Goal: Task Accomplishment & Management: Manage account settings

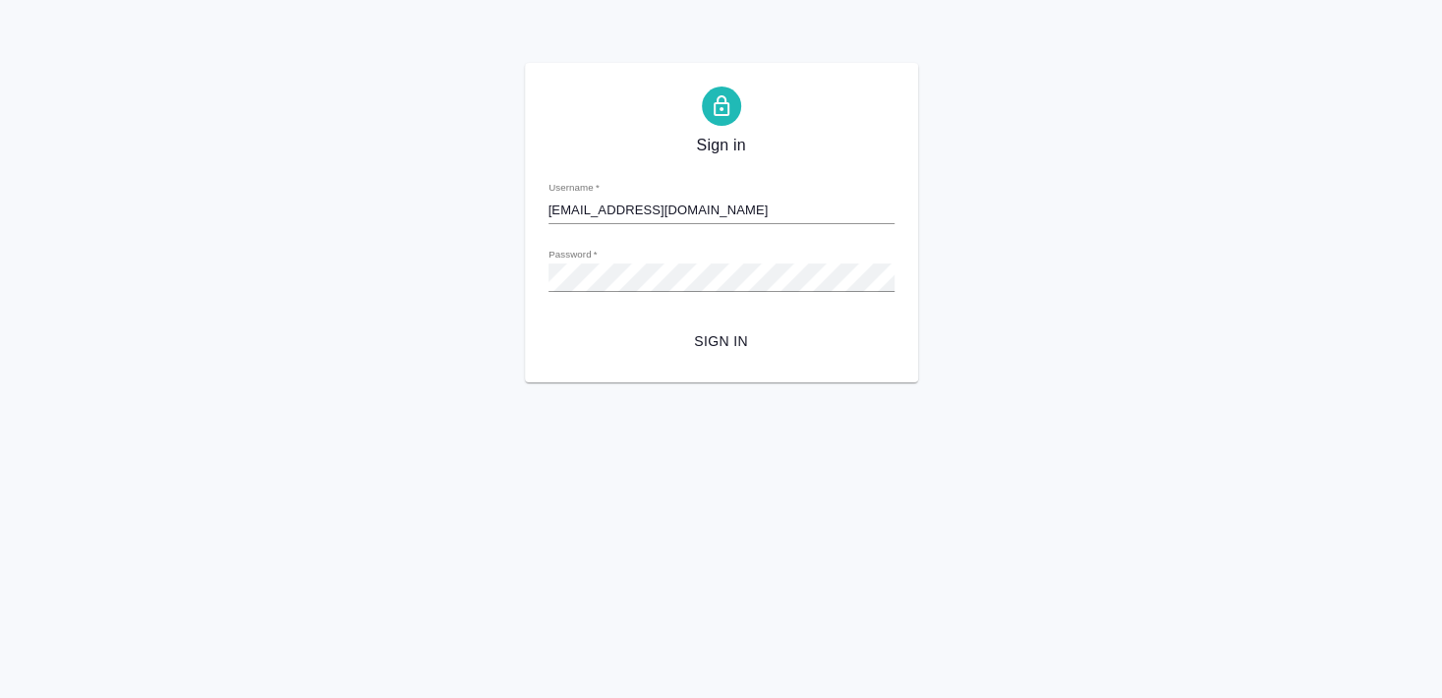
type input "s.smyslova@awatera.com"
click at [730, 341] on span "Sign in" at bounding box center [721, 341] width 315 height 25
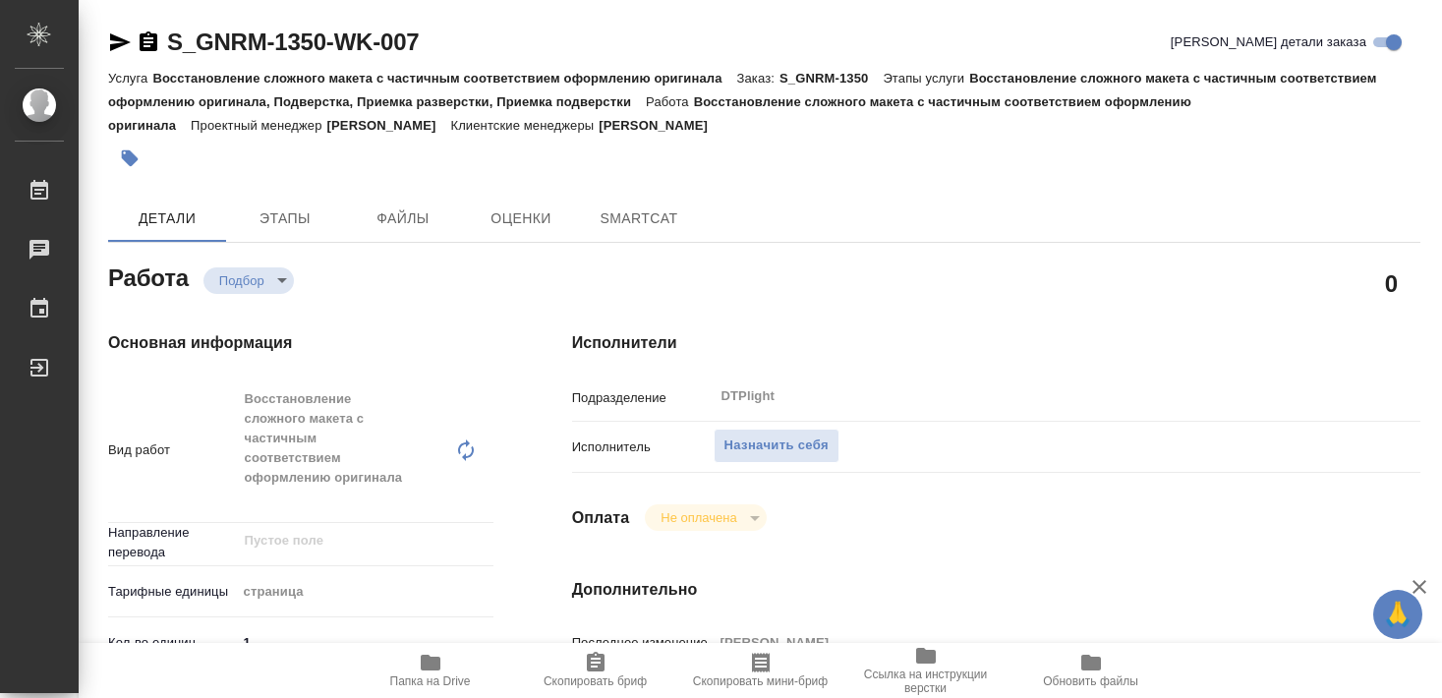
type textarea "x"
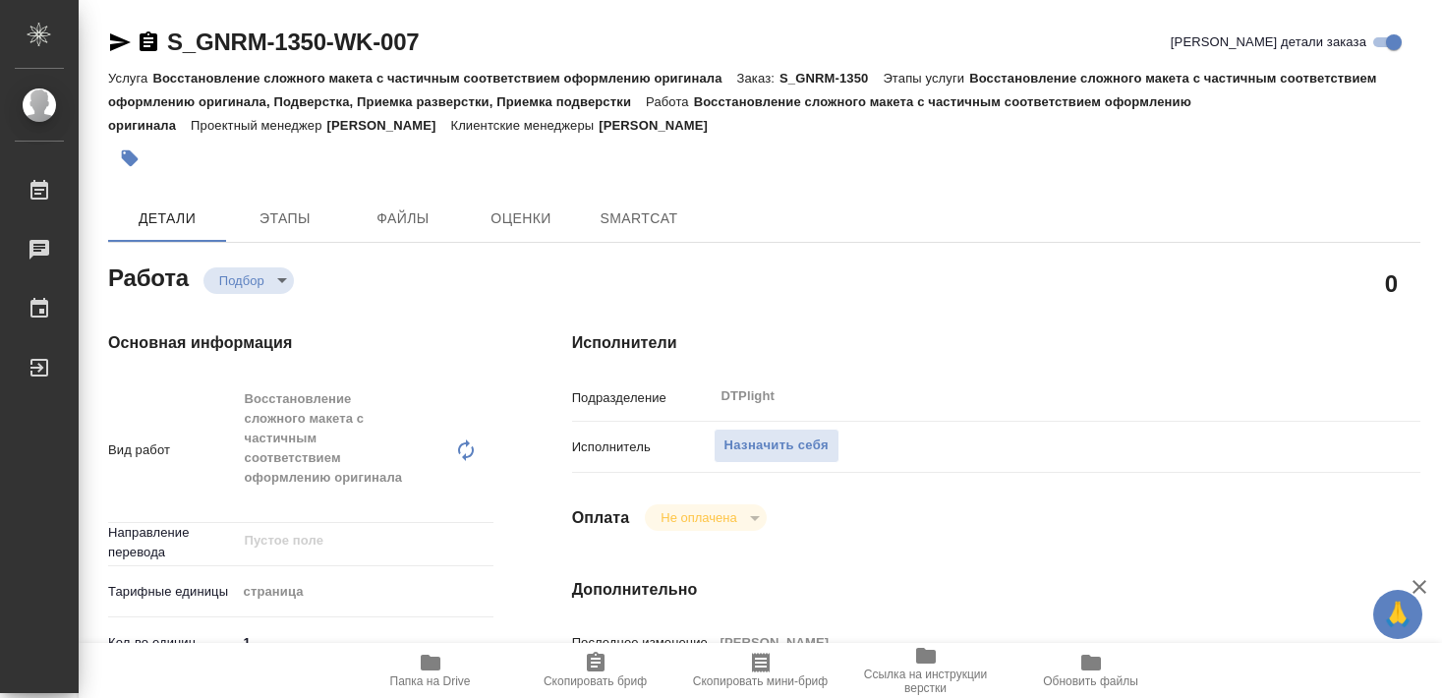
type textarea "x"
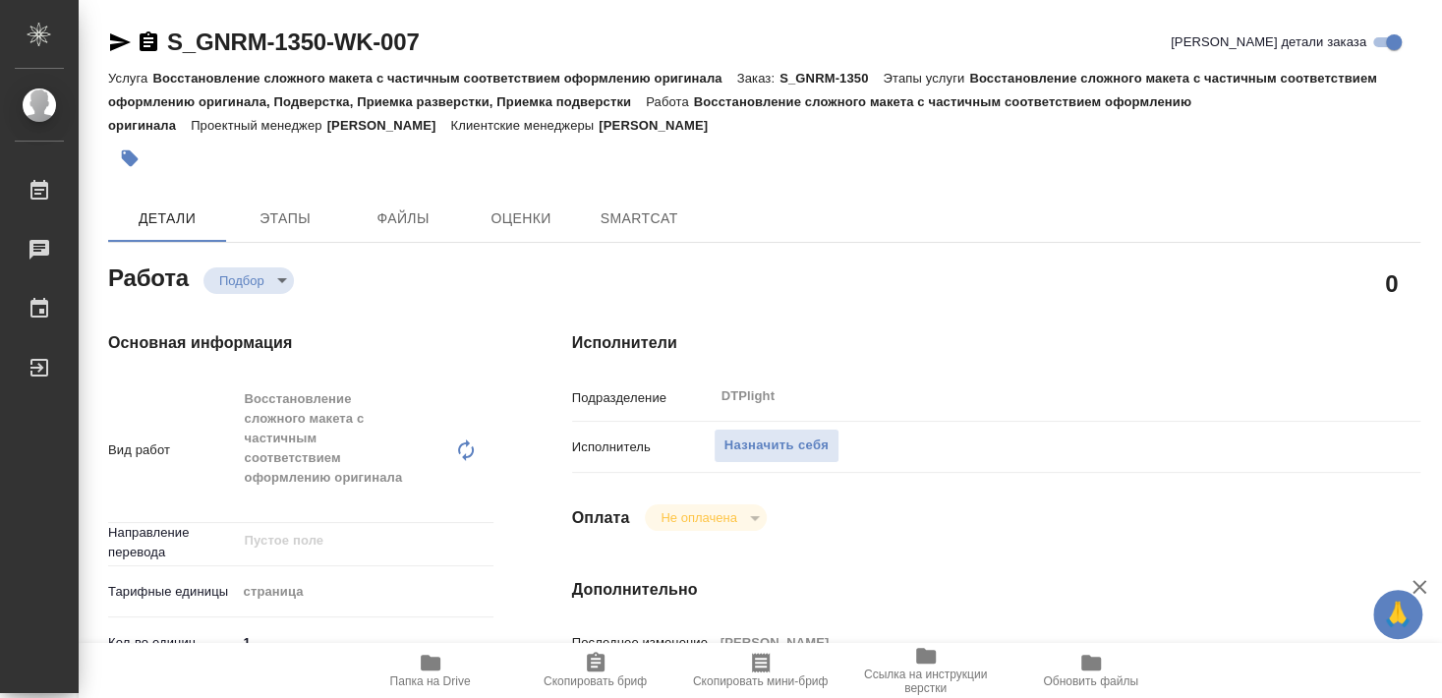
type textarea "x"
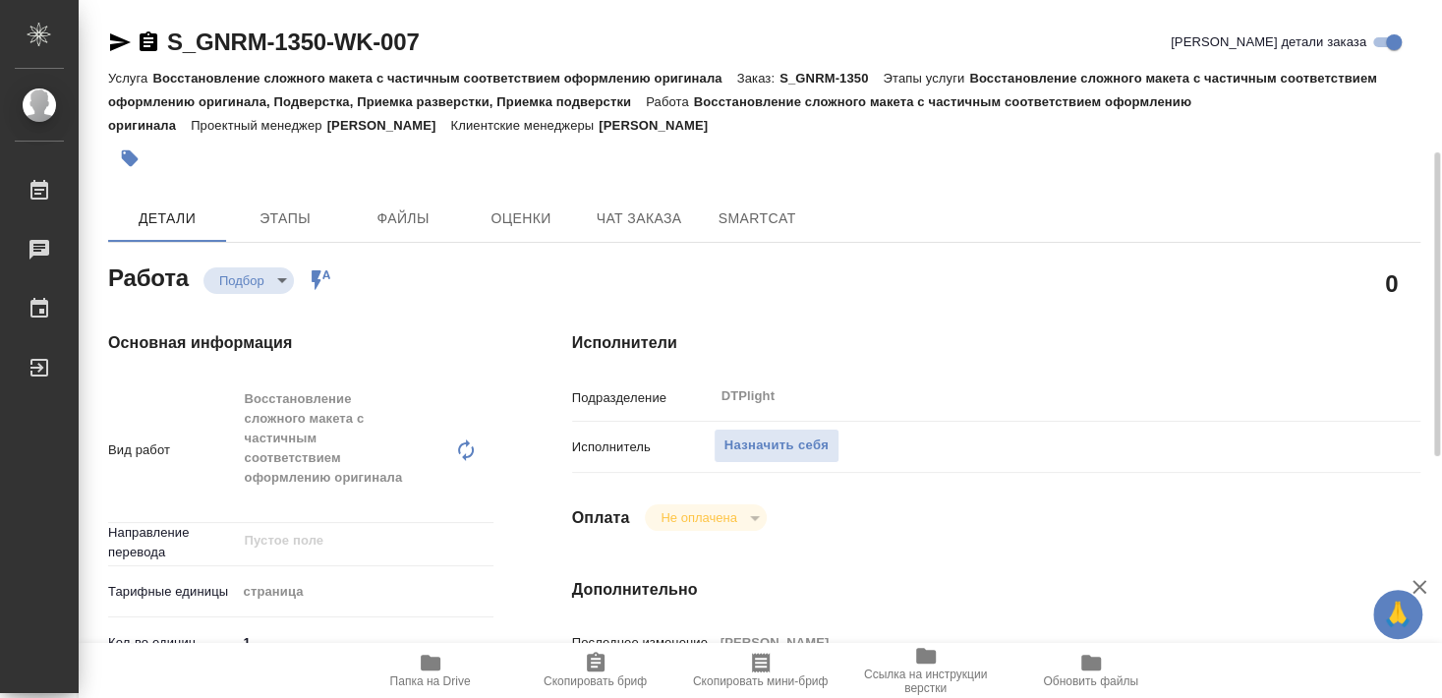
scroll to position [212, 0]
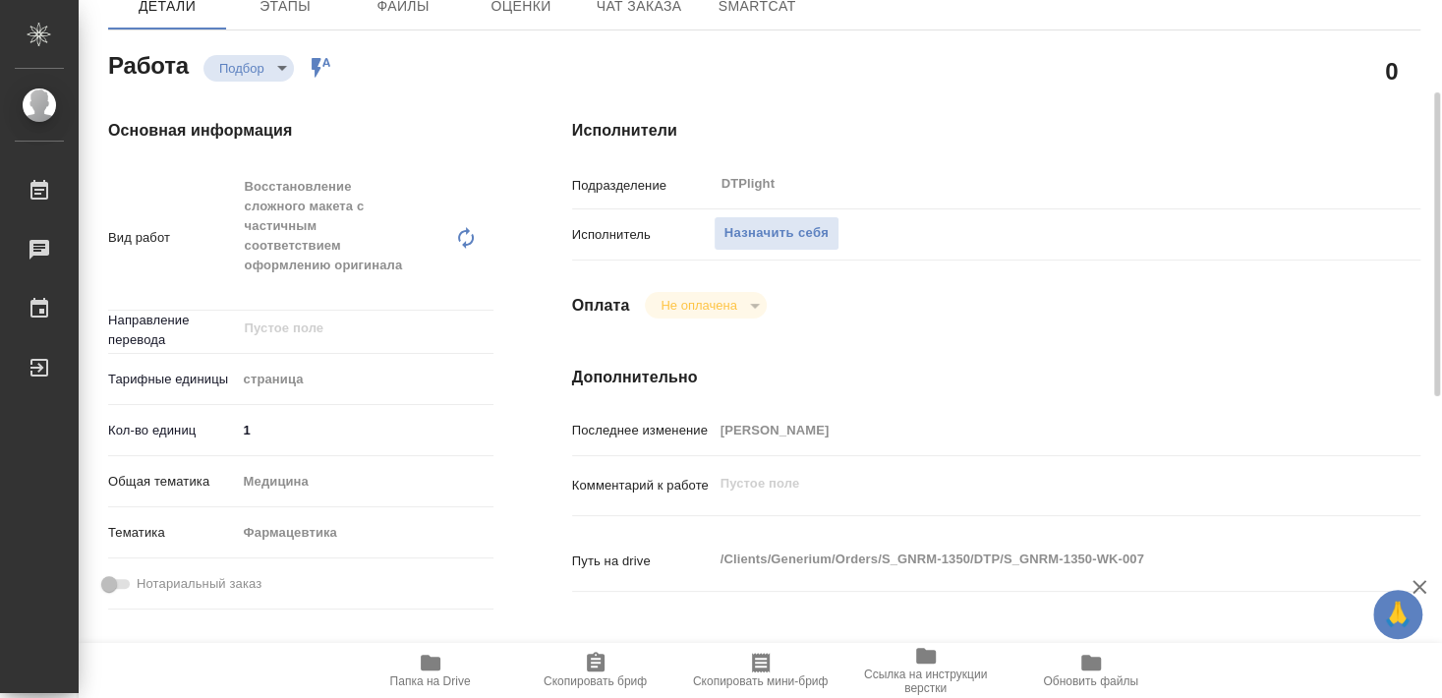
drag, startPoint x: 430, startPoint y: 672, endPoint x: 431, endPoint y: 658, distance: 14.8
click at [431, 673] on icon "button" at bounding box center [431, 663] width 24 height 24
click at [795, 222] on span "Назначить себя" at bounding box center [776, 233] width 104 height 23
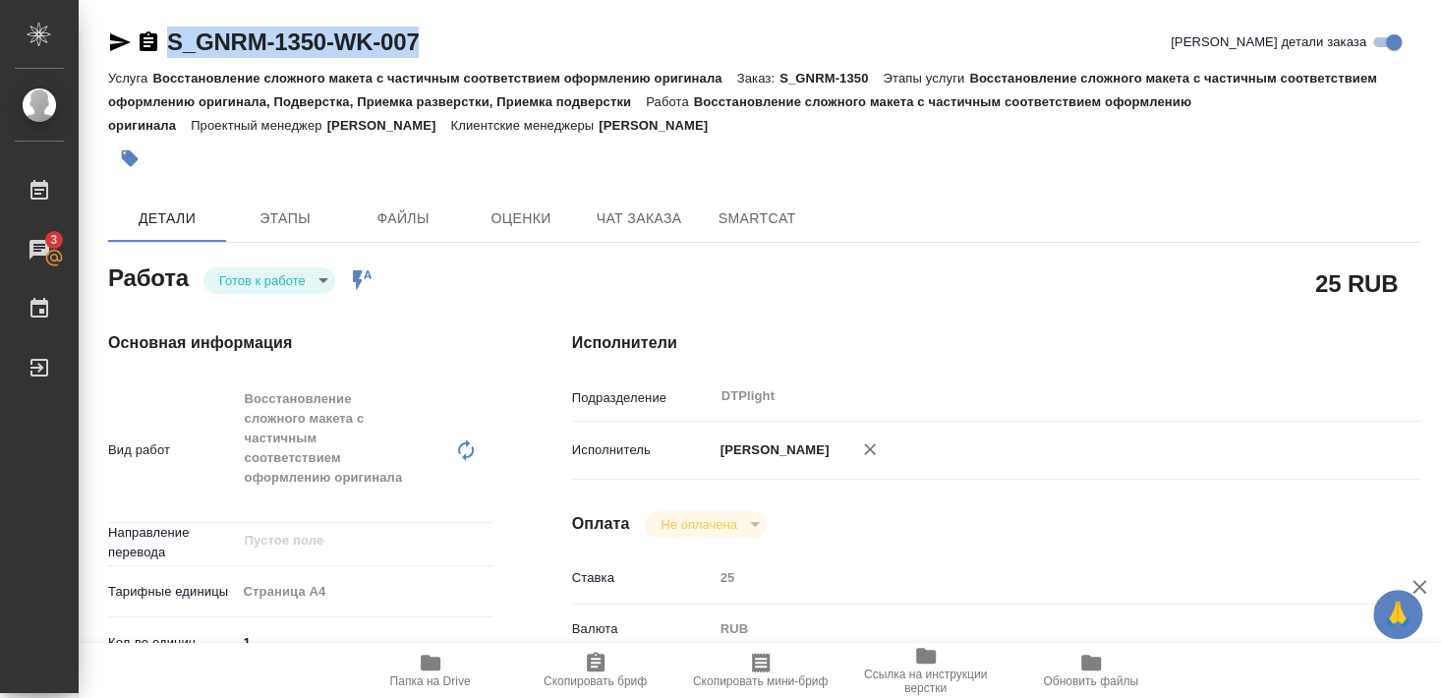
drag, startPoint x: 168, startPoint y: 60, endPoint x: 449, endPoint y: 61, distance: 281.1
click at [449, 61] on div "S_GNRM-1350-WK-007 Кратко детали заказа" at bounding box center [764, 46] width 1312 height 39
copy link "S_GNRM-1350-WK-007"
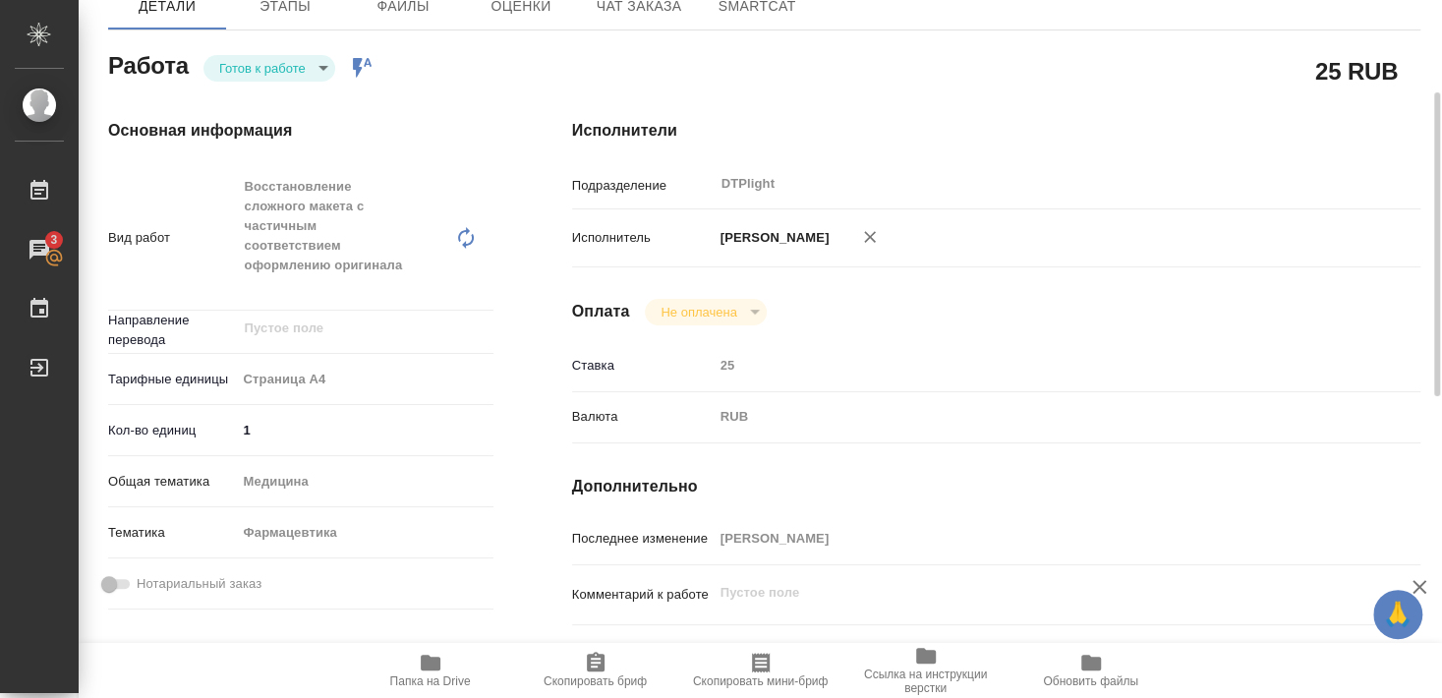
scroll to position [318, 0]
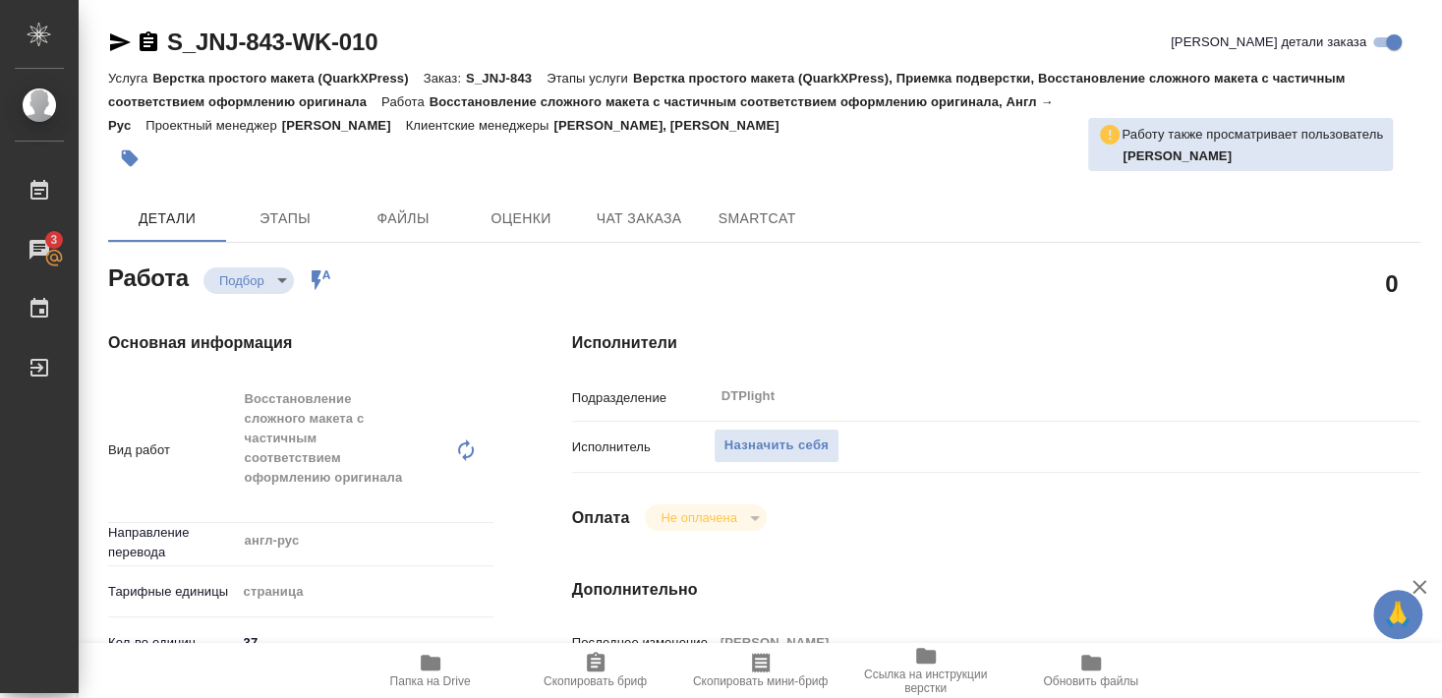
scroll to position [212, 0]
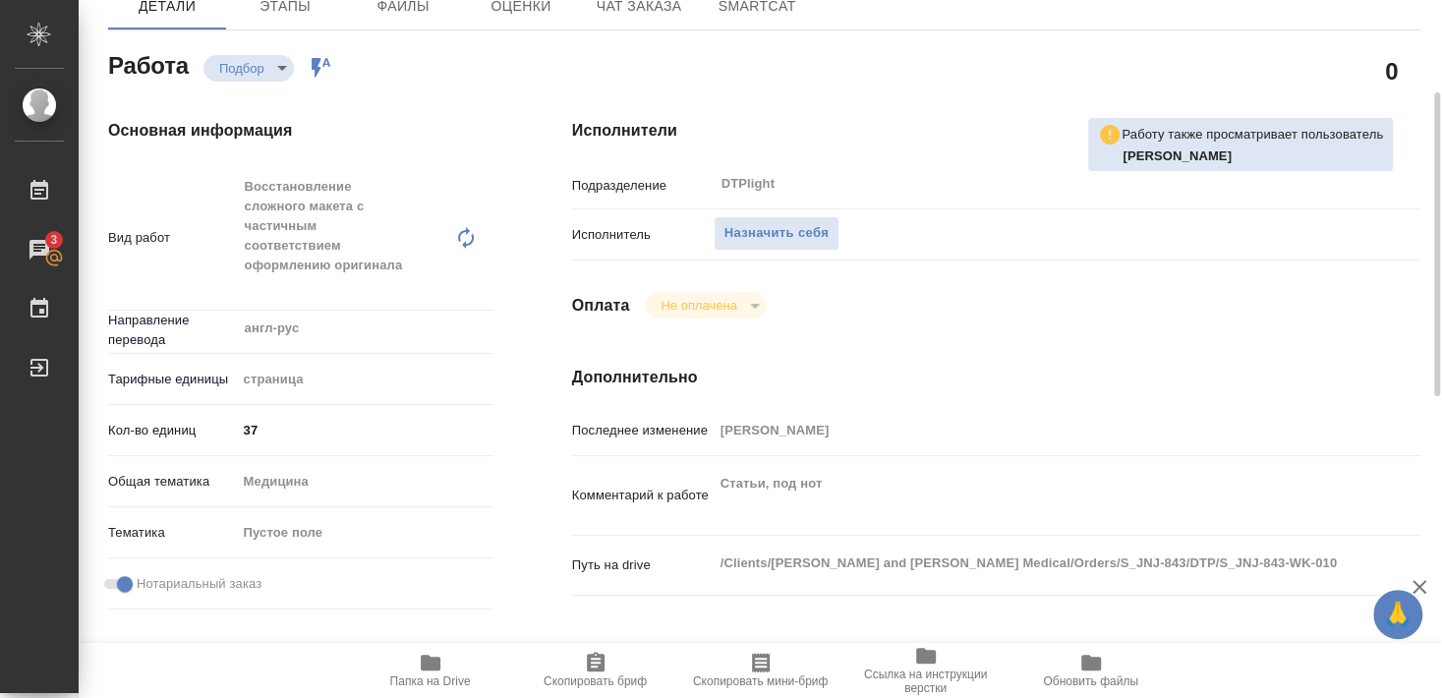
click at [428, 672] on icon "button" at bounding box center [431, 663] width 24 height 24
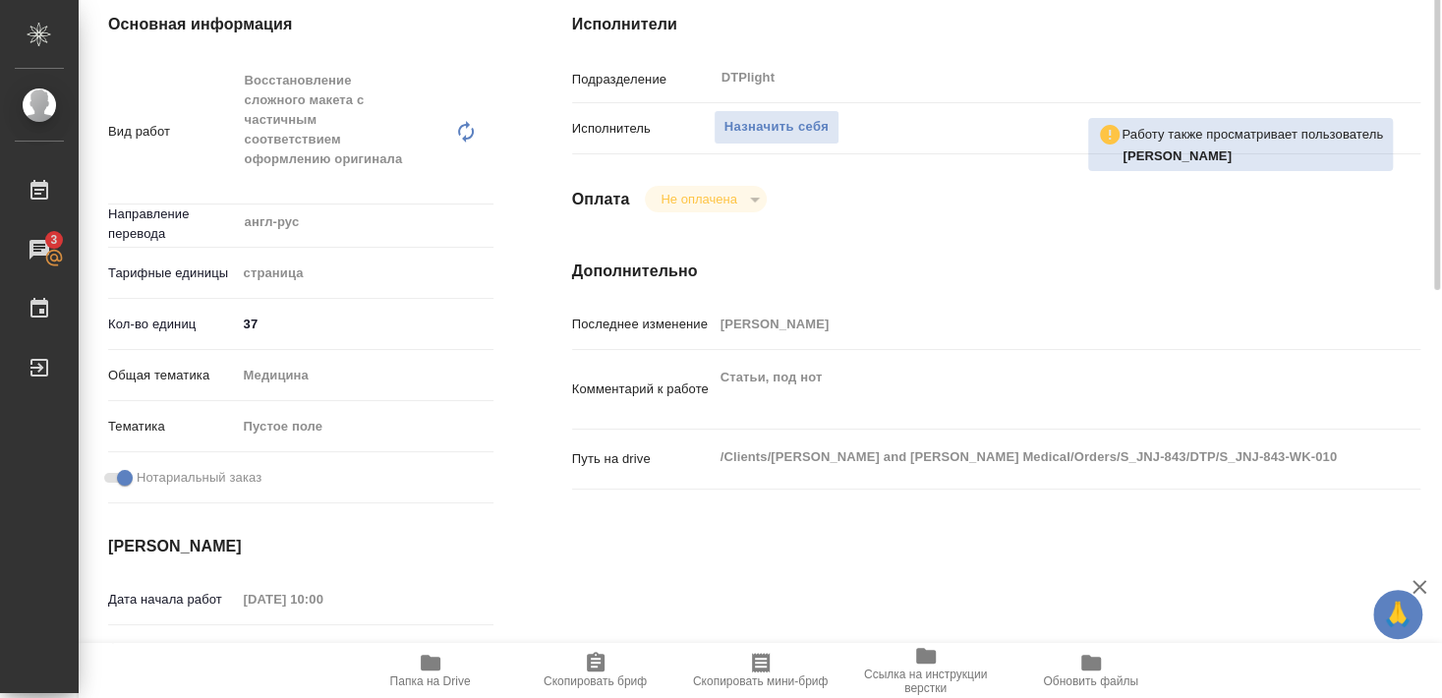
scroll to position [0, 0]
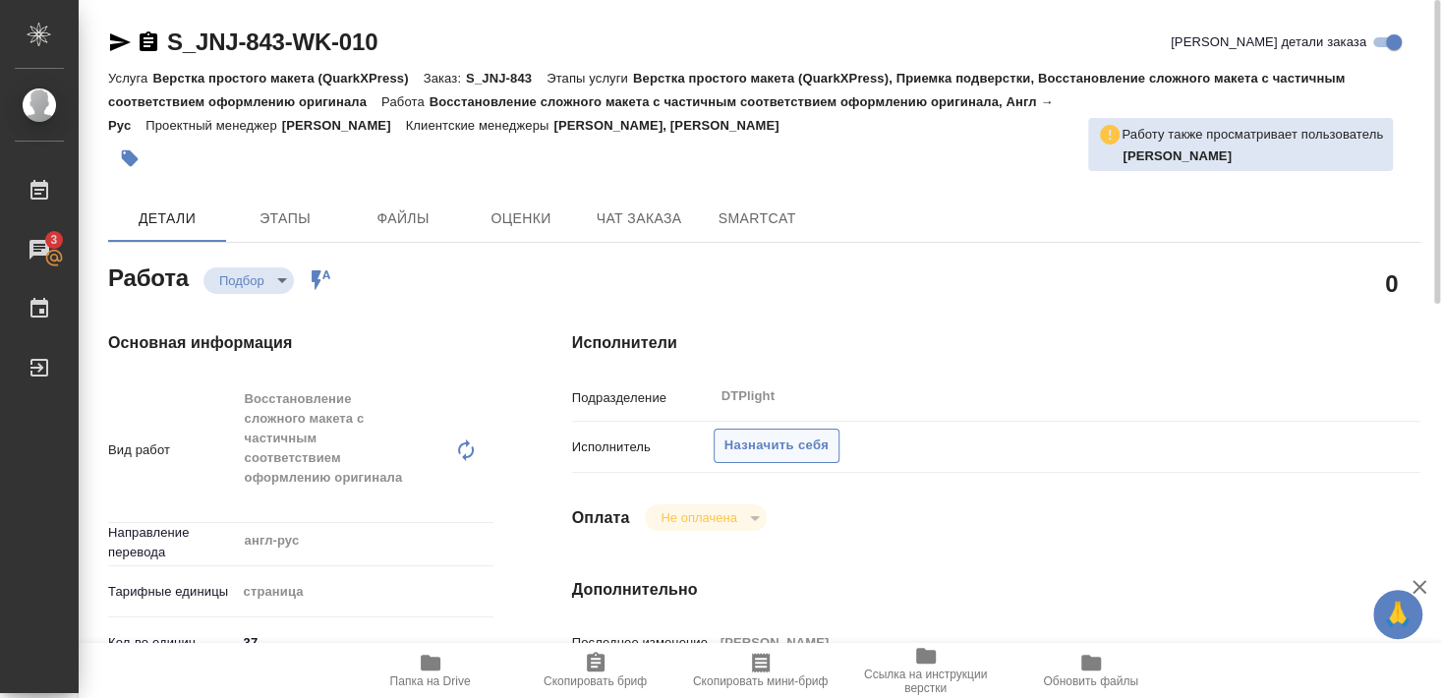
click at [778, 434] on span "Назначить себя" at bounding box center [776, 445] width 104 height 23
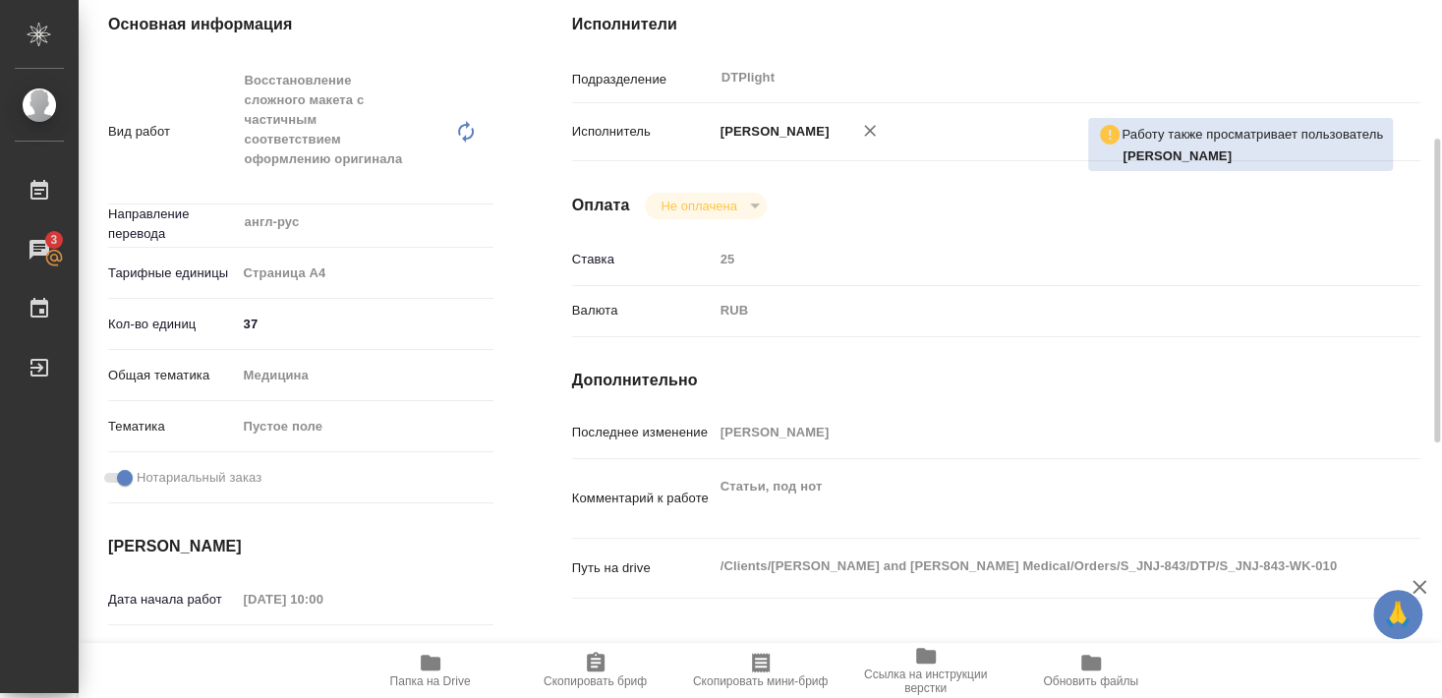
scroll to position [212, 0]
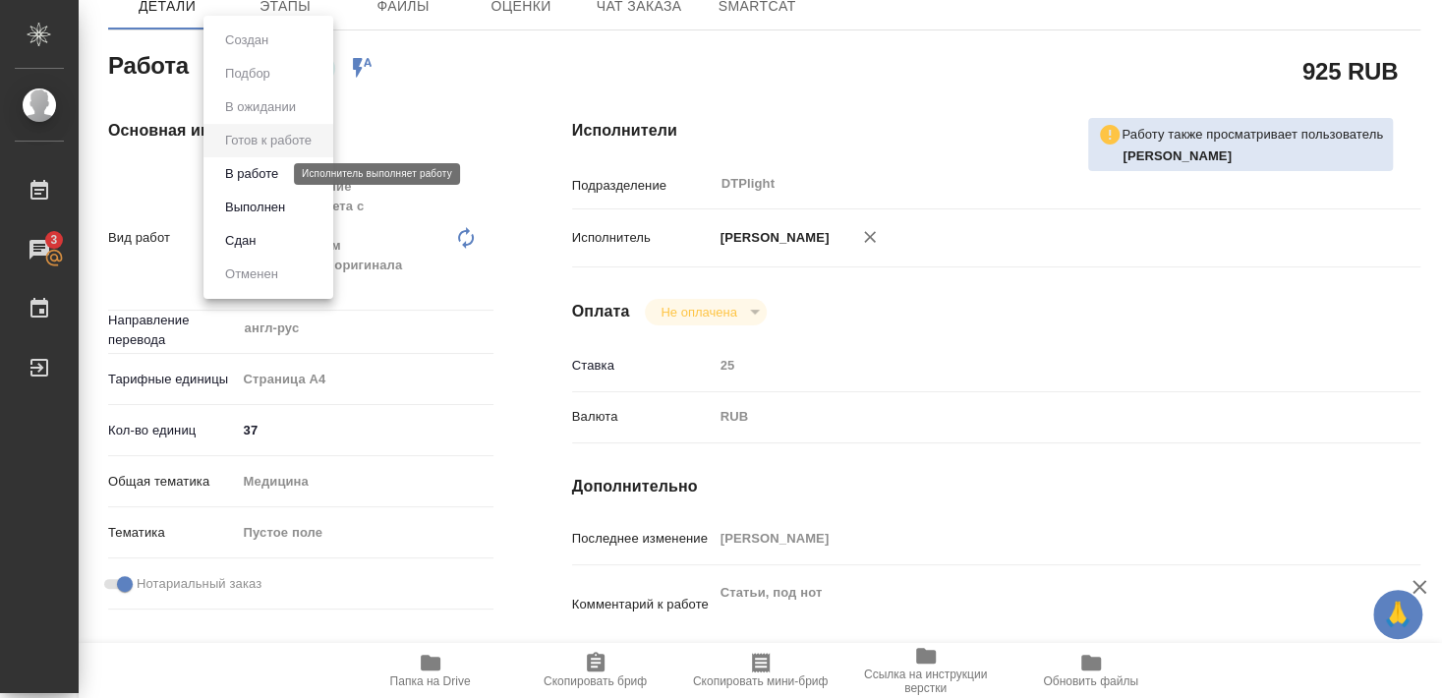
click at [260, 169] on button "В работе" at bounding box center [251, 174] width 65 height 22
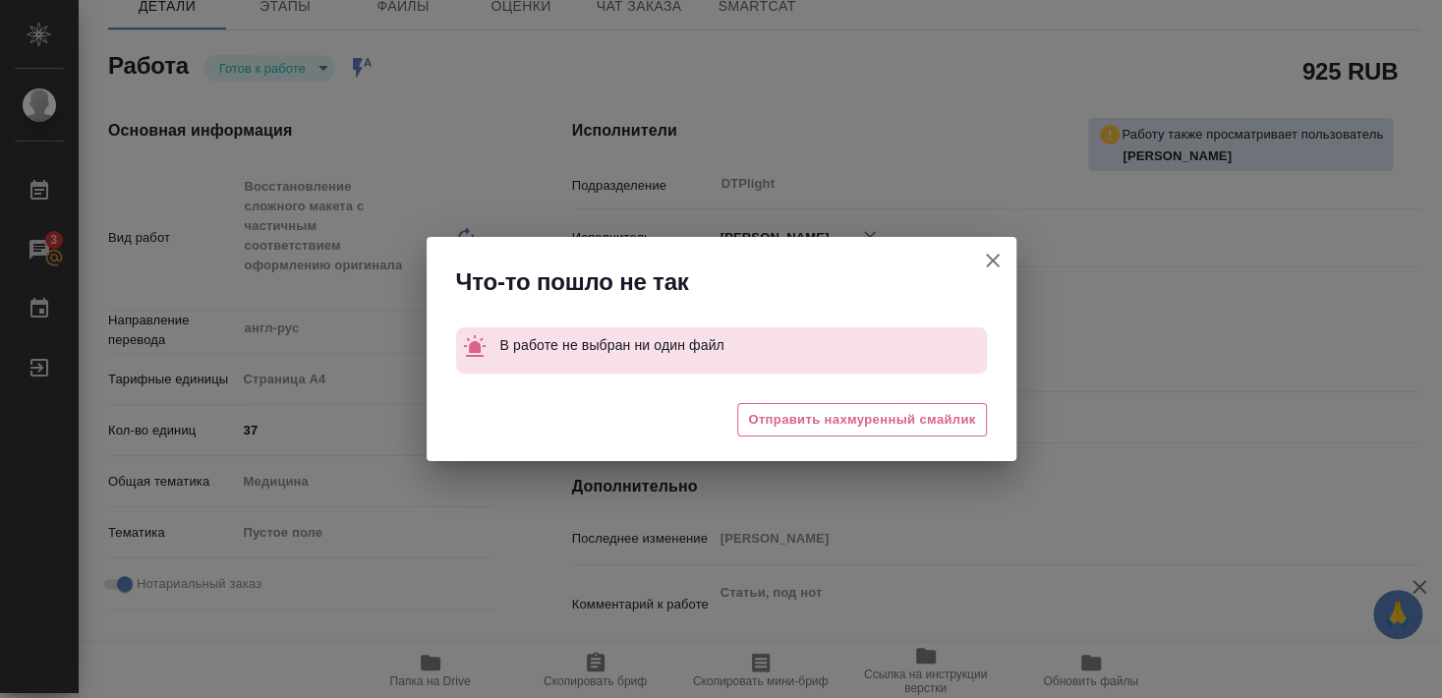
type textarea "x"
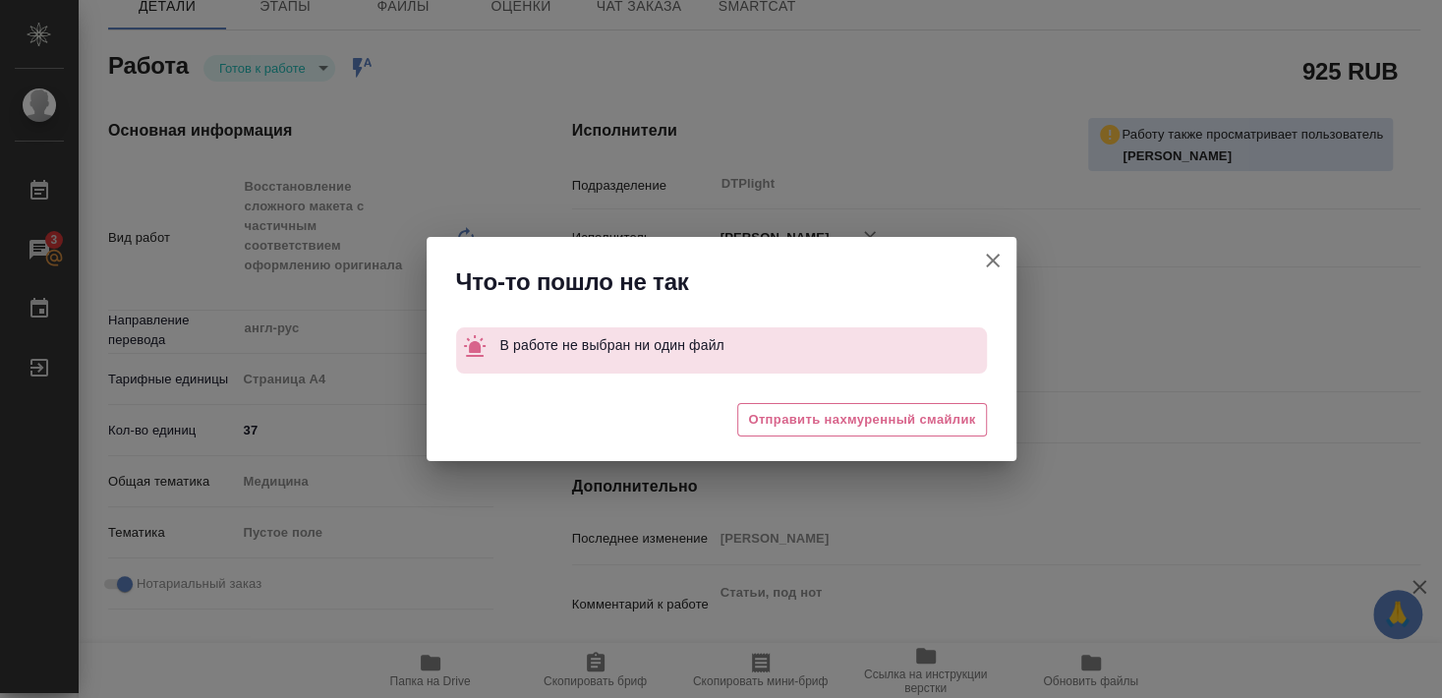
type textarea "x"
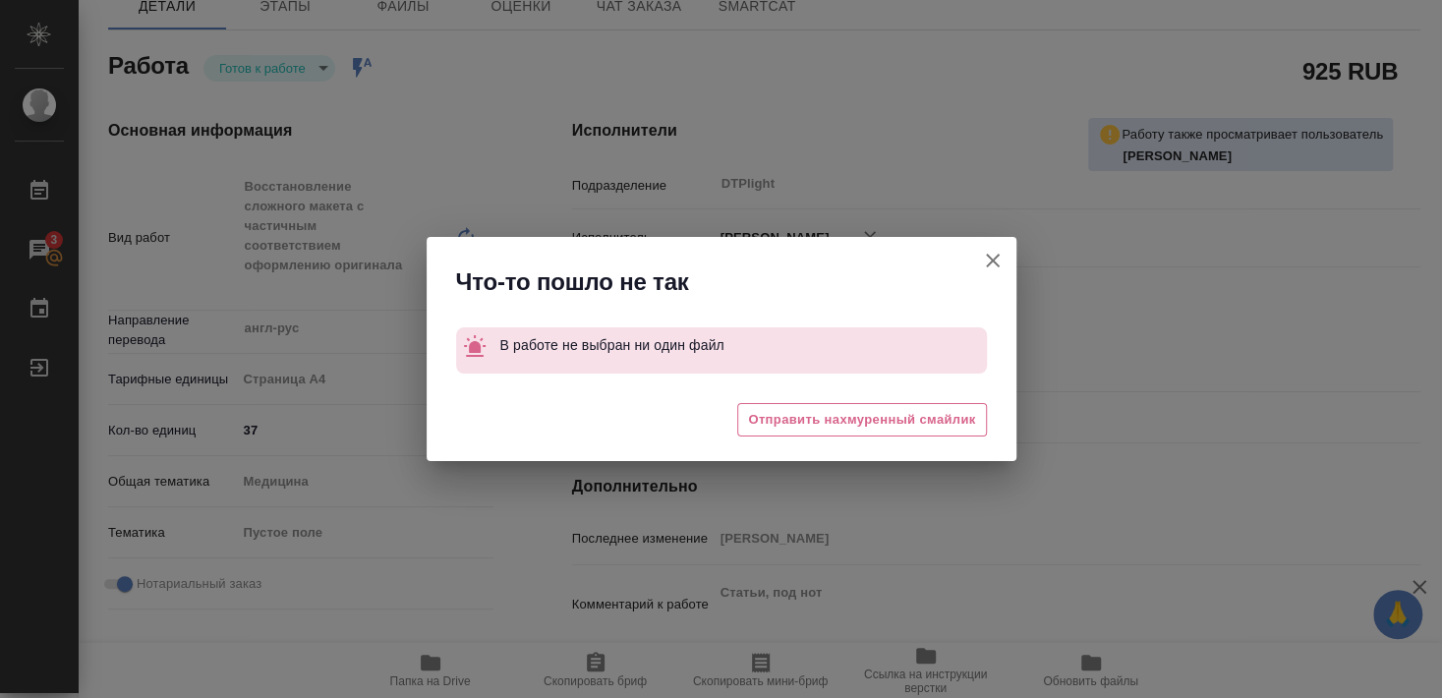
click at [990, 258] on icon "button" at bounding box center [993, 261] width 14 height 14
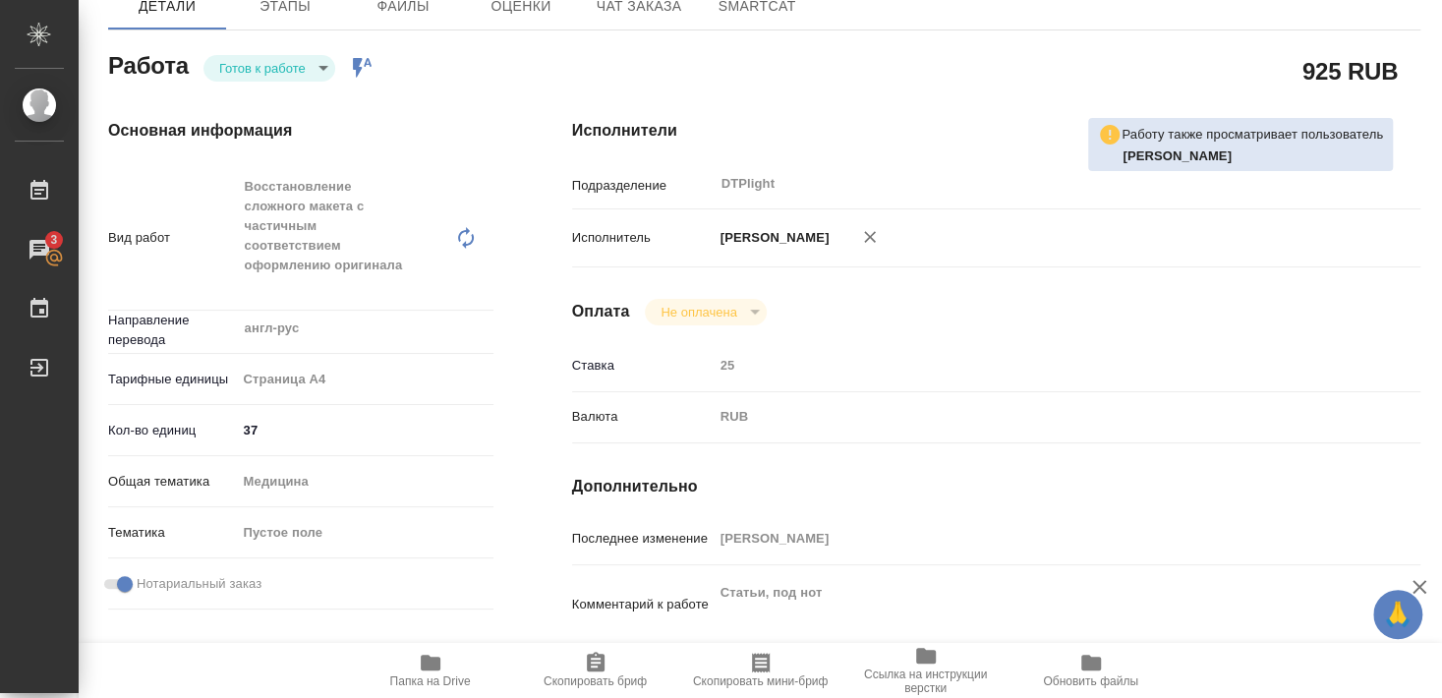
type textarea "x"
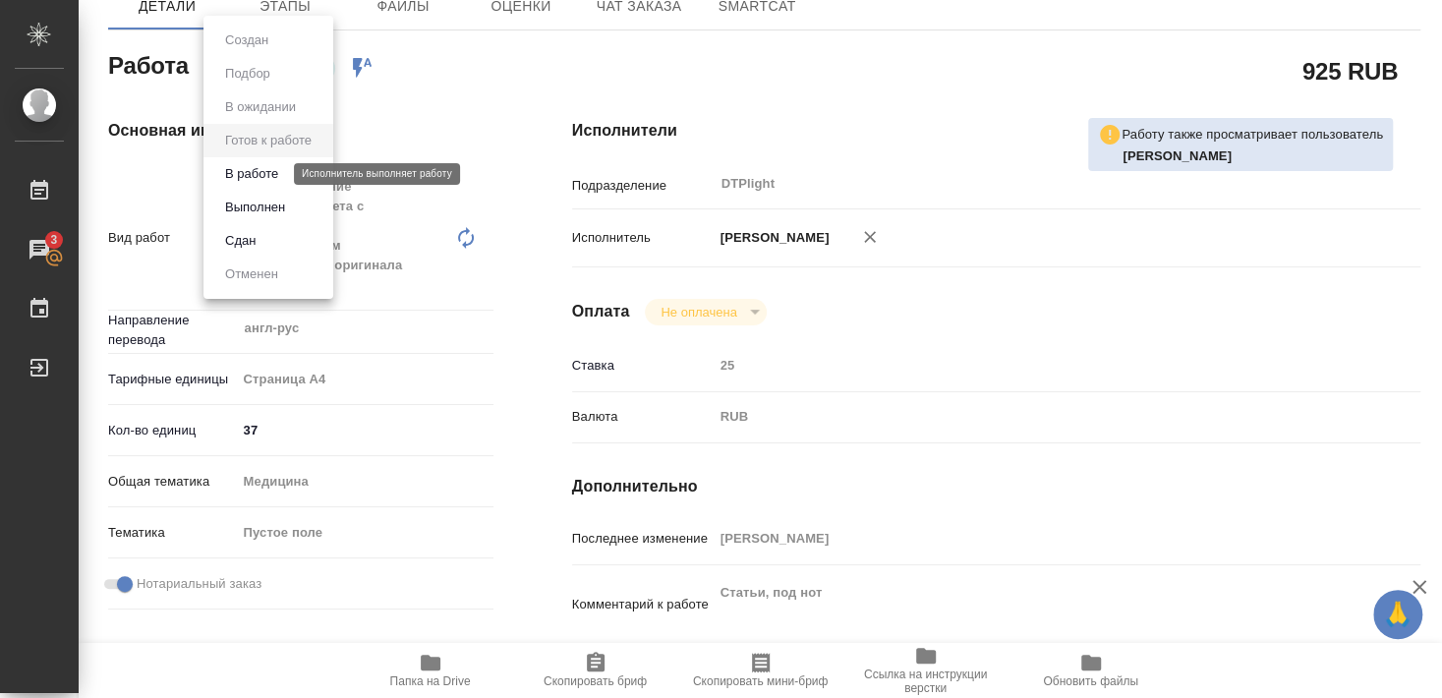
click at [258, 175] on button "В работе" at bounding box center [251, 174] width 65 height 22
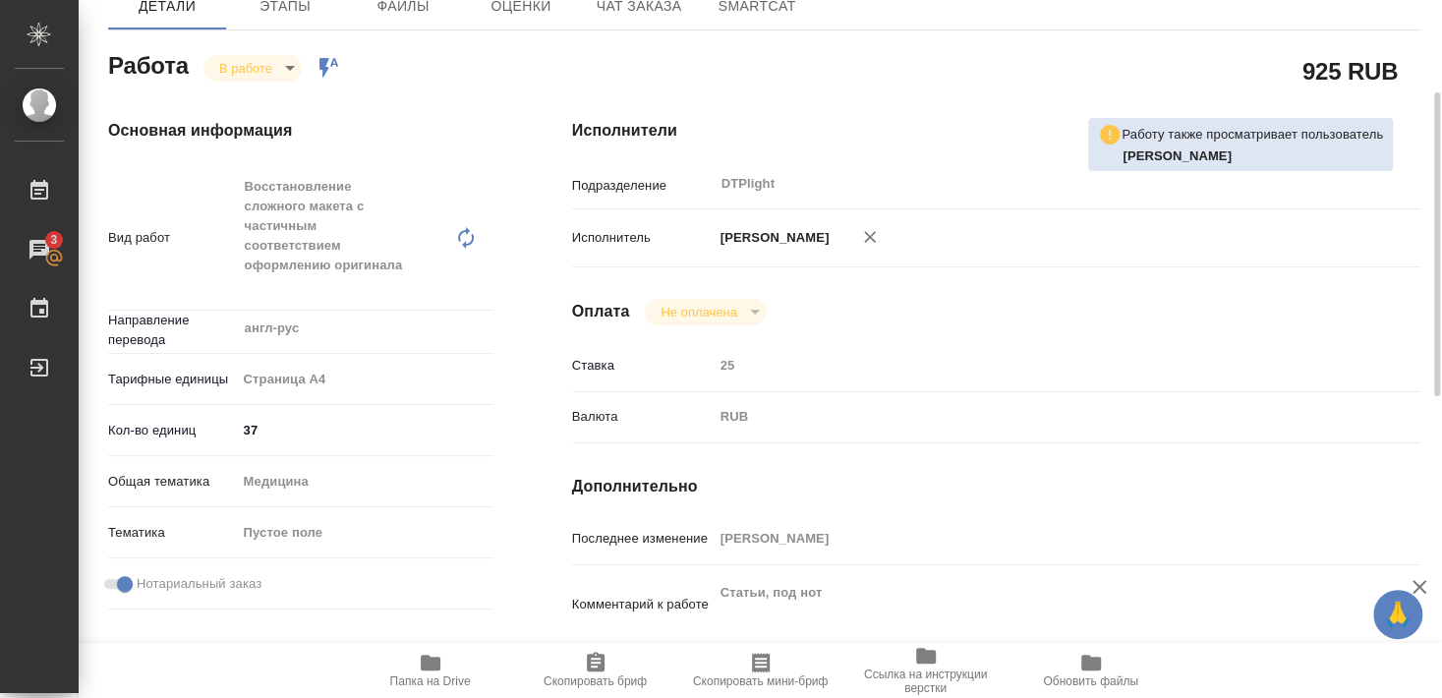
type textarea "x"
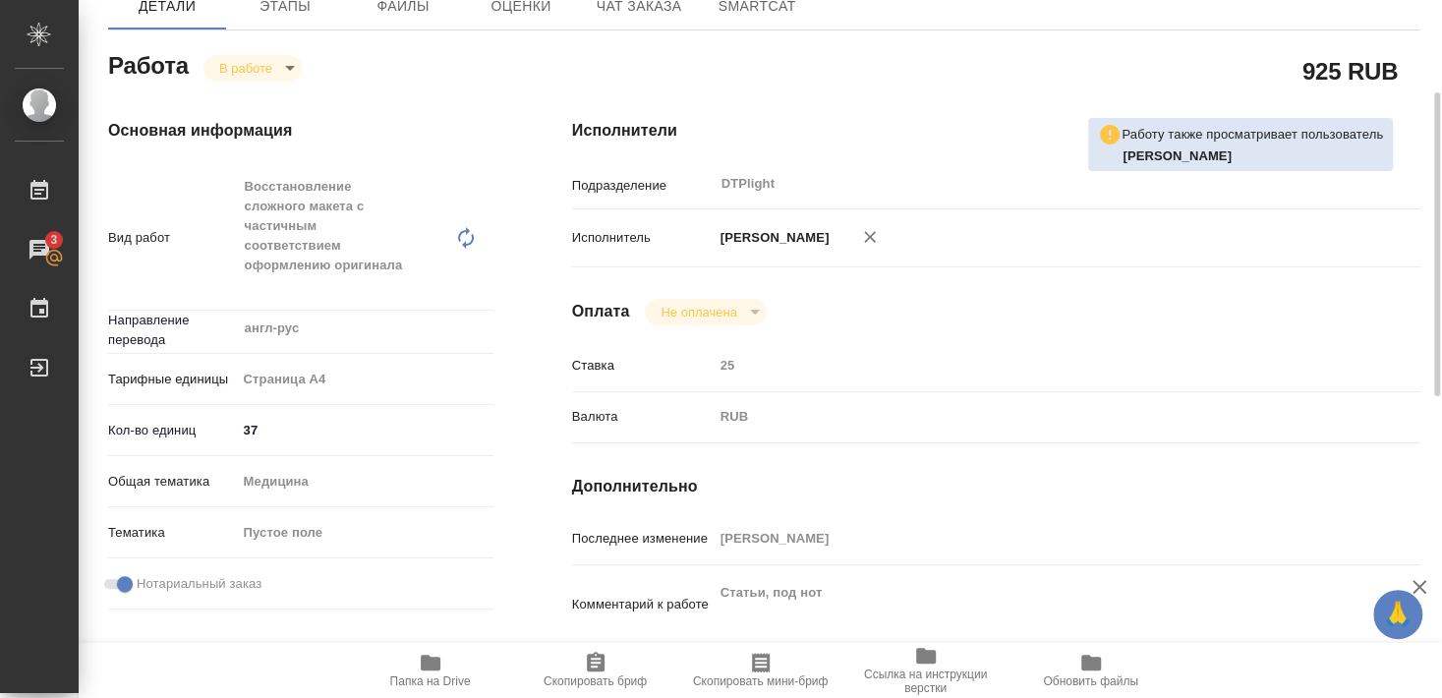
type textarea "x"
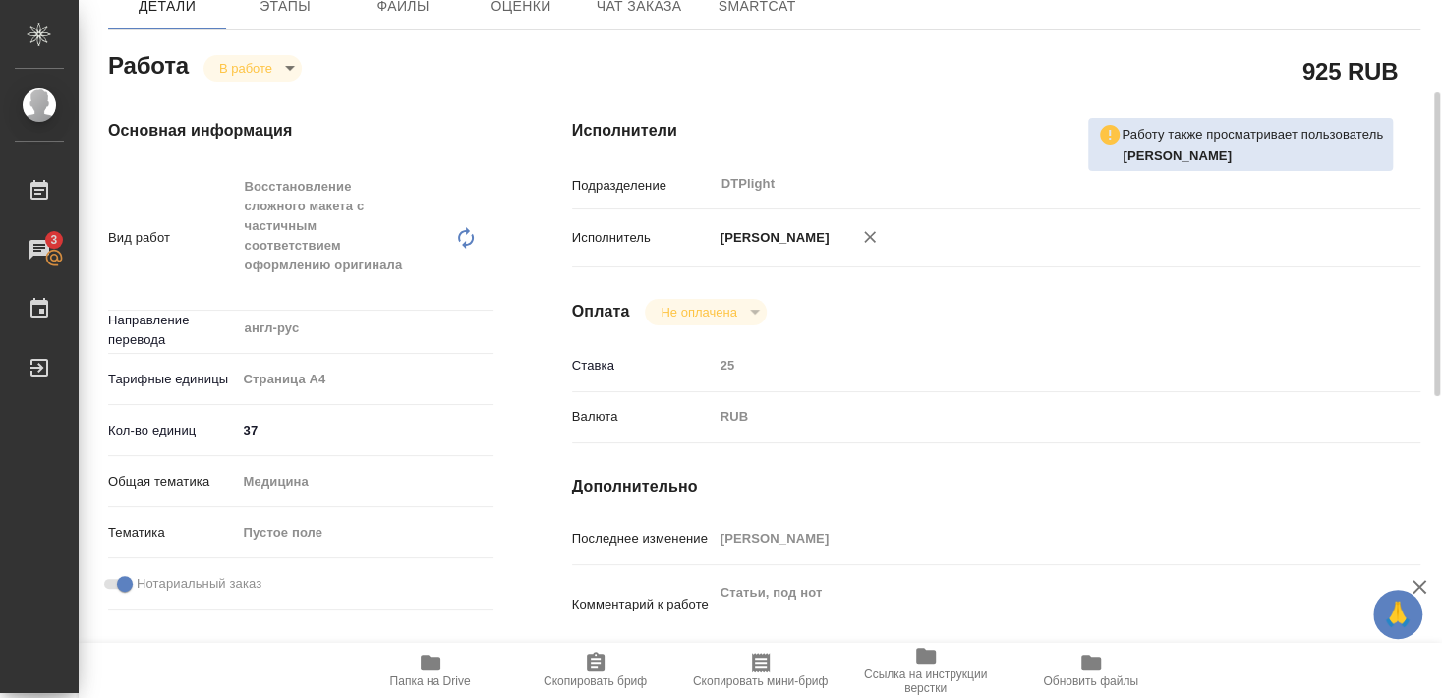
type textarea "x"
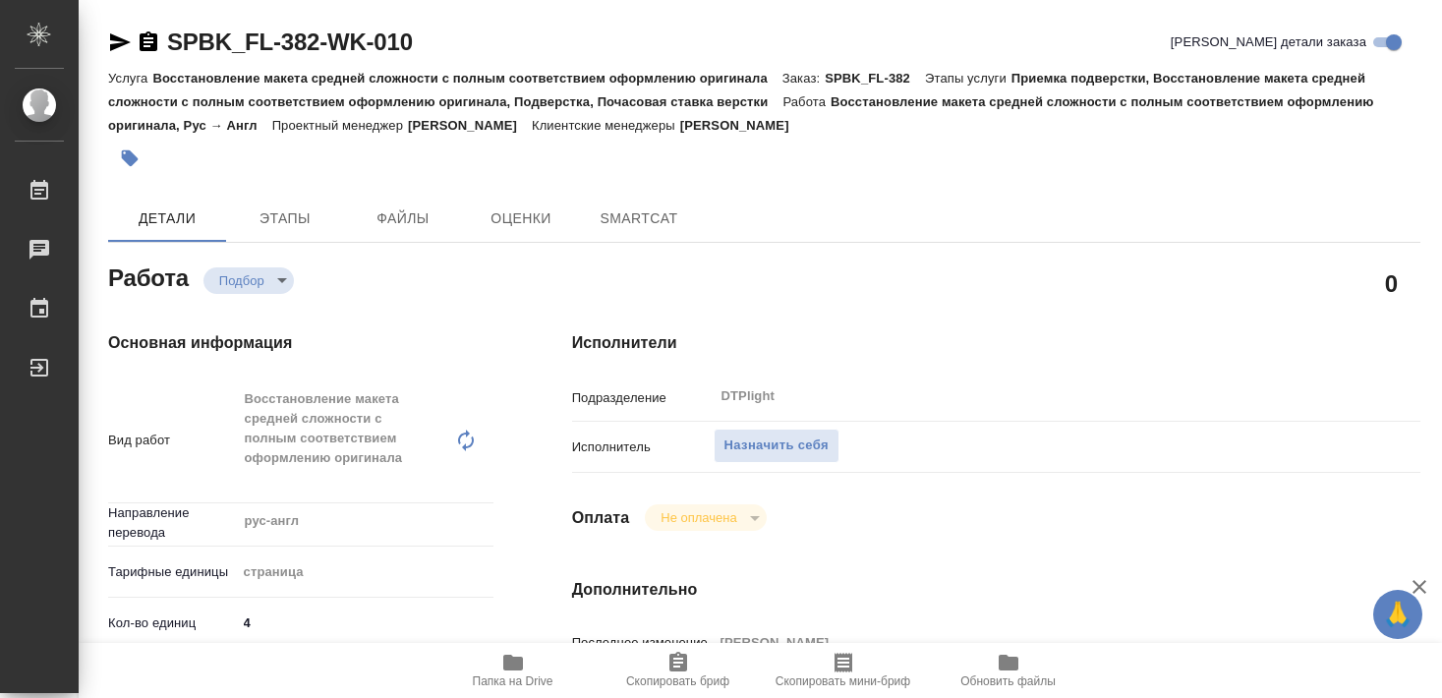
type textarea "x"
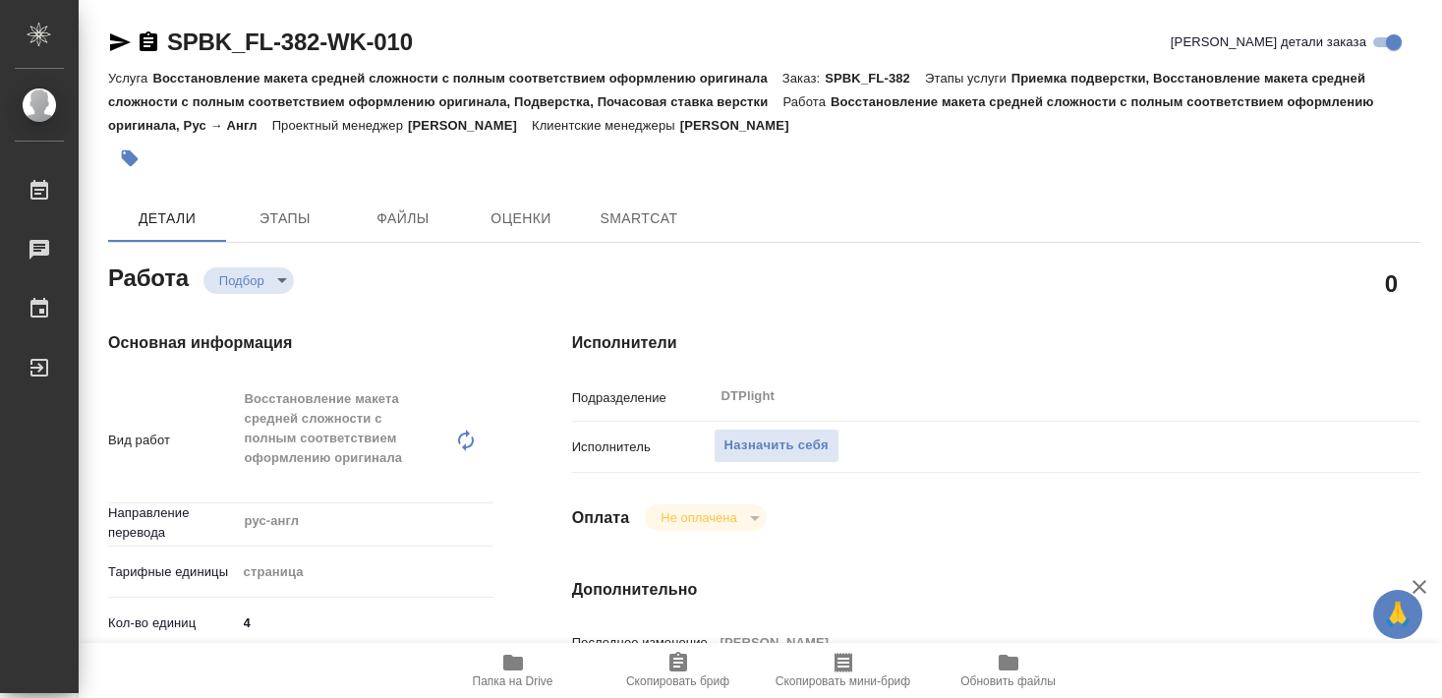
type textarea "x"
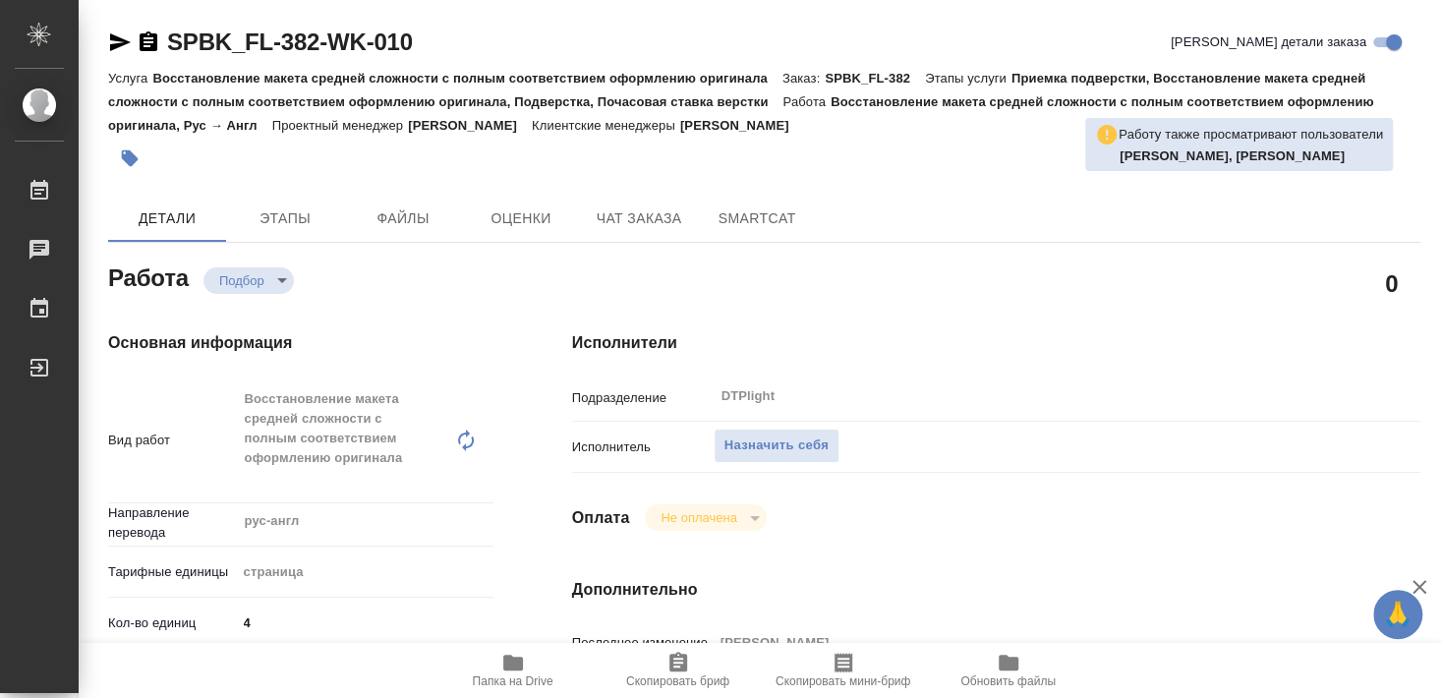
type textarea "x"
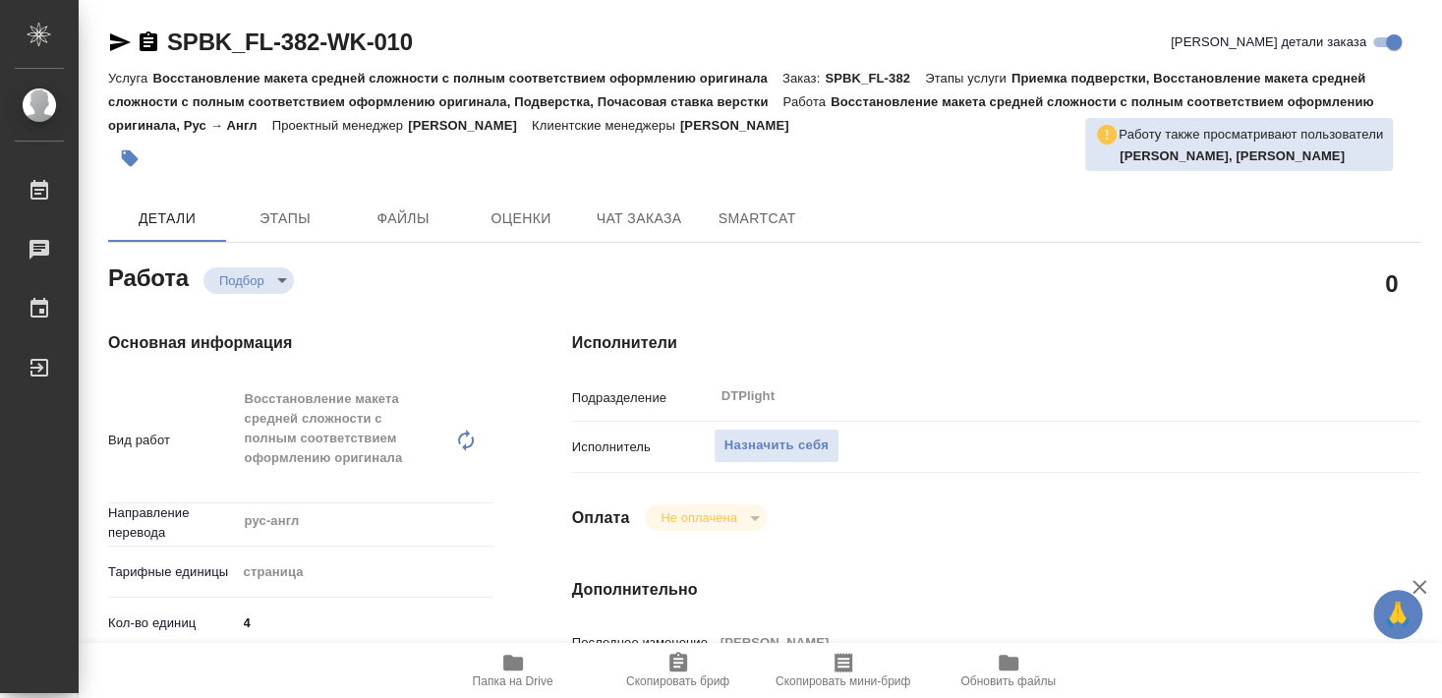
type textarea "x"
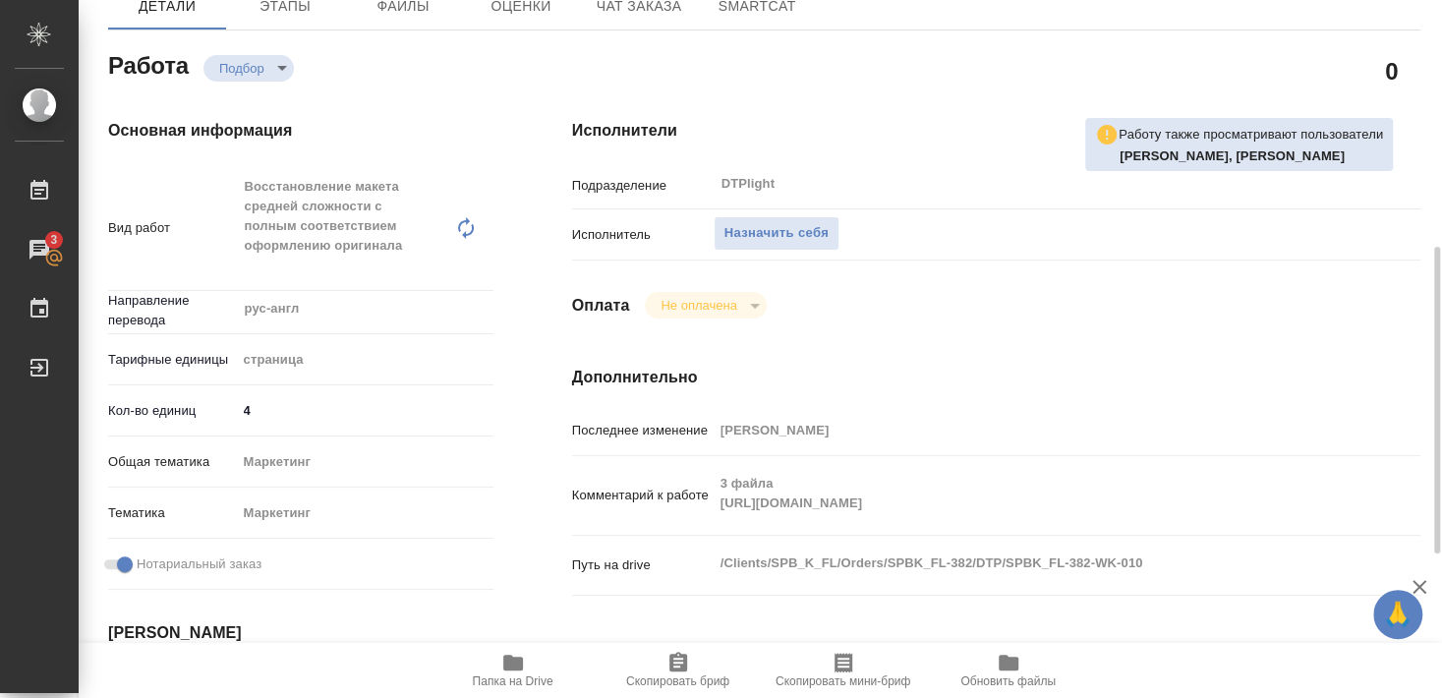
scroll to position [318, 0]
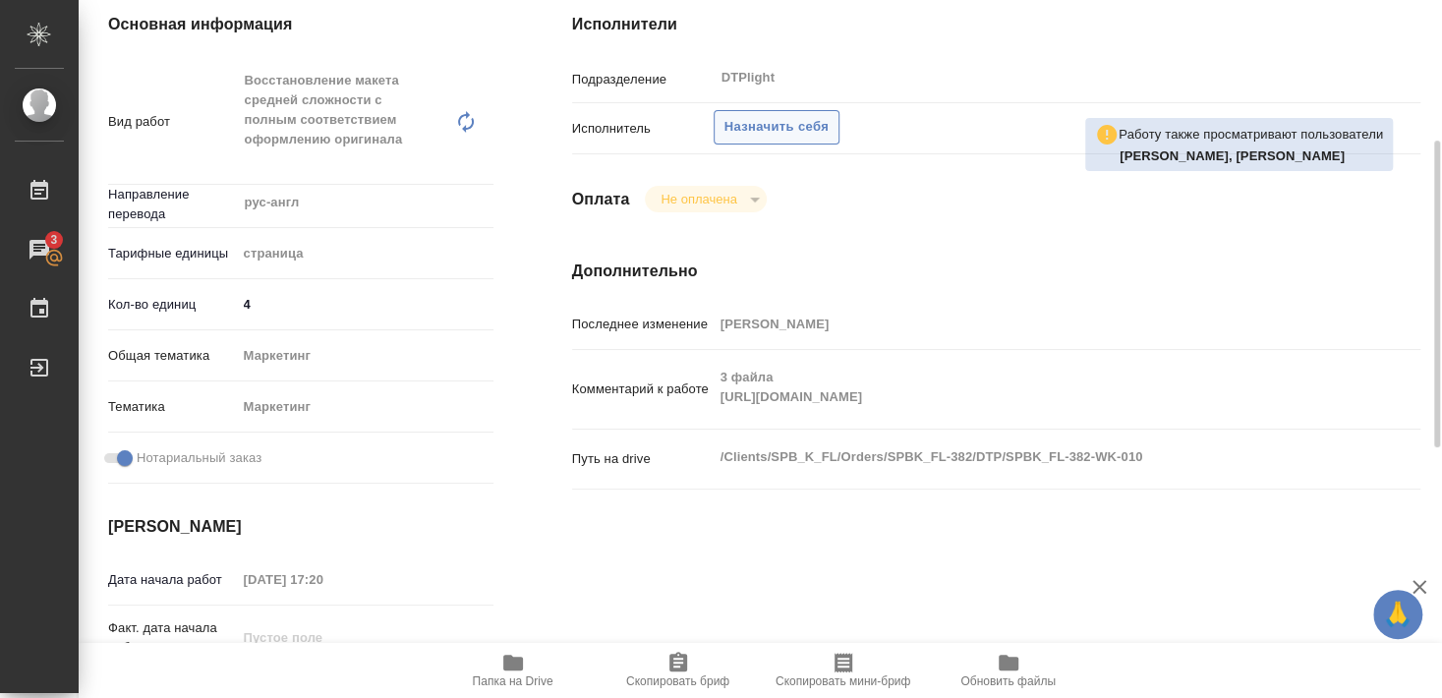
click at [799, 116] on span "Назначить себя" at bounding box center [776, 127] width 104 height 23
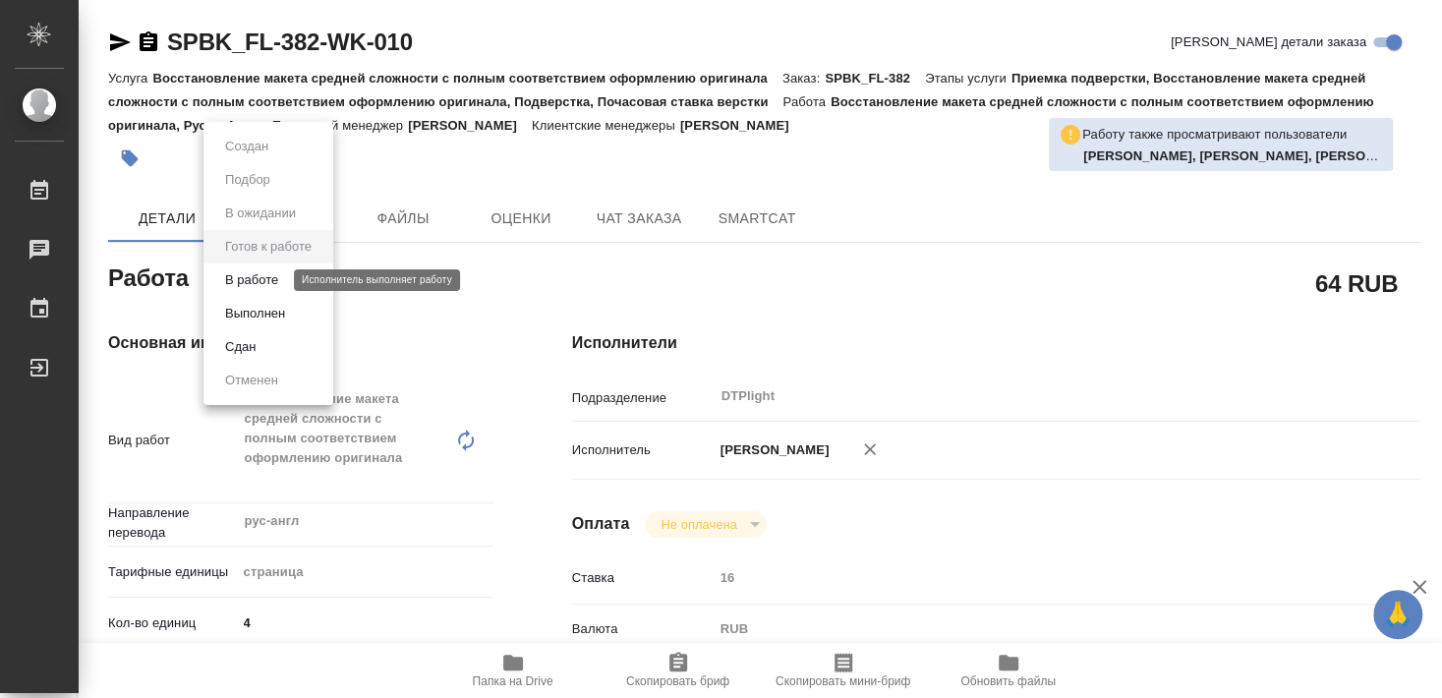
click at [260, 276] on button "В работе" at bounding box center [251, 280] width 65 height 22
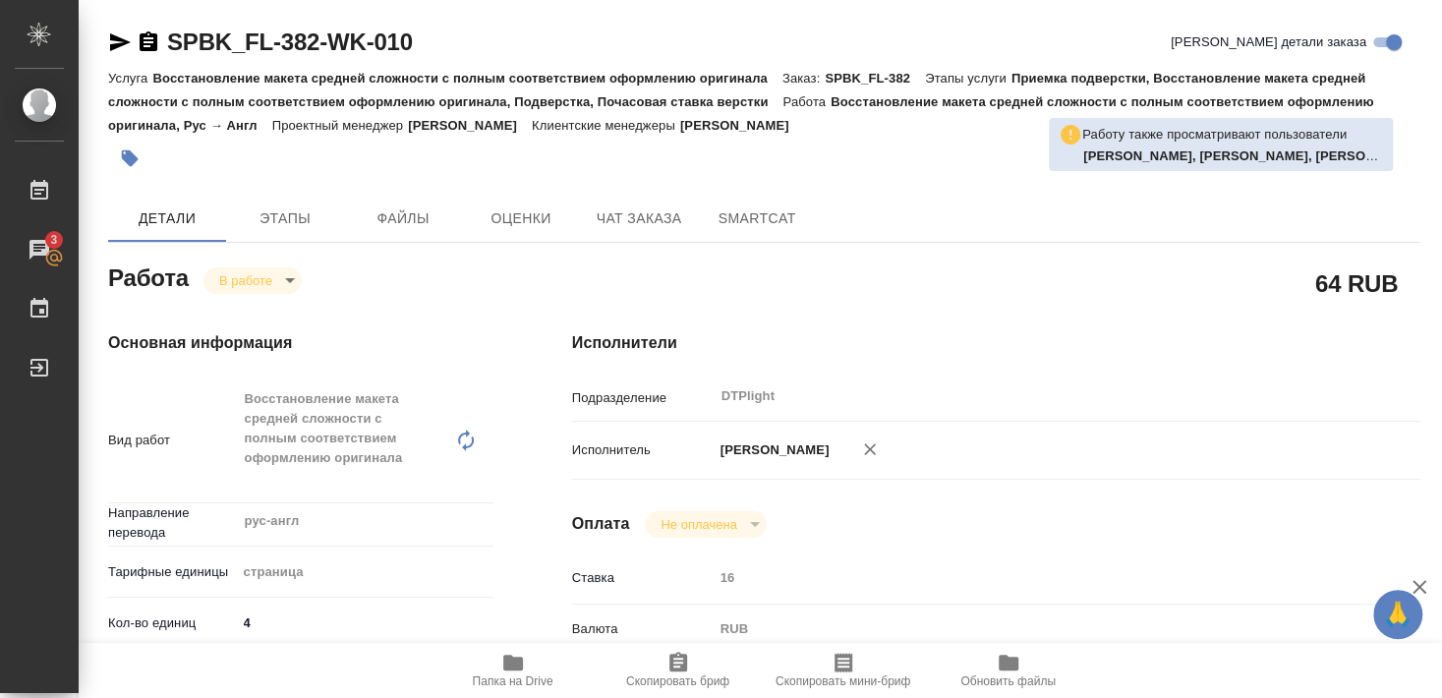
type textarea "x"
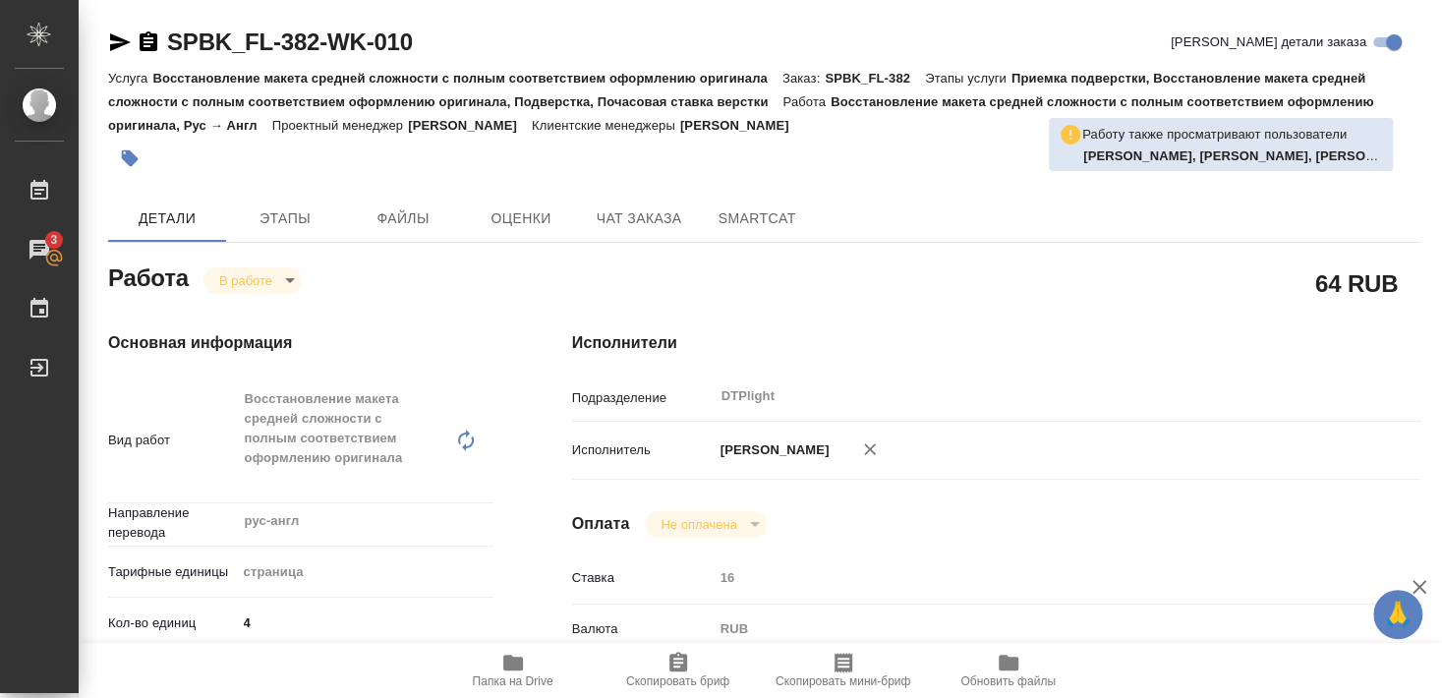
type textarea "x"
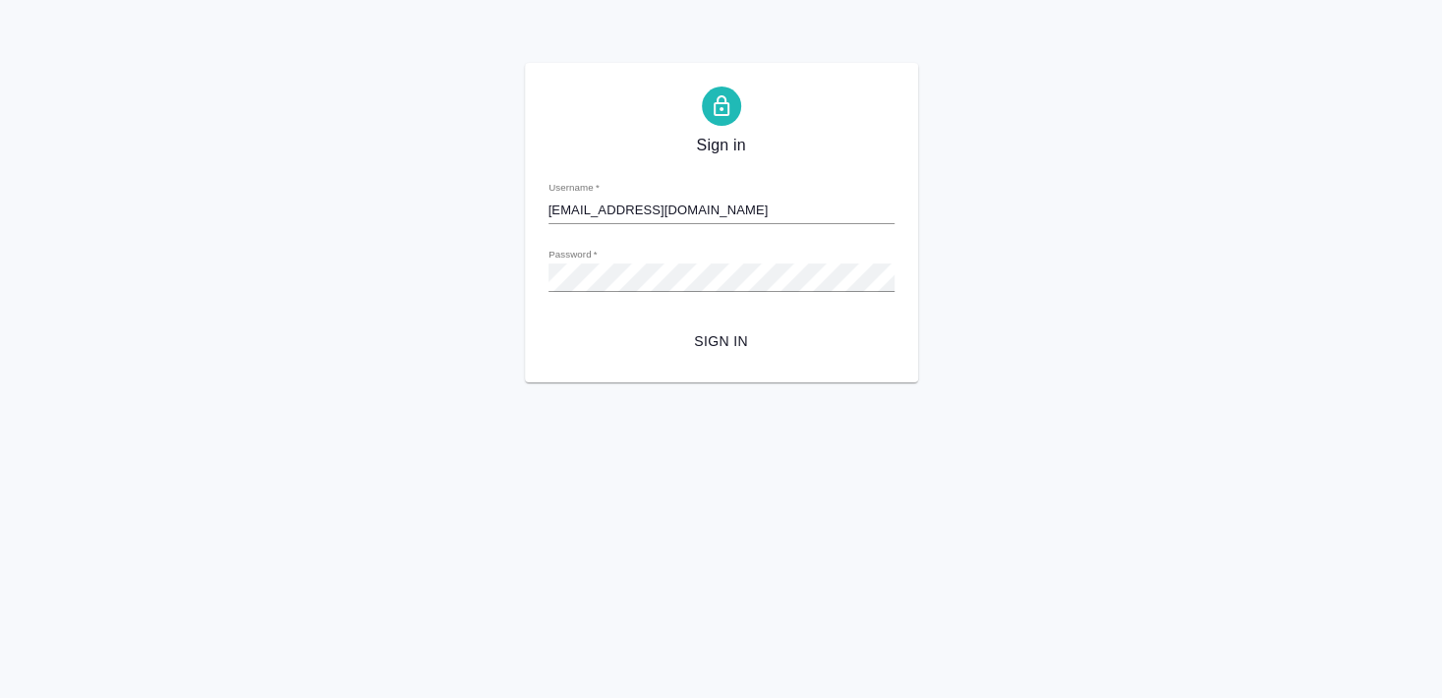
type input "[EMAIL_ADDRESS][DOMAIN_NAME]"
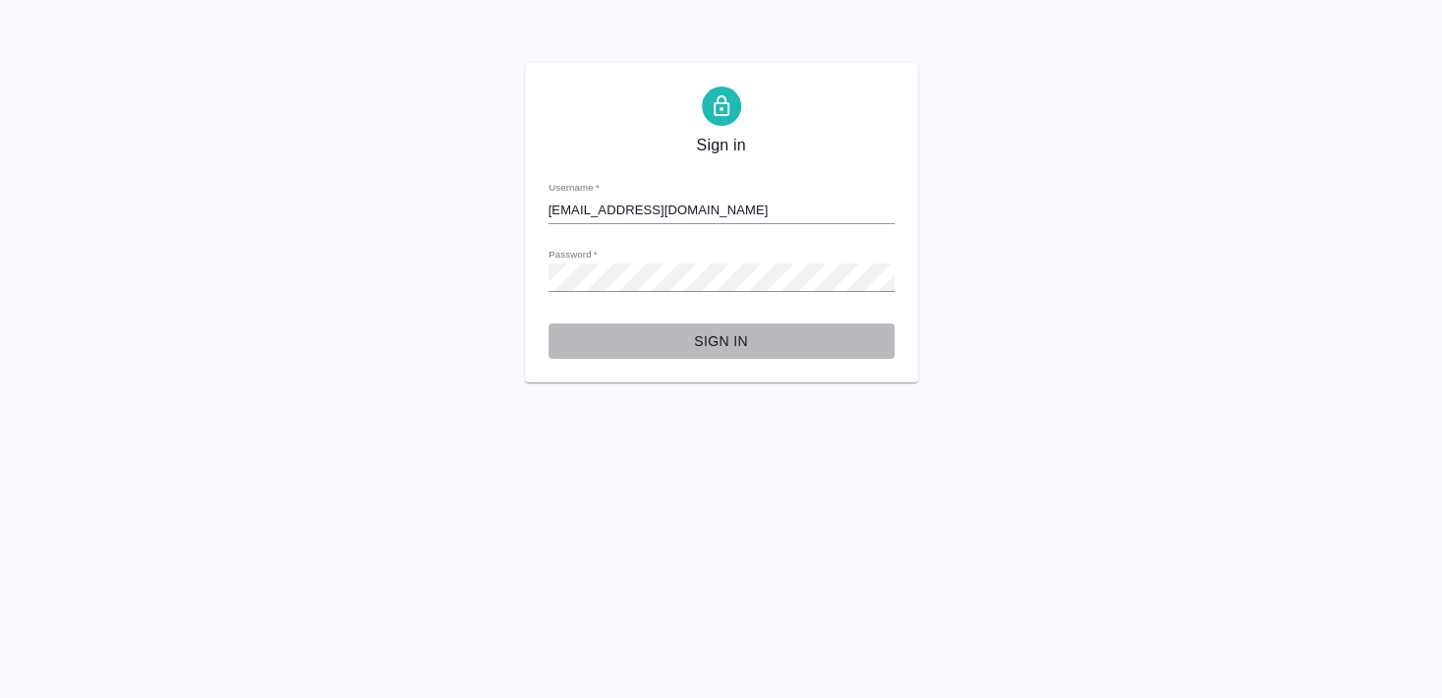
click at [735, 337] on span "Sign in" at bounding box center [721, 341] width 315 height 25
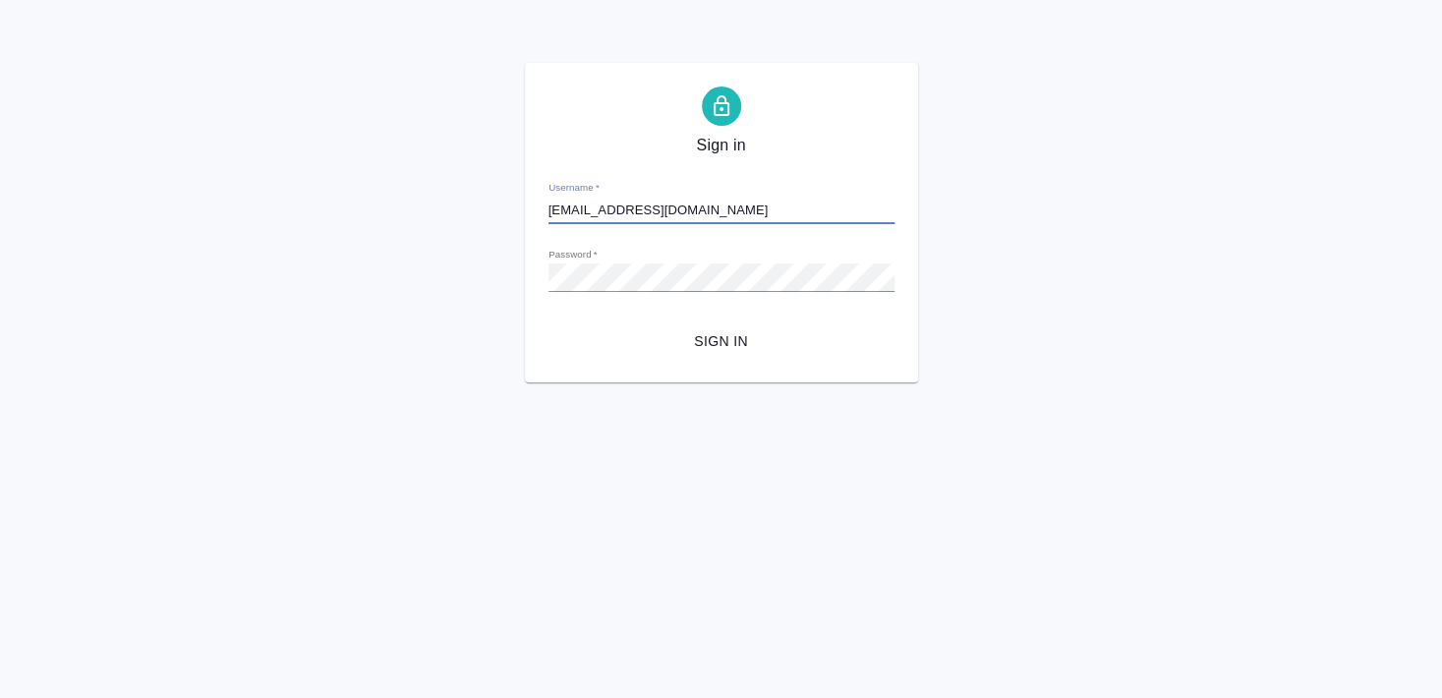
type input "[EMAIL_ADDRESS][DOMAIN_NAME]"
click at [736, 339] on span "Sign in" at bounding box center [721, 341] width 315 height 25
type input "[EMAIL_ADDRESS][DOMAIN_NAME]"
click at [739, 341] on span "Sign in" at bounding box center [721, 341] width 315 height 25
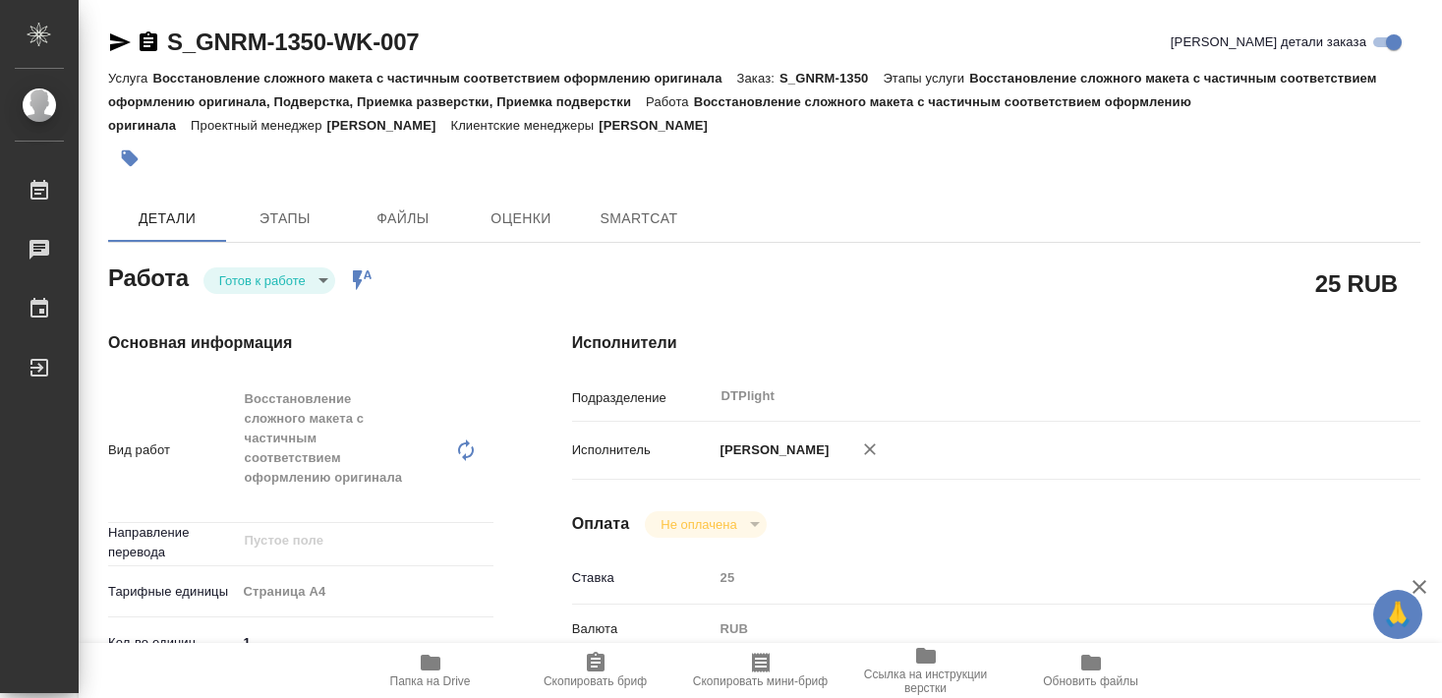
type textarea "x"
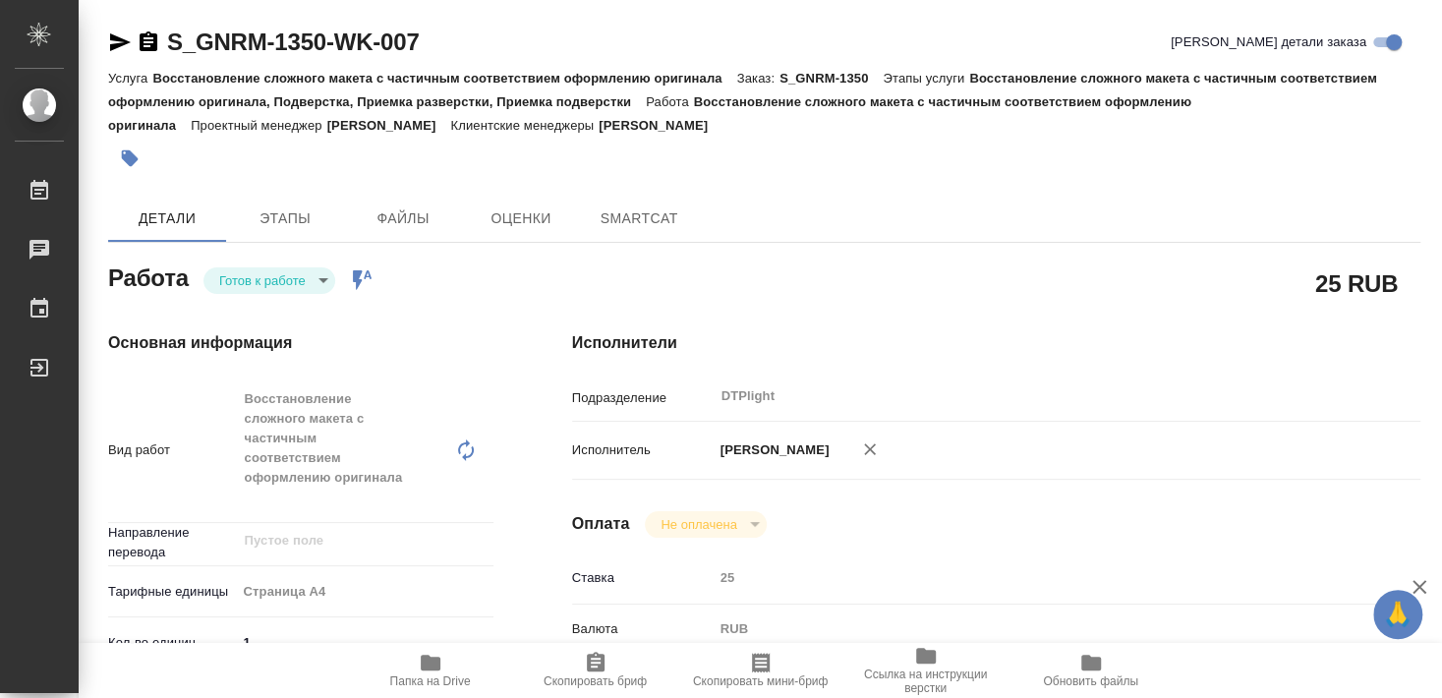
type textarea "x"
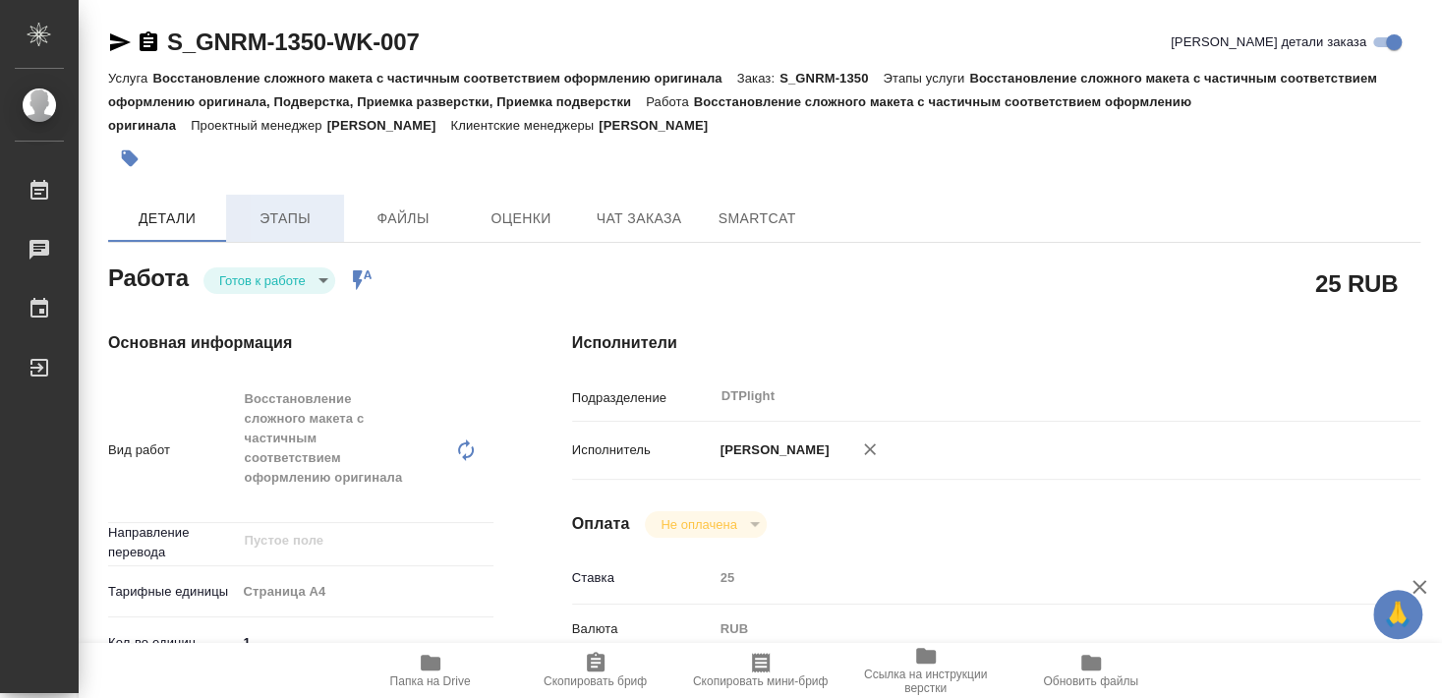
type textarea "x"
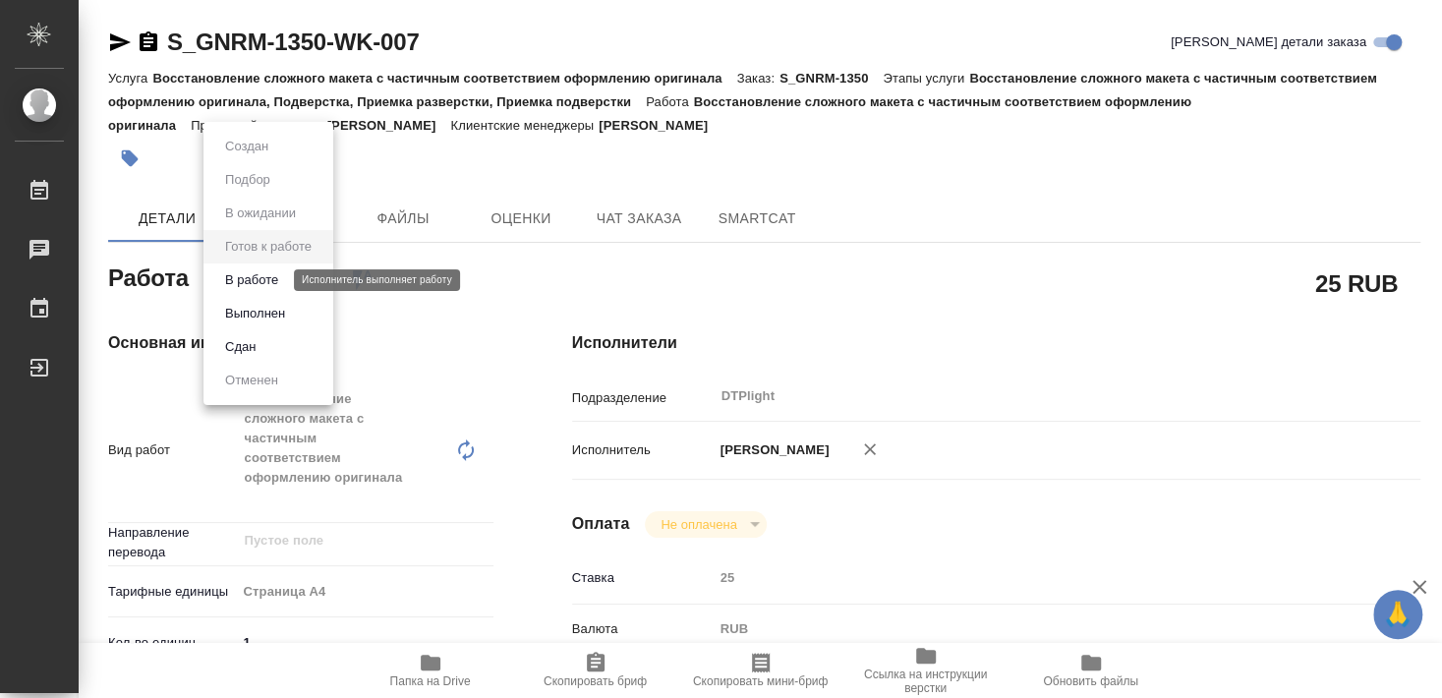
click at [273, 271] on button "В работе" at bounding box center [251, 280] width 65 height 22
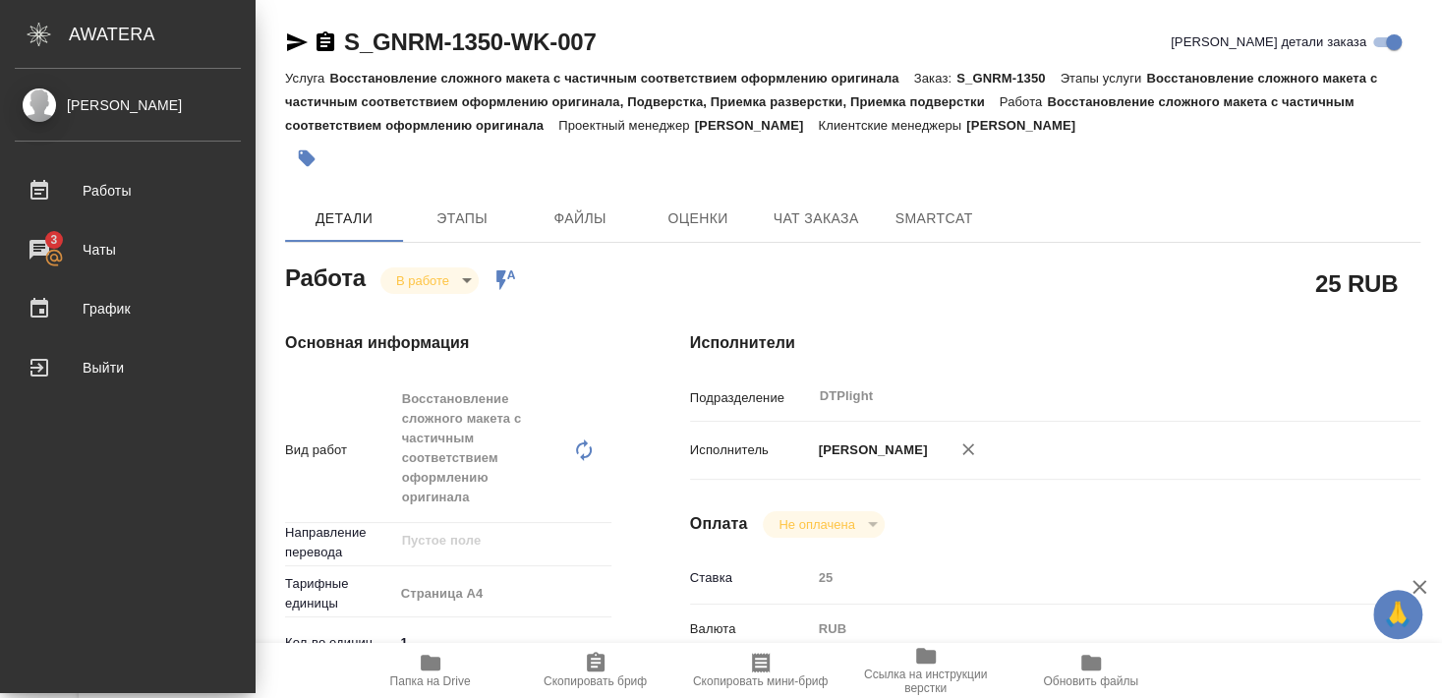
type textarea "x"
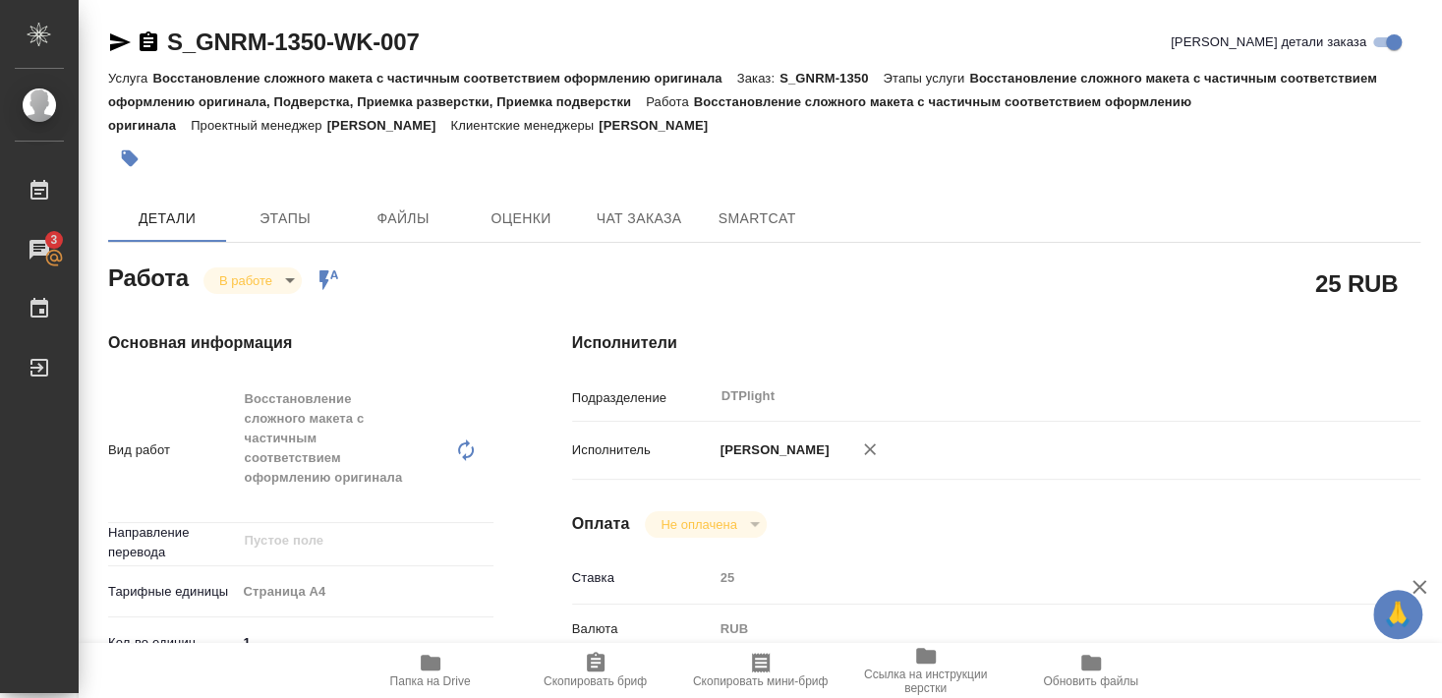
type textarea "x"
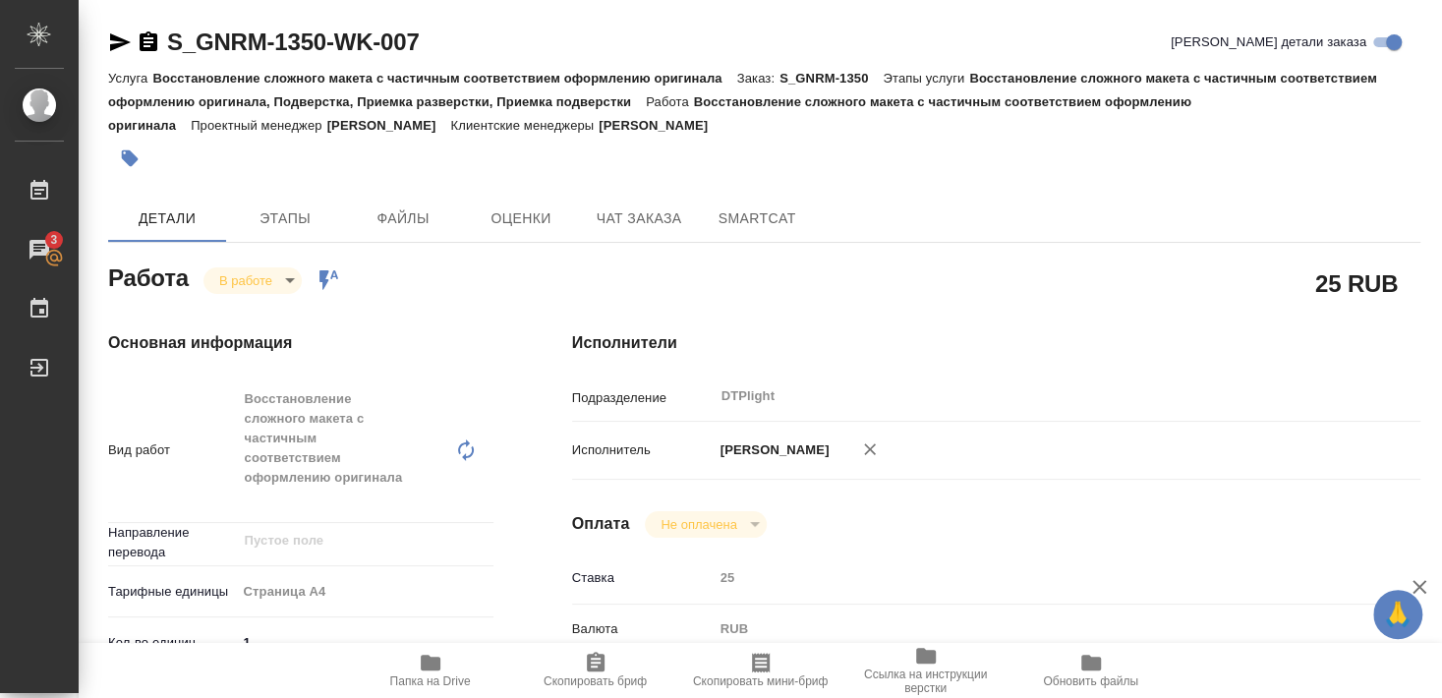
type textarea "x"
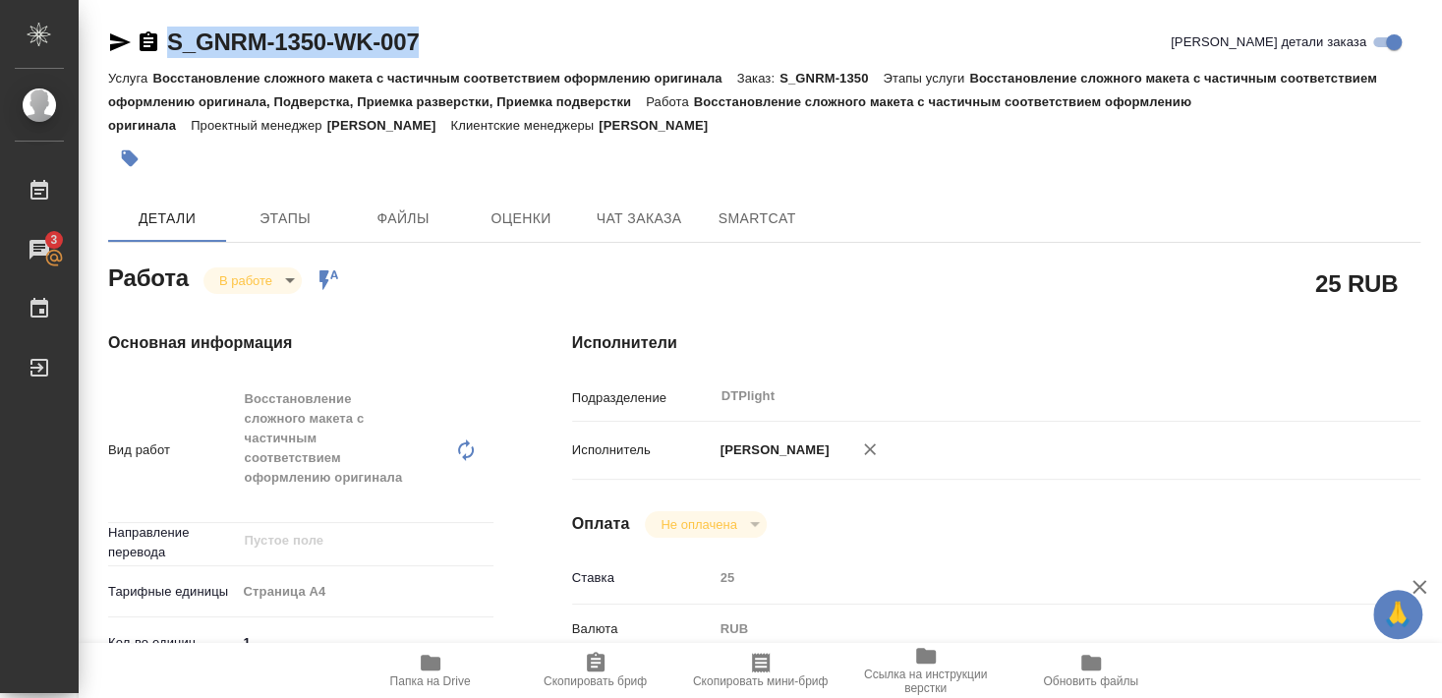
drag, startPoint x: 177, startPoint y: 59, endPoint x: 433, endPoint y: 33, distance: 257.8
click at [433, 33] on div "S_GNRM-1350-WK-007 Кратко детали заказа" at bounding box center [764, 46] width 1312 height 39
copy link "S_GNRM-1350-WK-007"
type textarea "x"
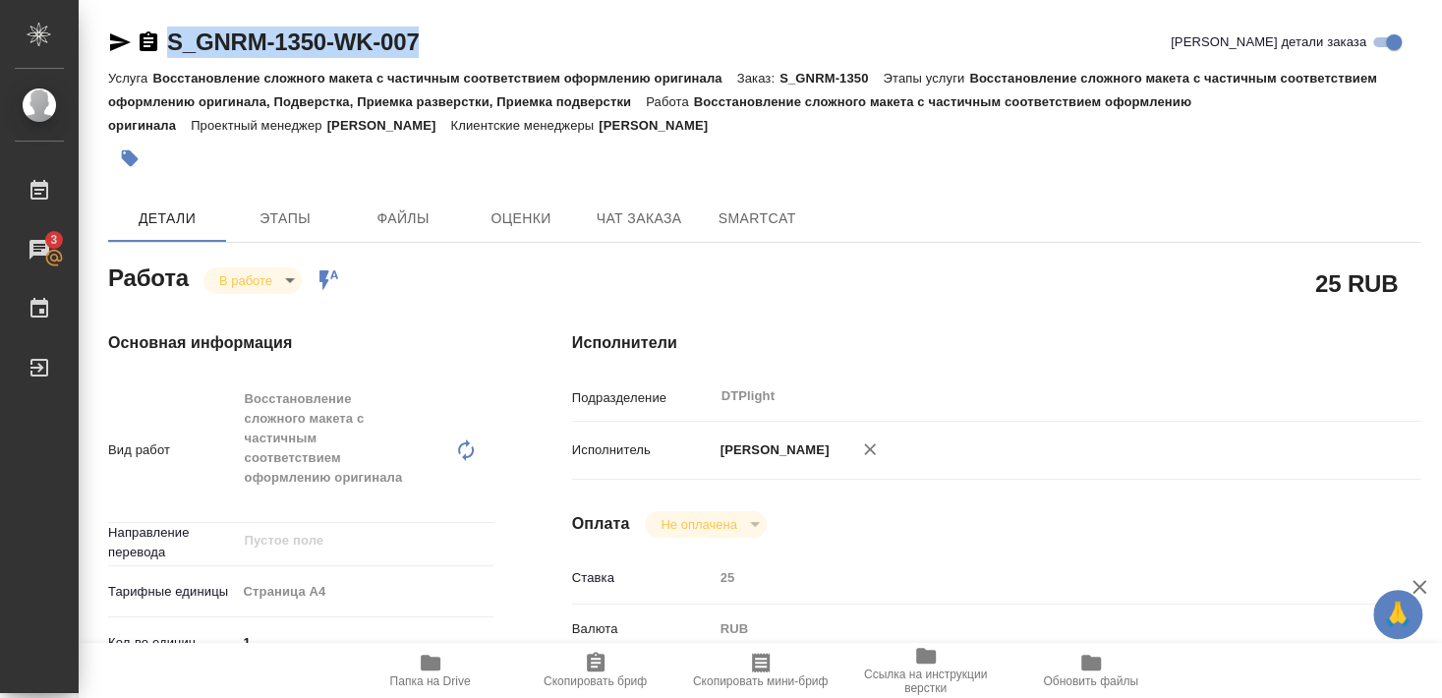
type textarea "x"
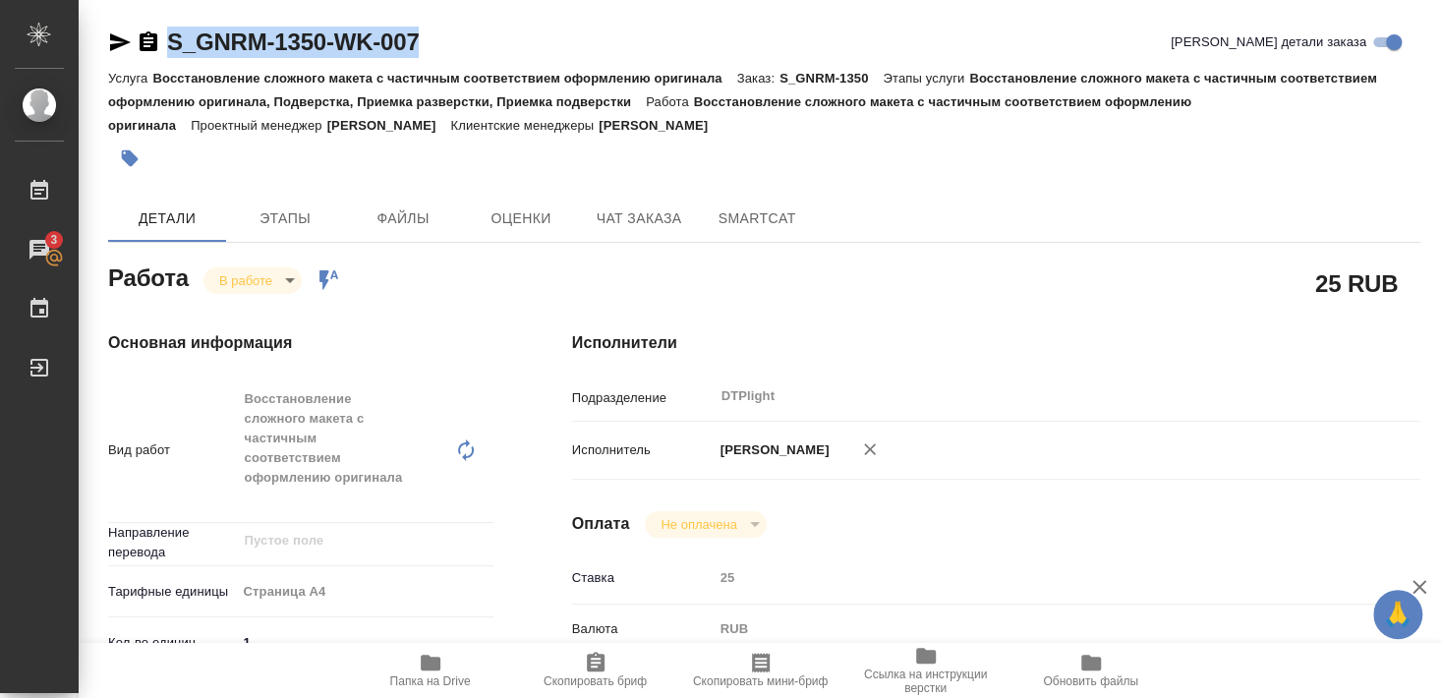
type textarea "x"
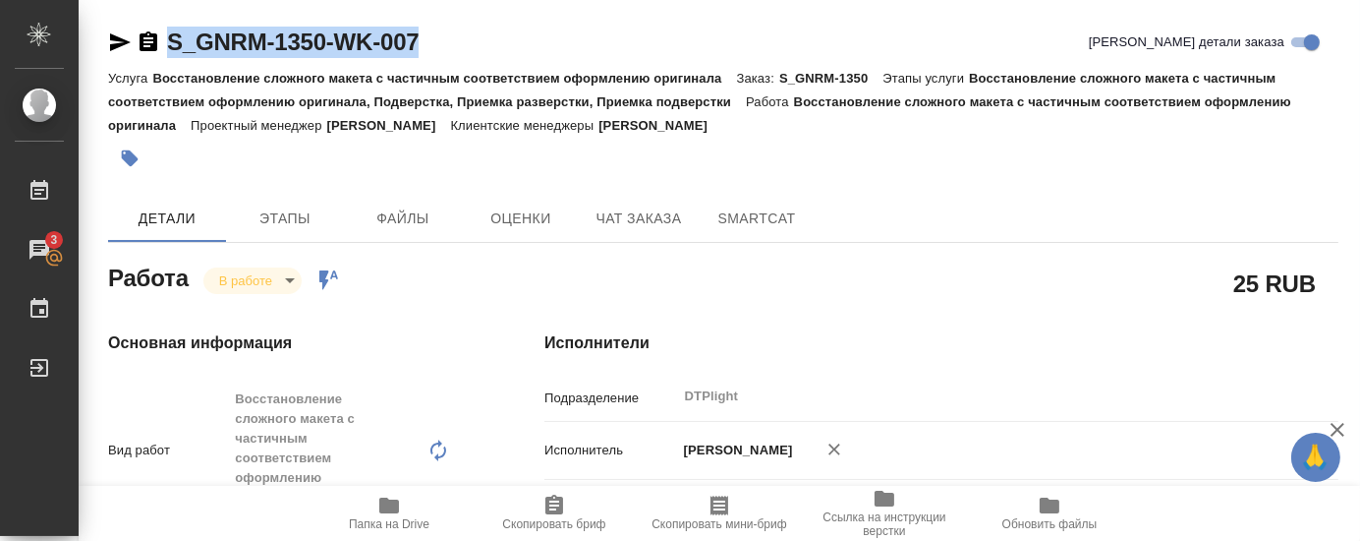
type textarea "x"
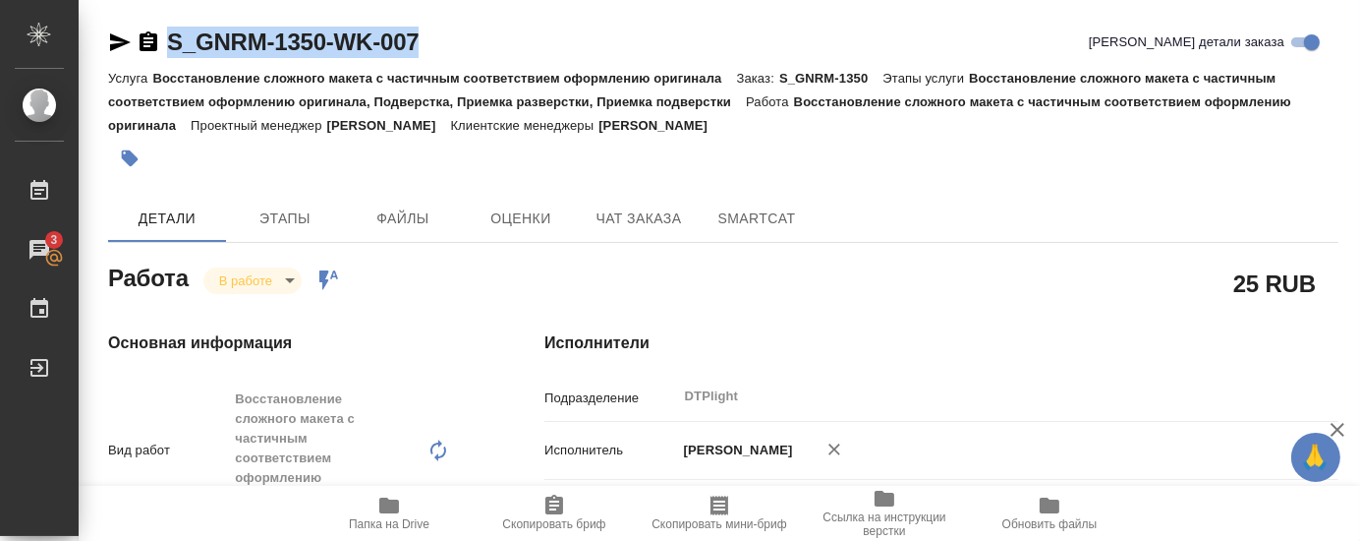
click at [434, 267] on div "Работа В работе inProgress Работа включена в последовательность" at bounding box center [287, 275] width 358 height 35
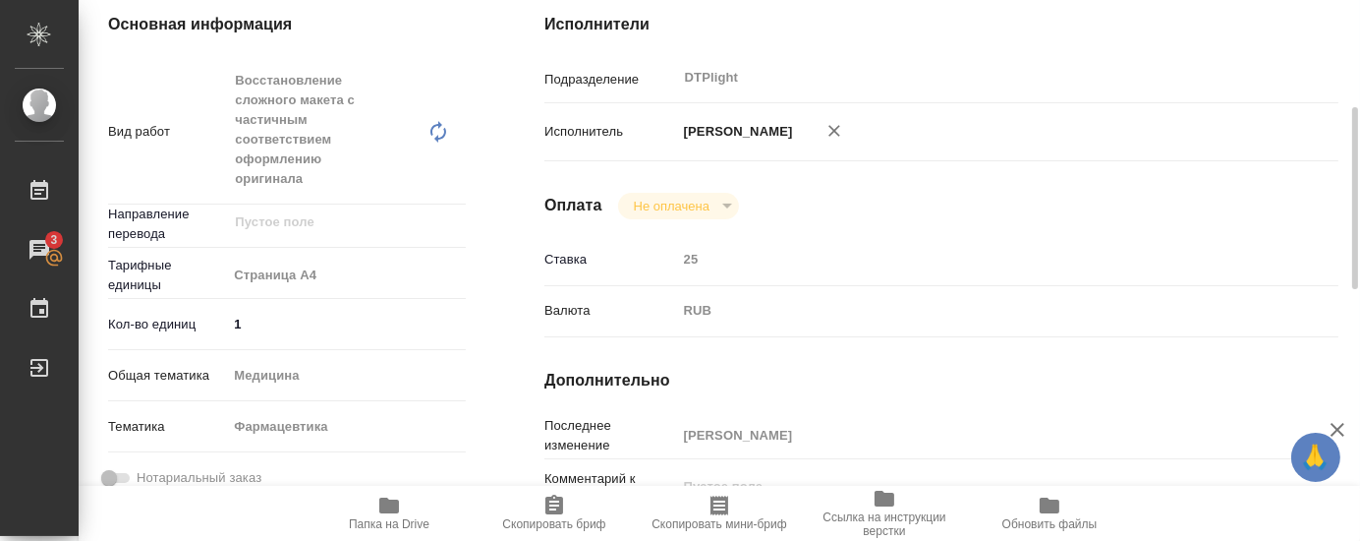
scroll to position [637, 0]
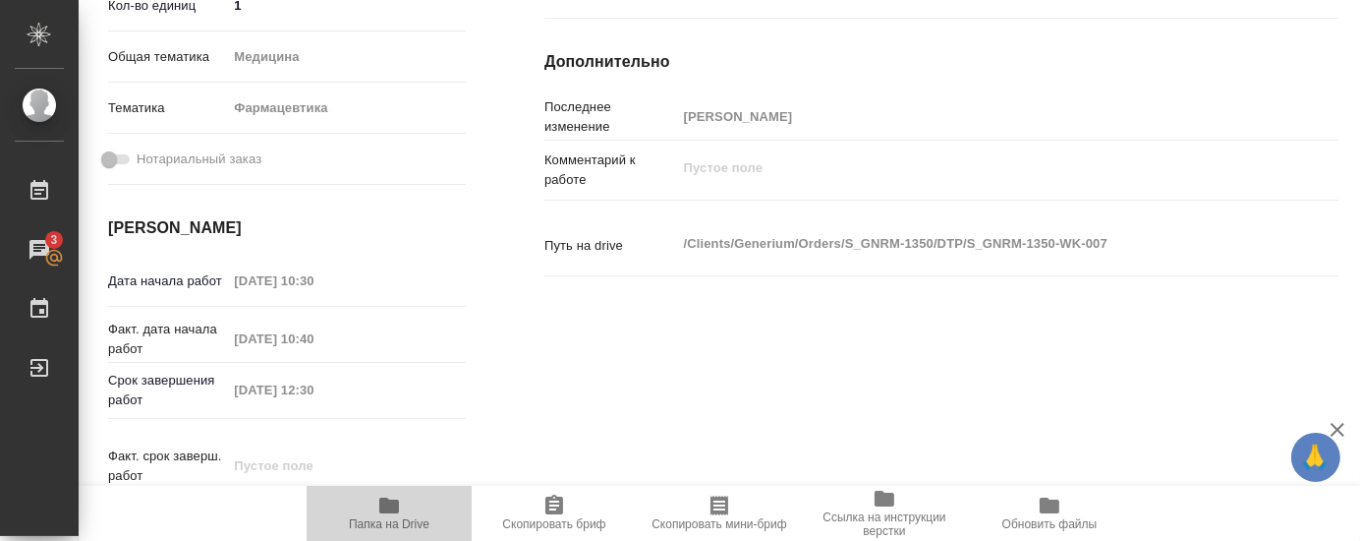
click at [405, 512] on span "Папка на Drive" at bounding box center [389, 511] width 142 height 37
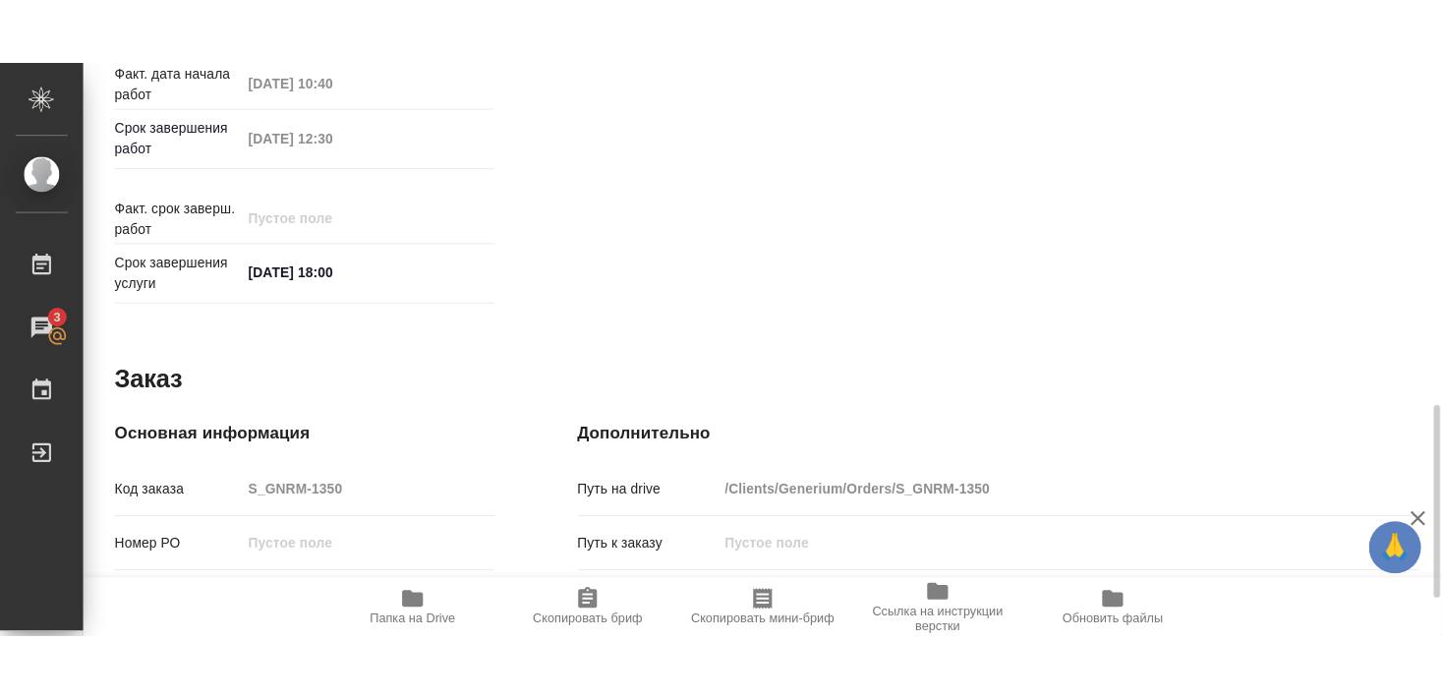
scroll to position [1062, 0]
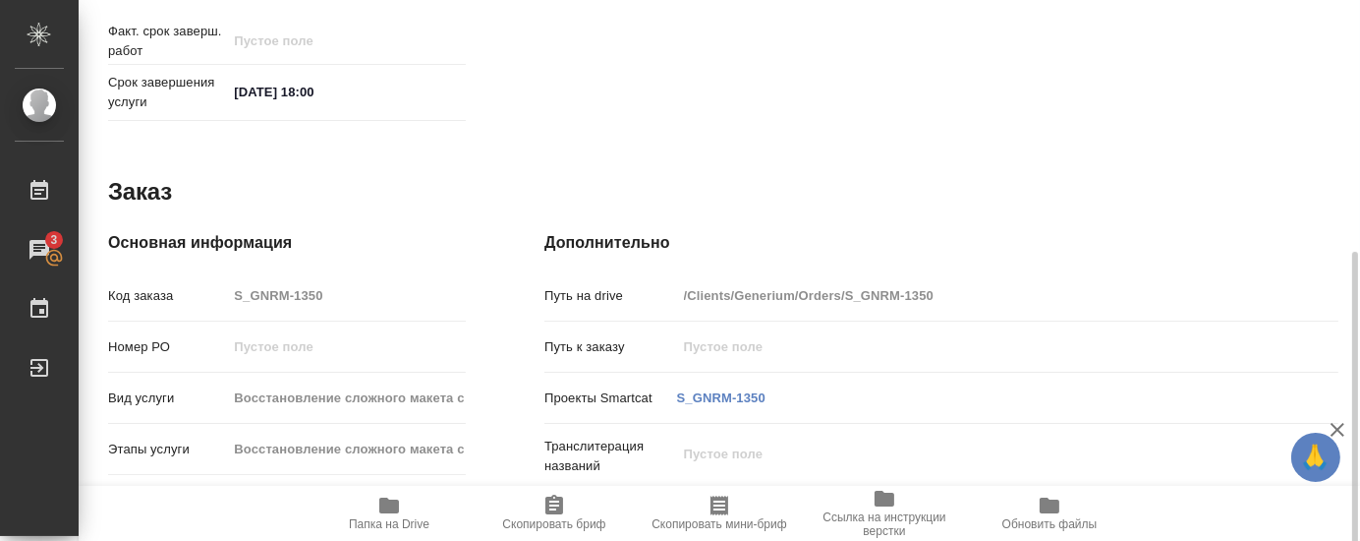
type textarea "x"
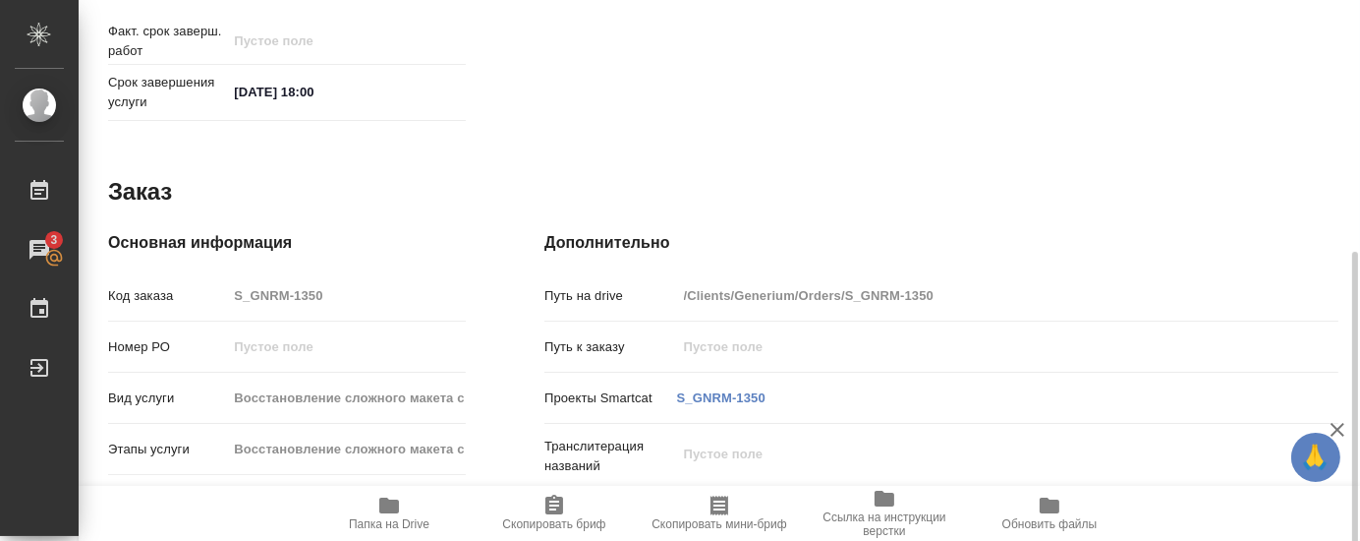
type textarea "x"
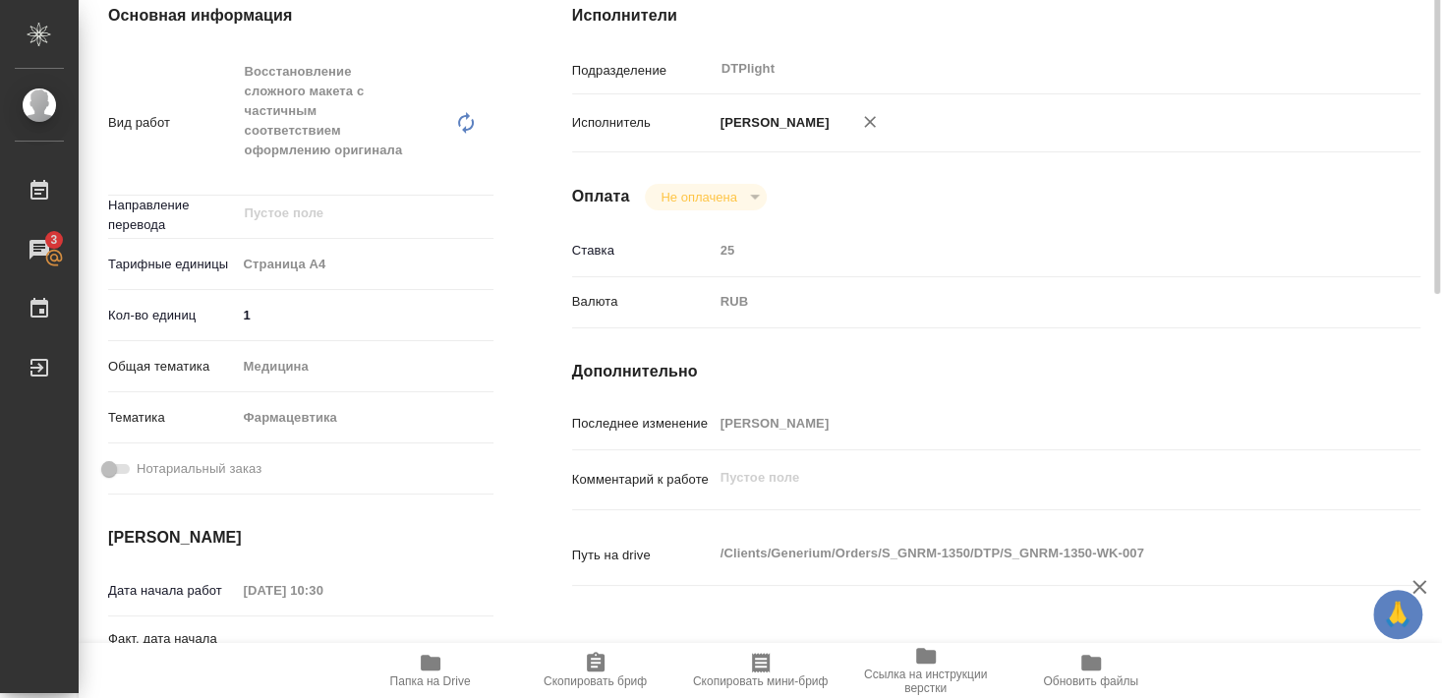
scroll to position [0, 0]
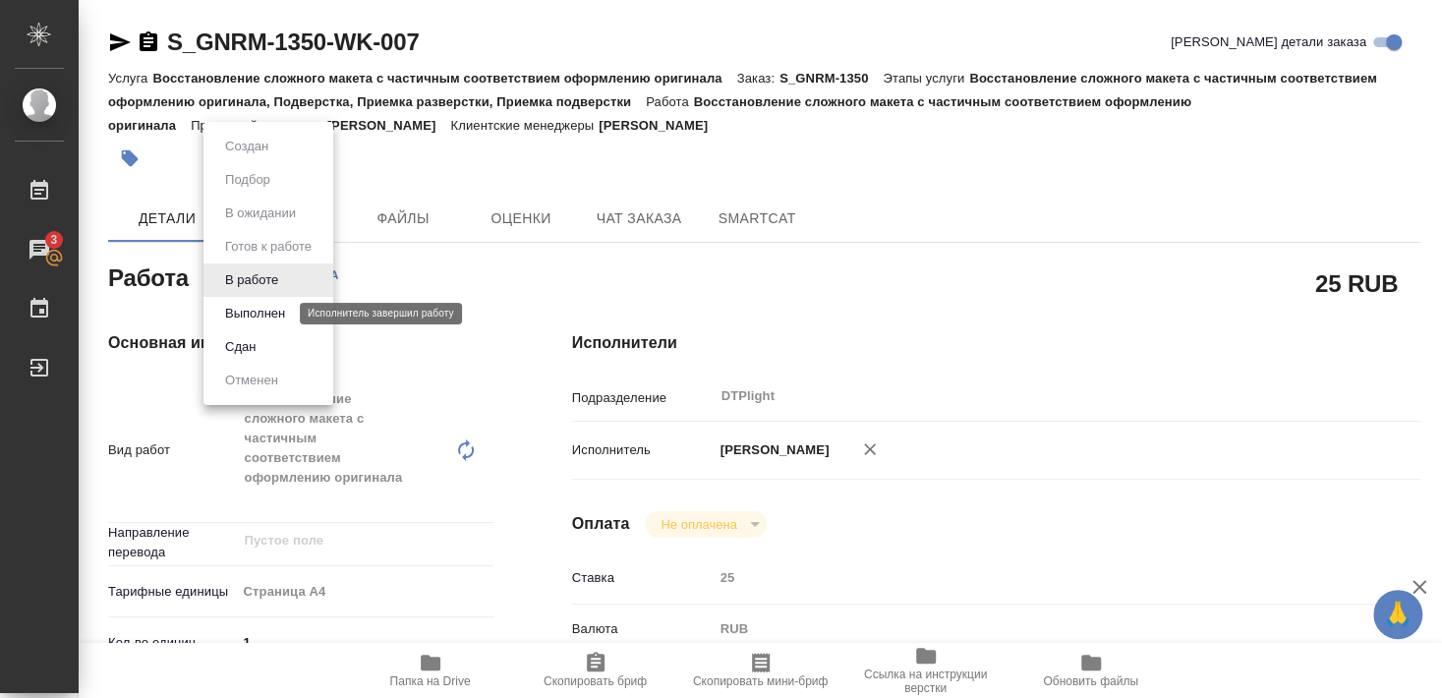
click at [260, 316] on button "Выполнен" at bounding box center [255, 314] width 72 height 22
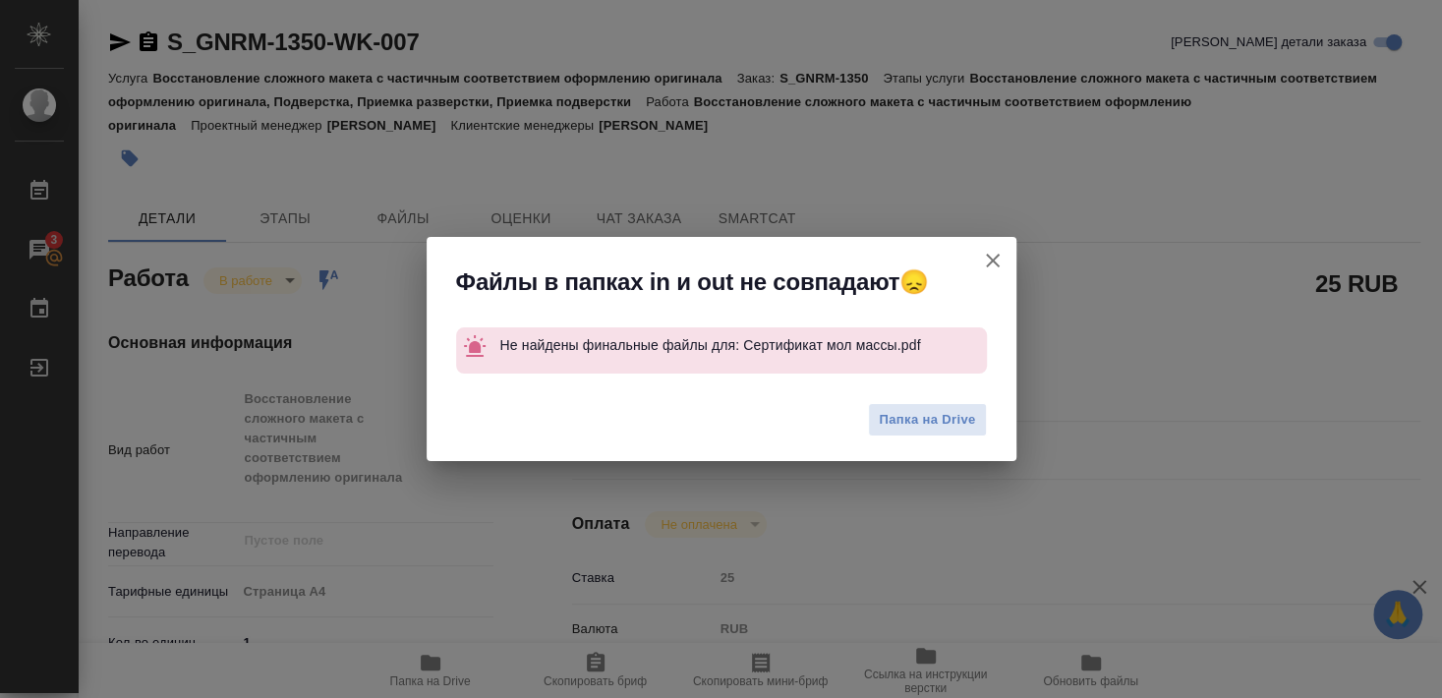
type textarea "x"
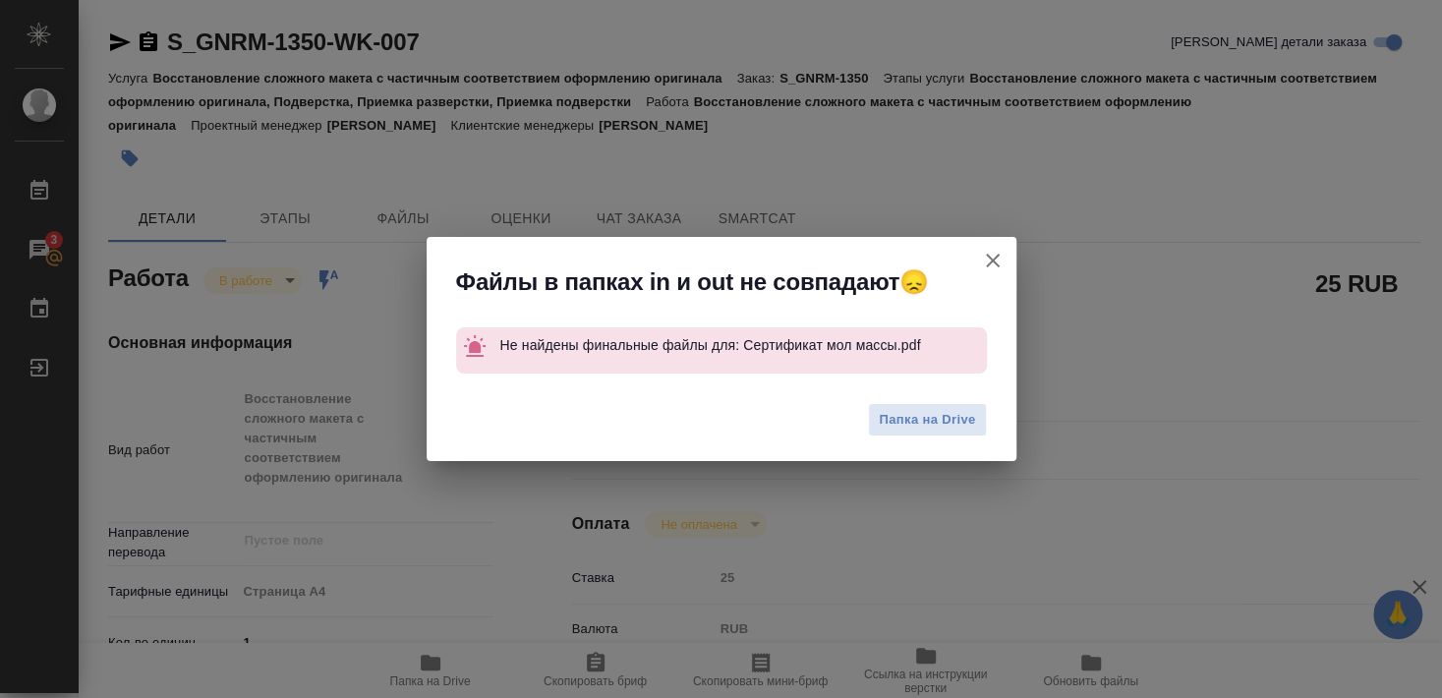
type textarea "x"
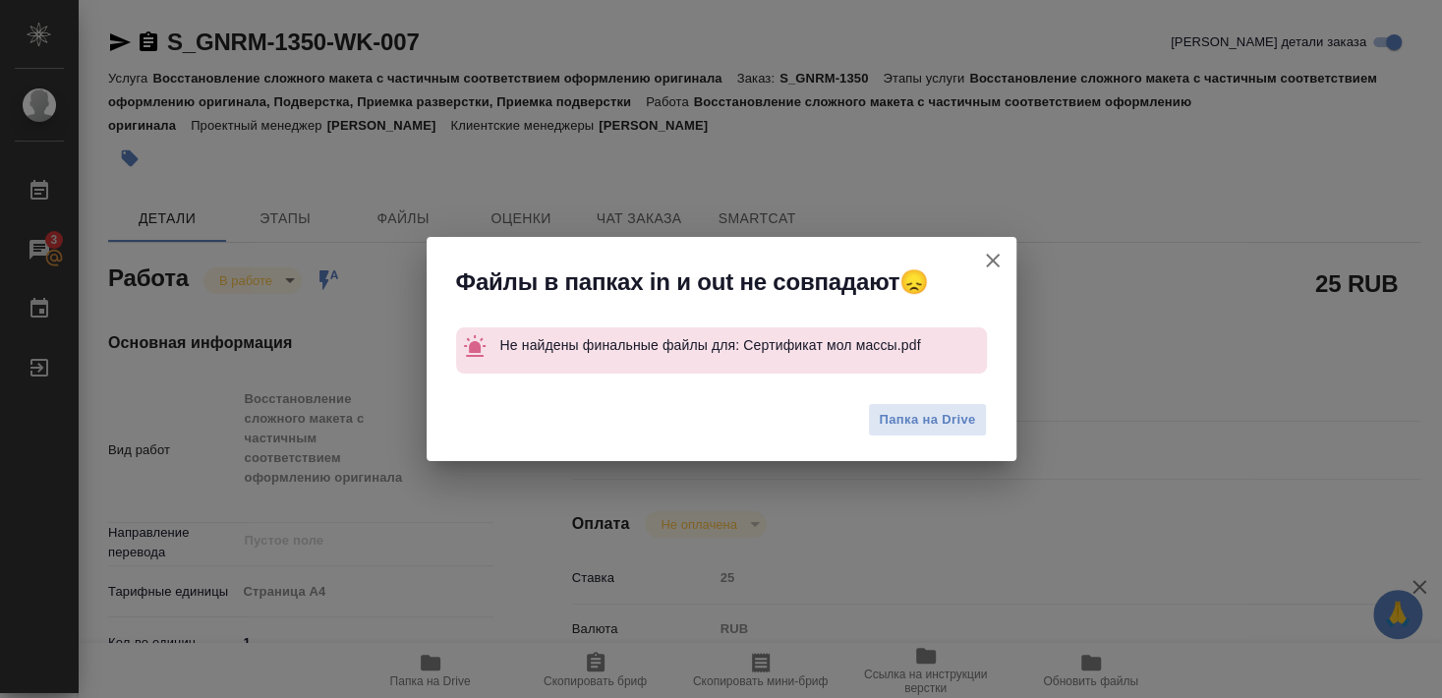
click at [998, 259] on icon "button" at bounding box center [993, 261] width 24 height 24
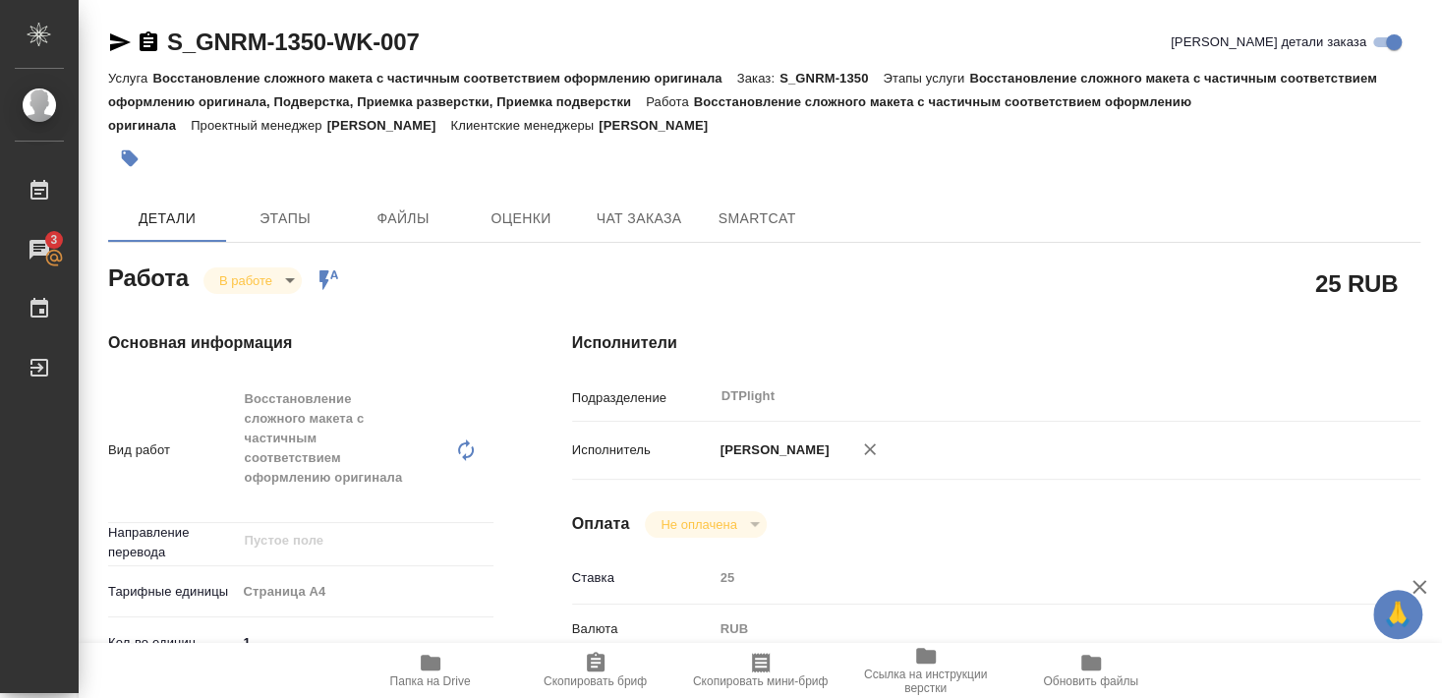
type textarea "x"
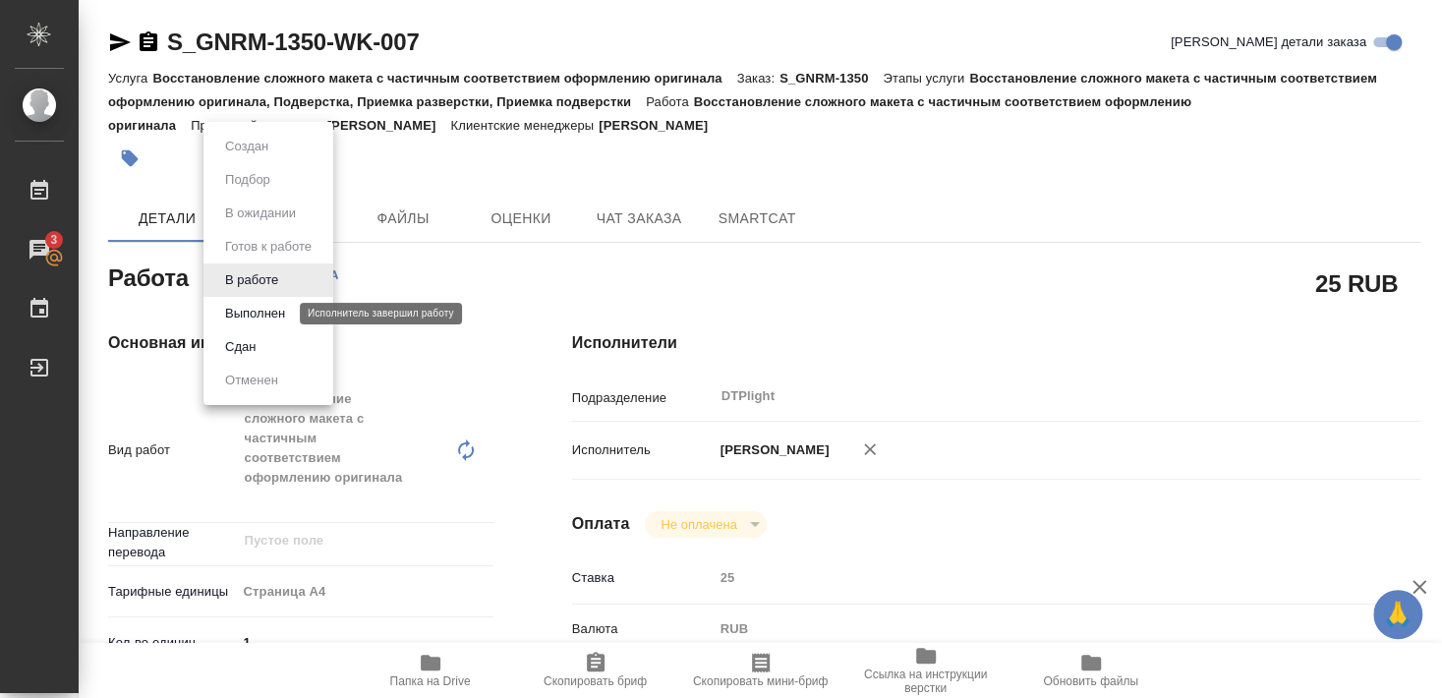
click at [255, 311] on button "Выполнен" at bounding box center [255, 314] width 72 height 22
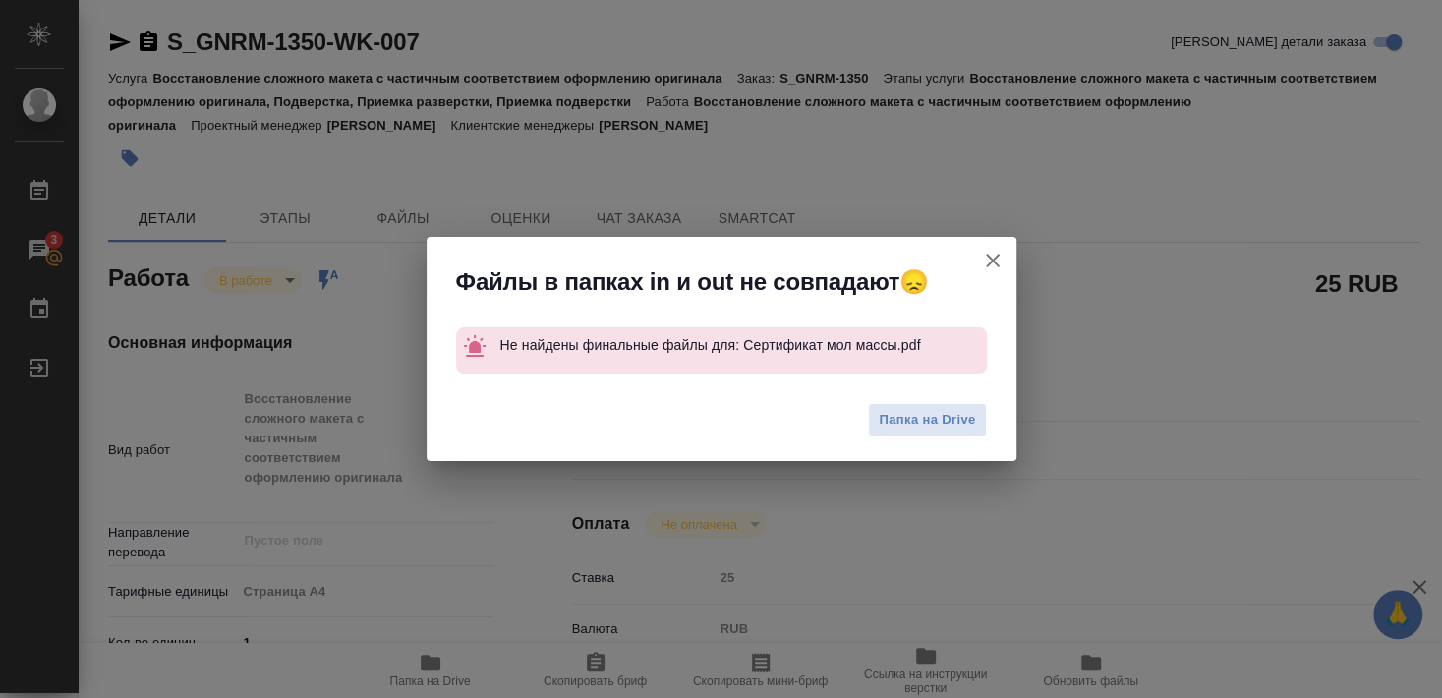
type textarea "x"
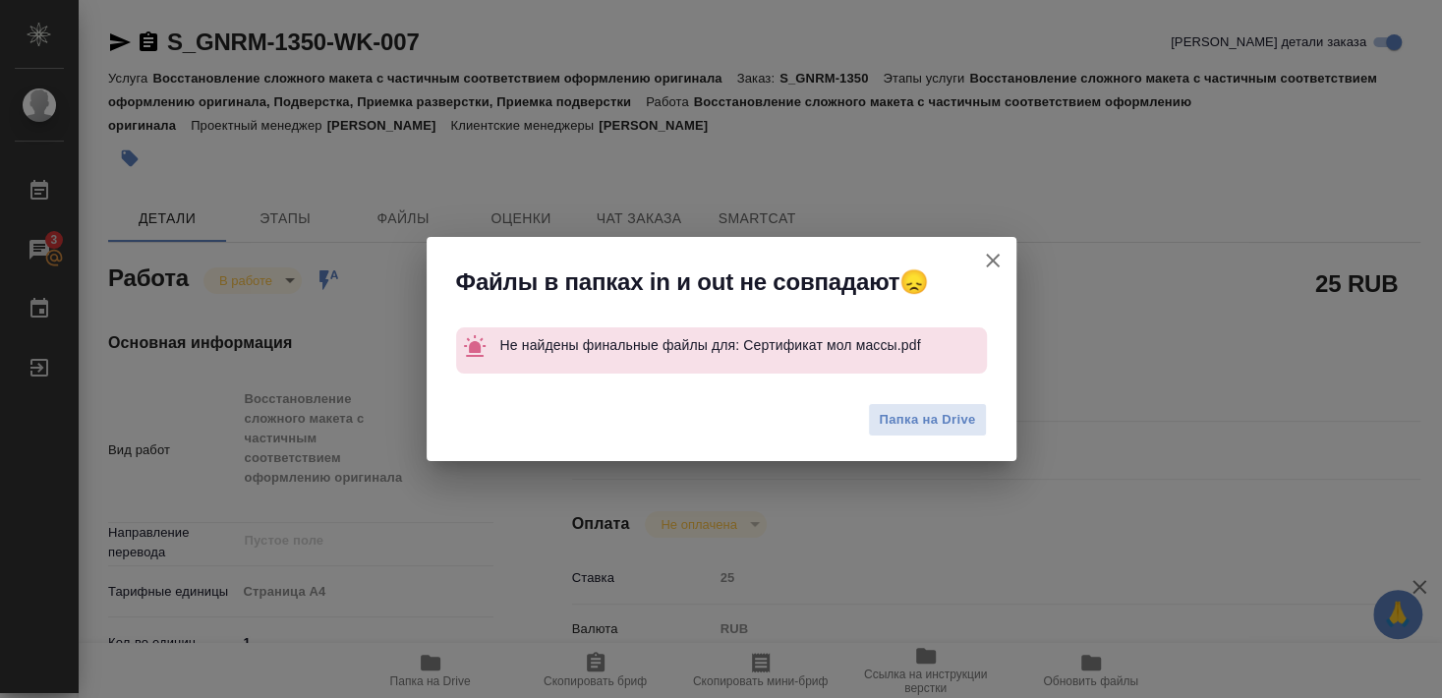
type textarea "x"
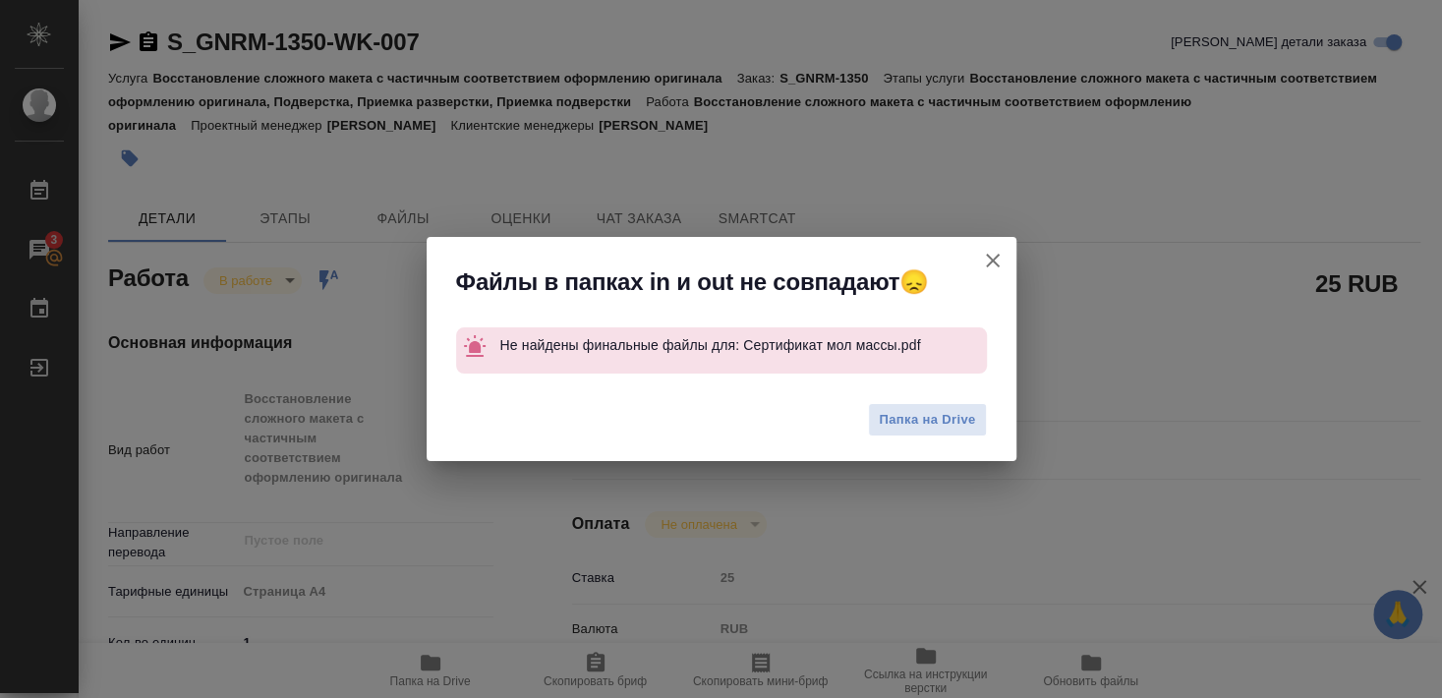
click at [992, 258] on icon "button" at bounding box center [993, 261] width 24 height 24
type textarea "x"
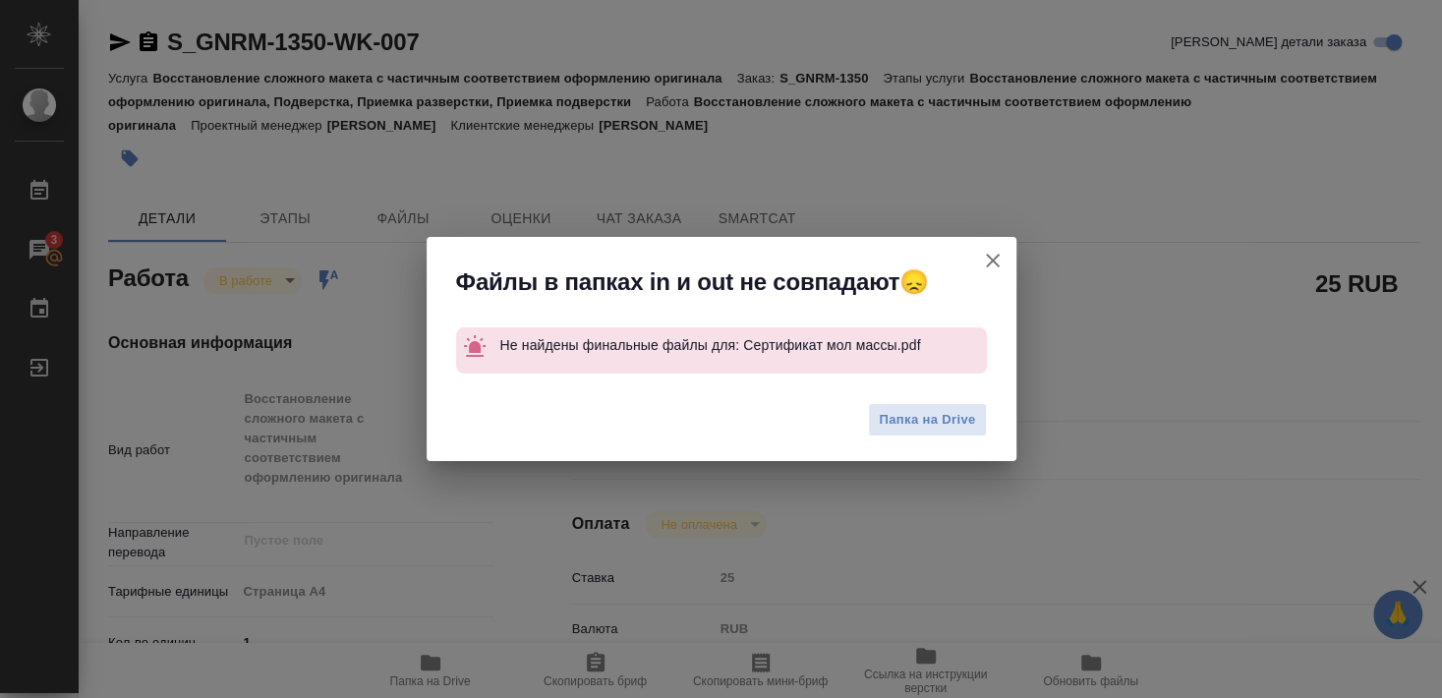
type textarea "x"
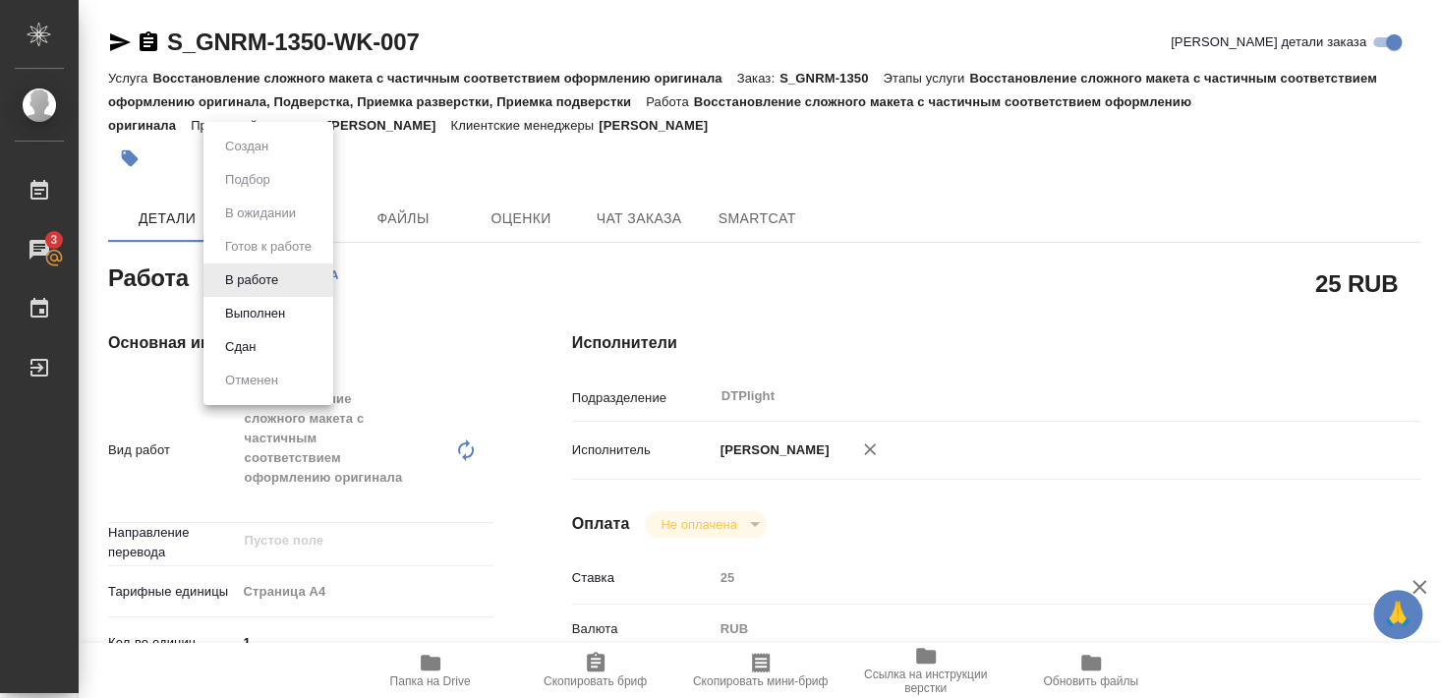
click at [245, 322] on button "Выполнен" at bounding box center [255, 314] width 72 height 22
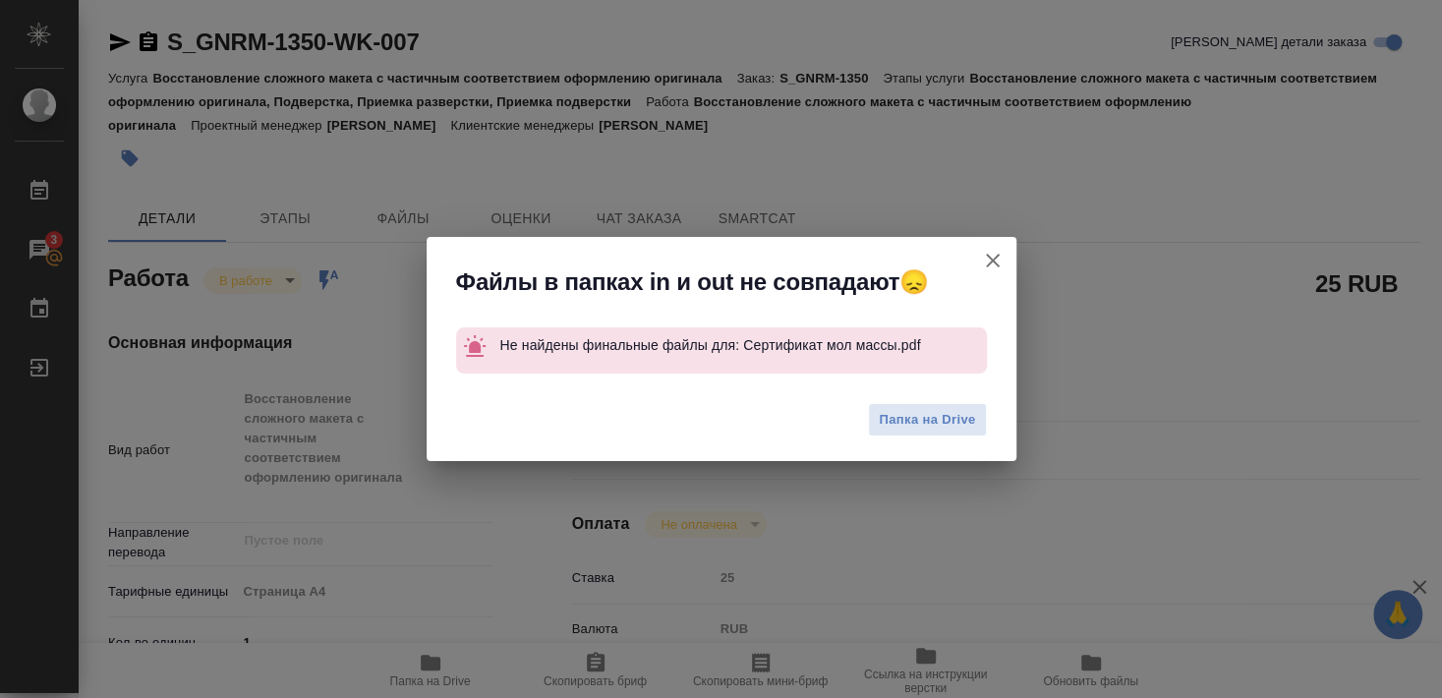
type textarea "x"
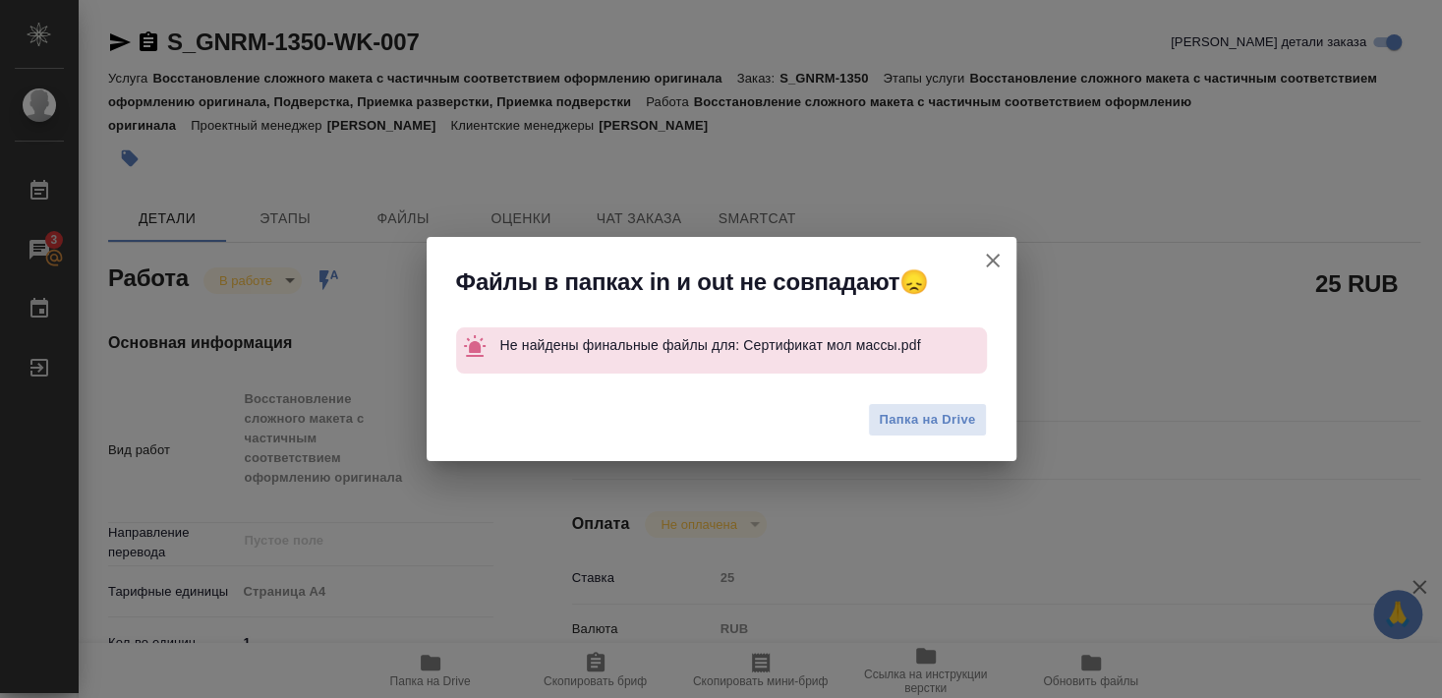
type textarea "x"
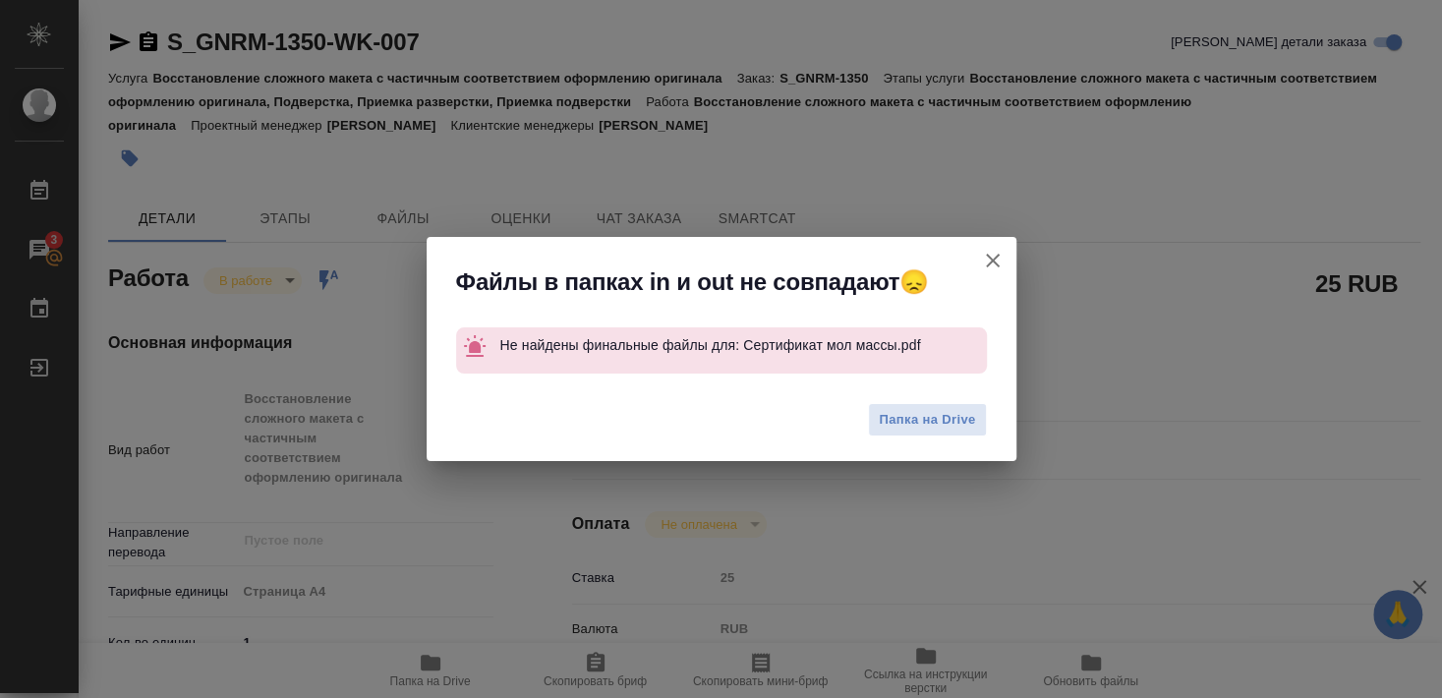
type textarea "x"
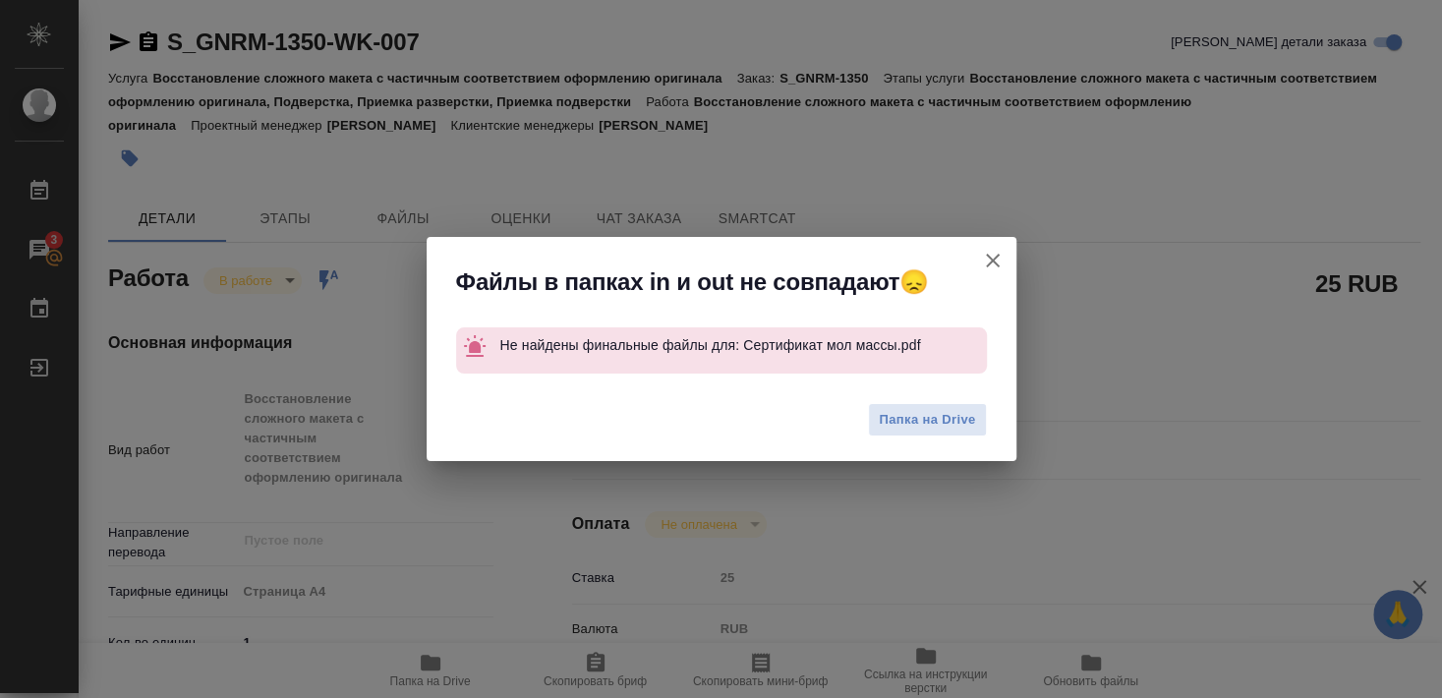
click at [998, 255] on icon "button" at bounding box center [993, 261] width 14 height 14
type textarea "x"
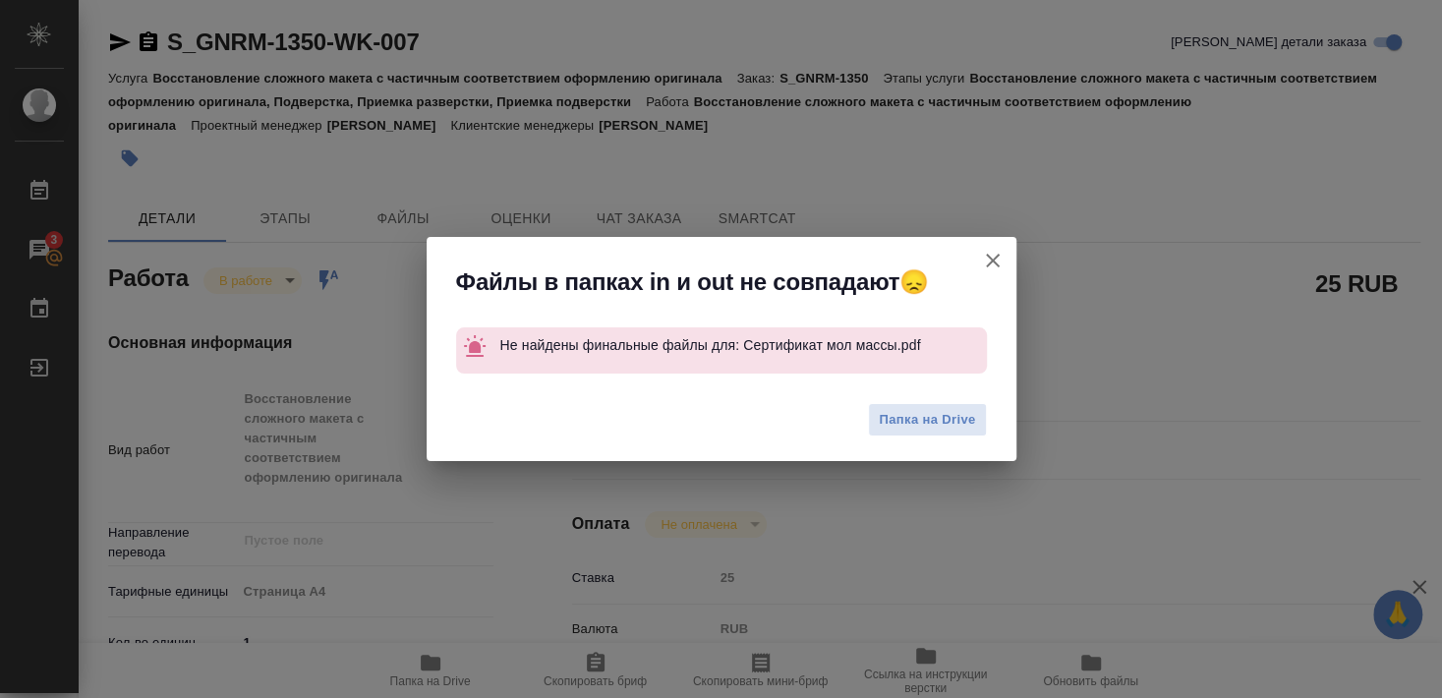
type textarea "x"
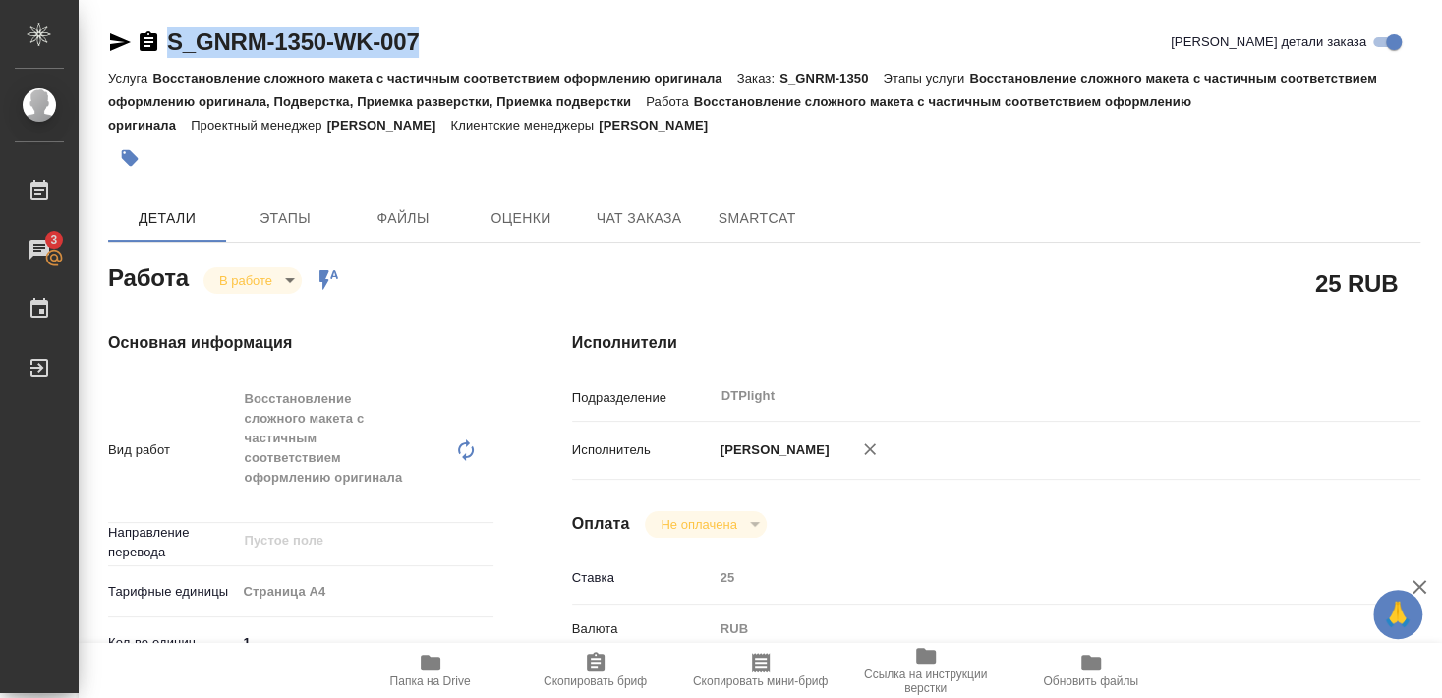
drag, startPoint x: 166, startPoint y: 66, endPoint x: 430, endPoint y: 49, distance: 263.9
click at [430, 49] on div "S_GNRM-1350-WK-007 Кратко детали заказа" at bounding box center [764, 46] width 1312 height 39
click at [114, 37] on icon "button" at bounding box center [120, 42] width 21 height 18
copy link "S_GNRM-1350-WK-007"
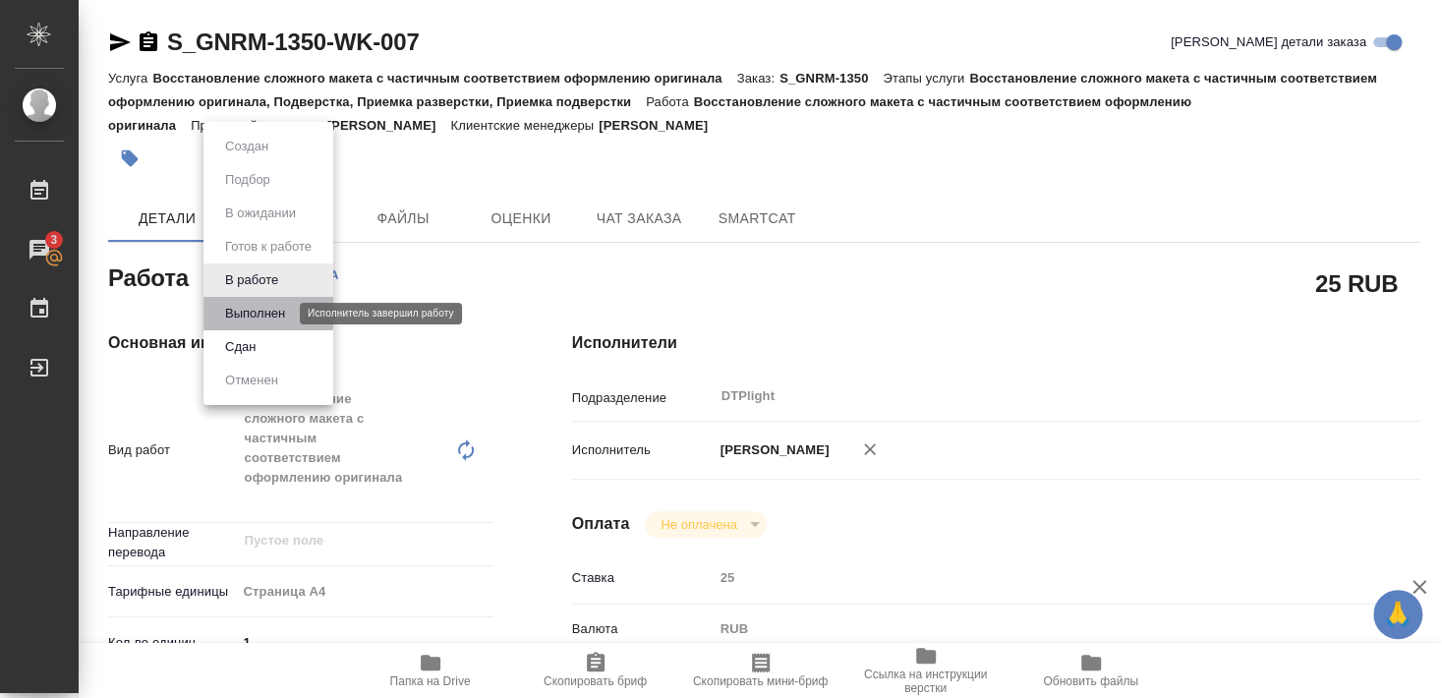
click at [245, 309] on button "Выполнен" at bounding box center [255, 314] width 72 height 22
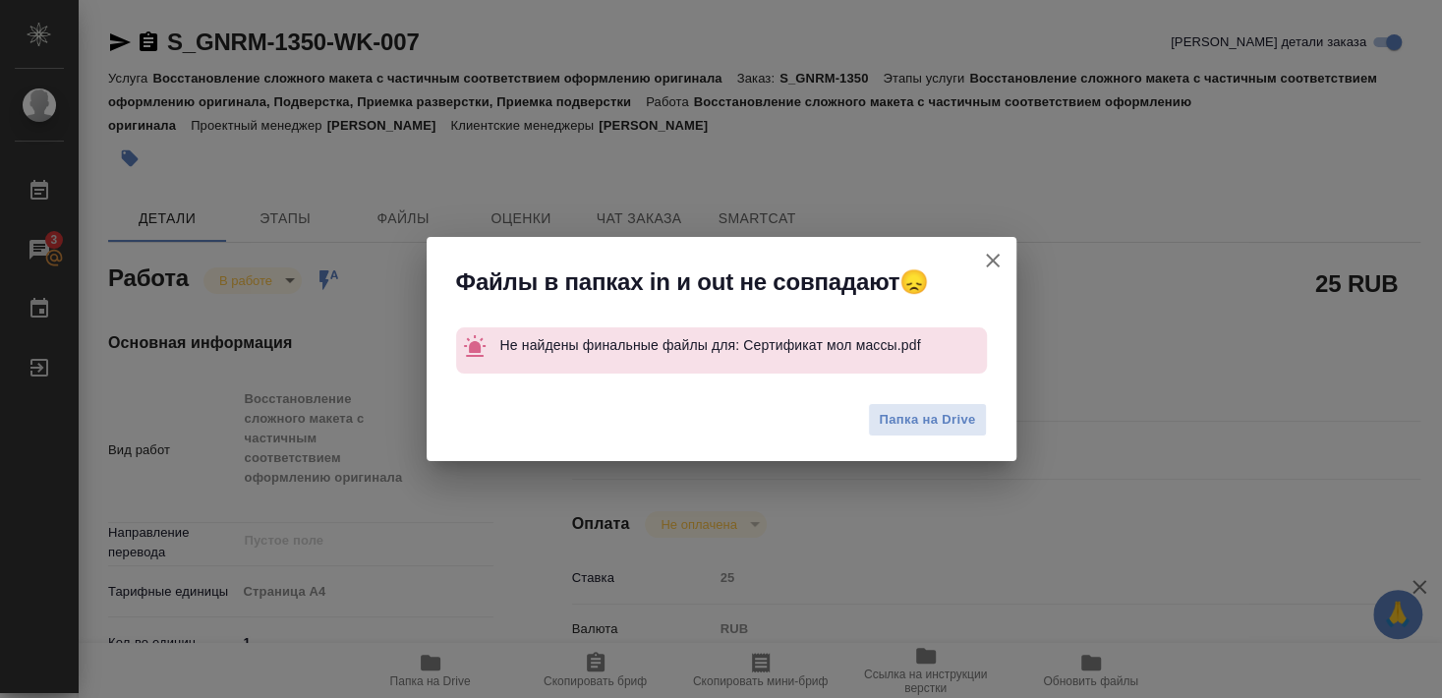
type textarea "x"
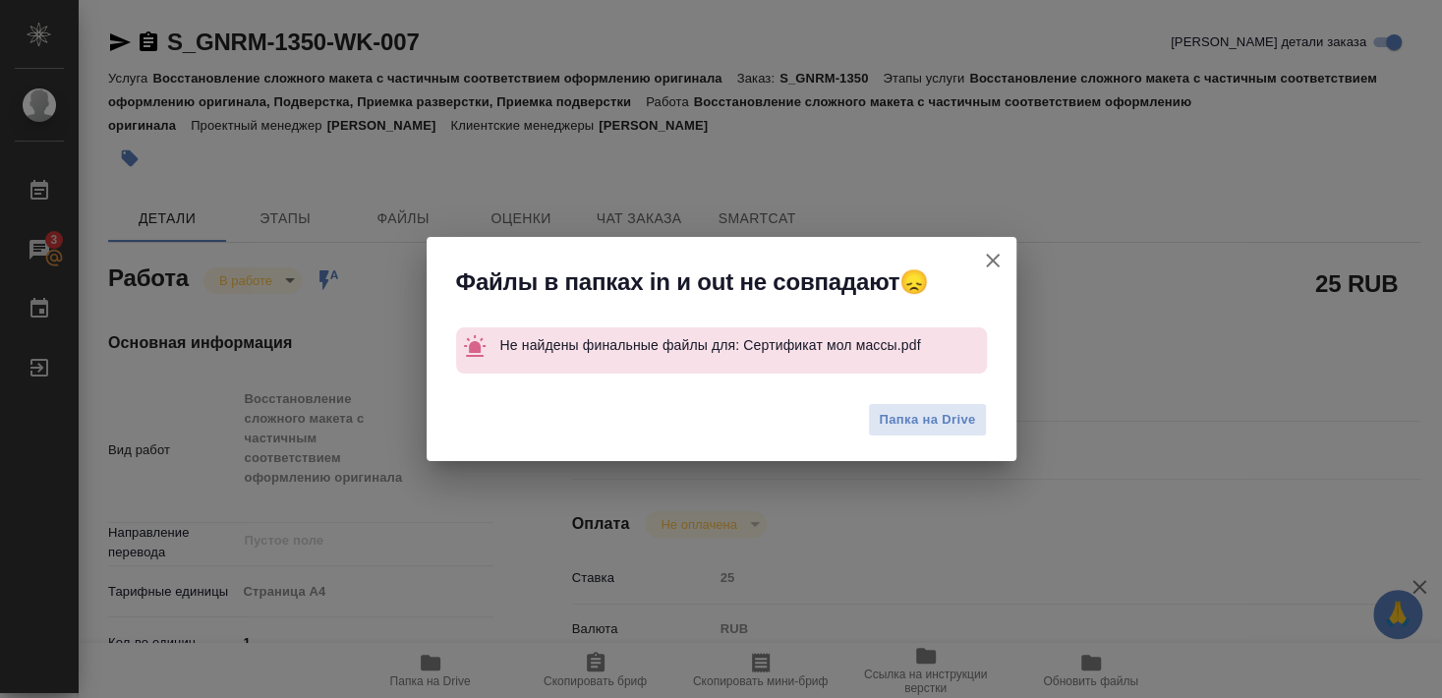
click at [989, 261] on icon "button" at bounding box center [993, 261] width 24 height 24
type textarea "x"
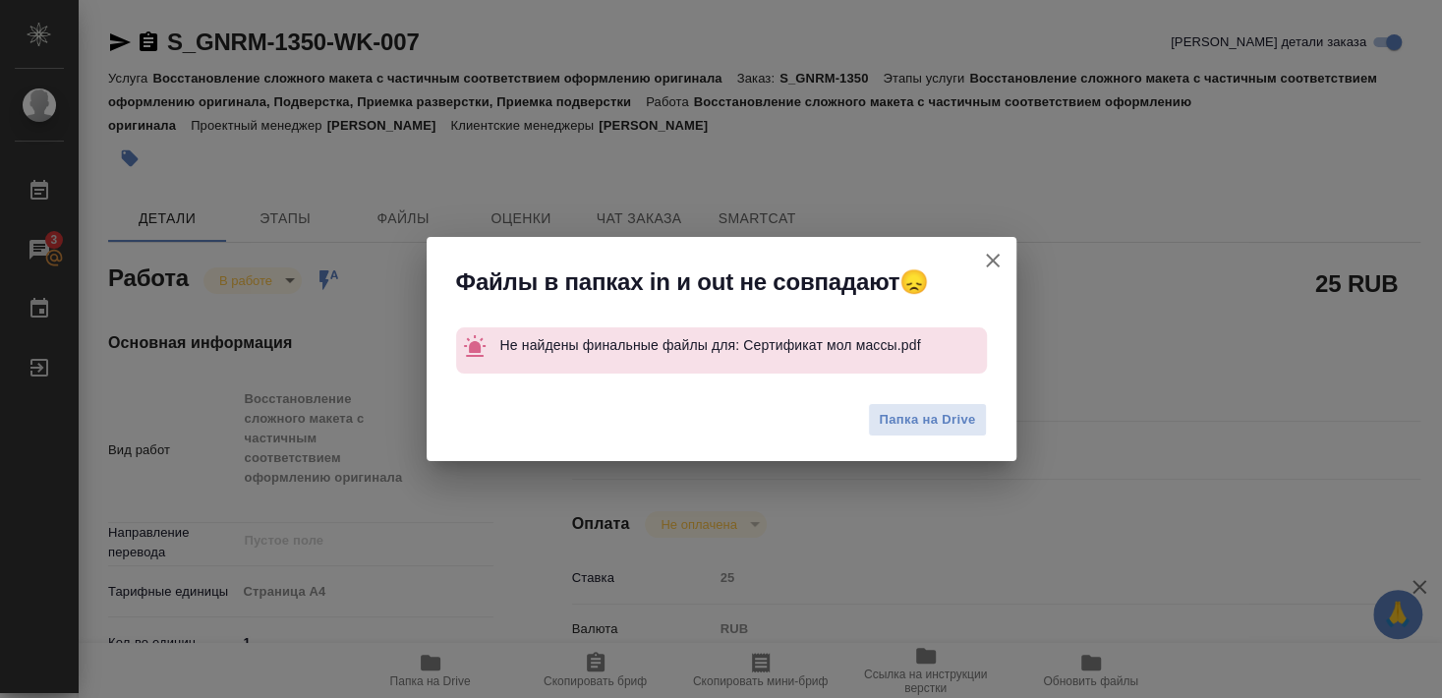
type textarea "x"
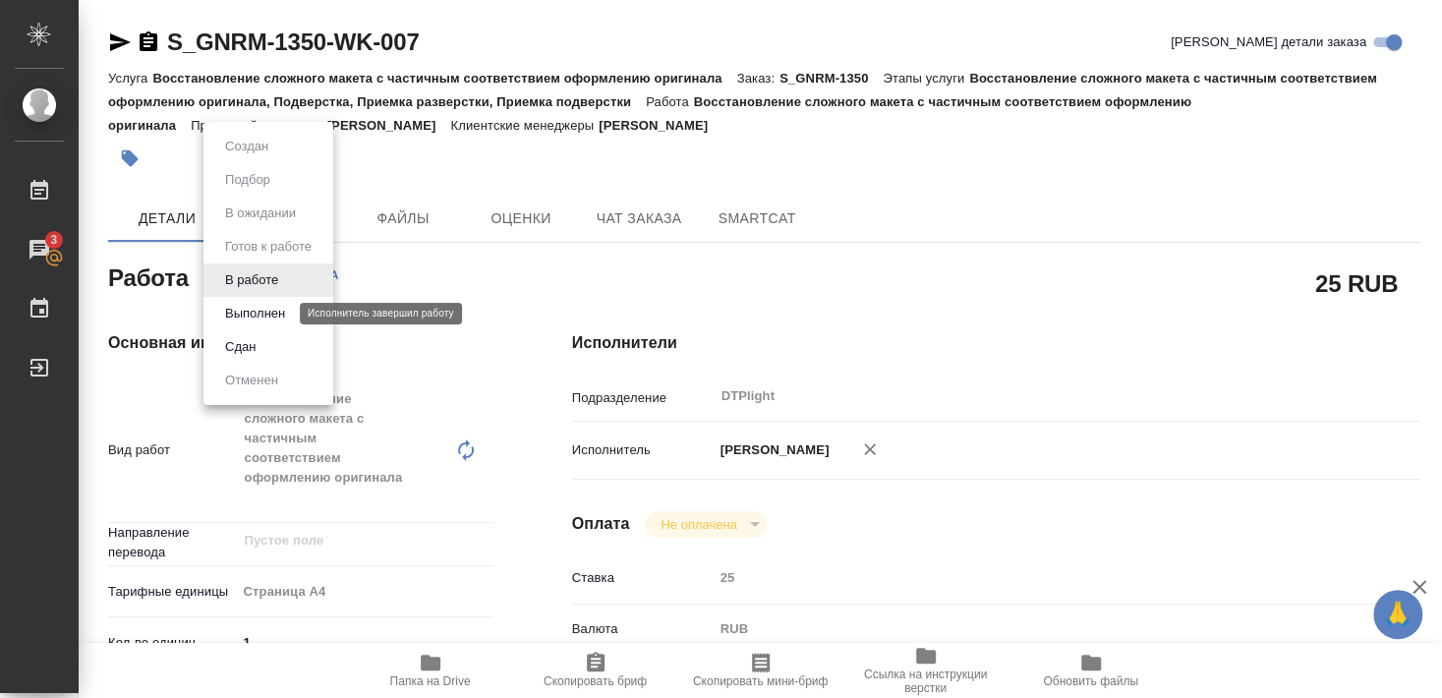
click at [249, 310] on button "Выполнен" at bounding box center [255, 314] width 72 height 22
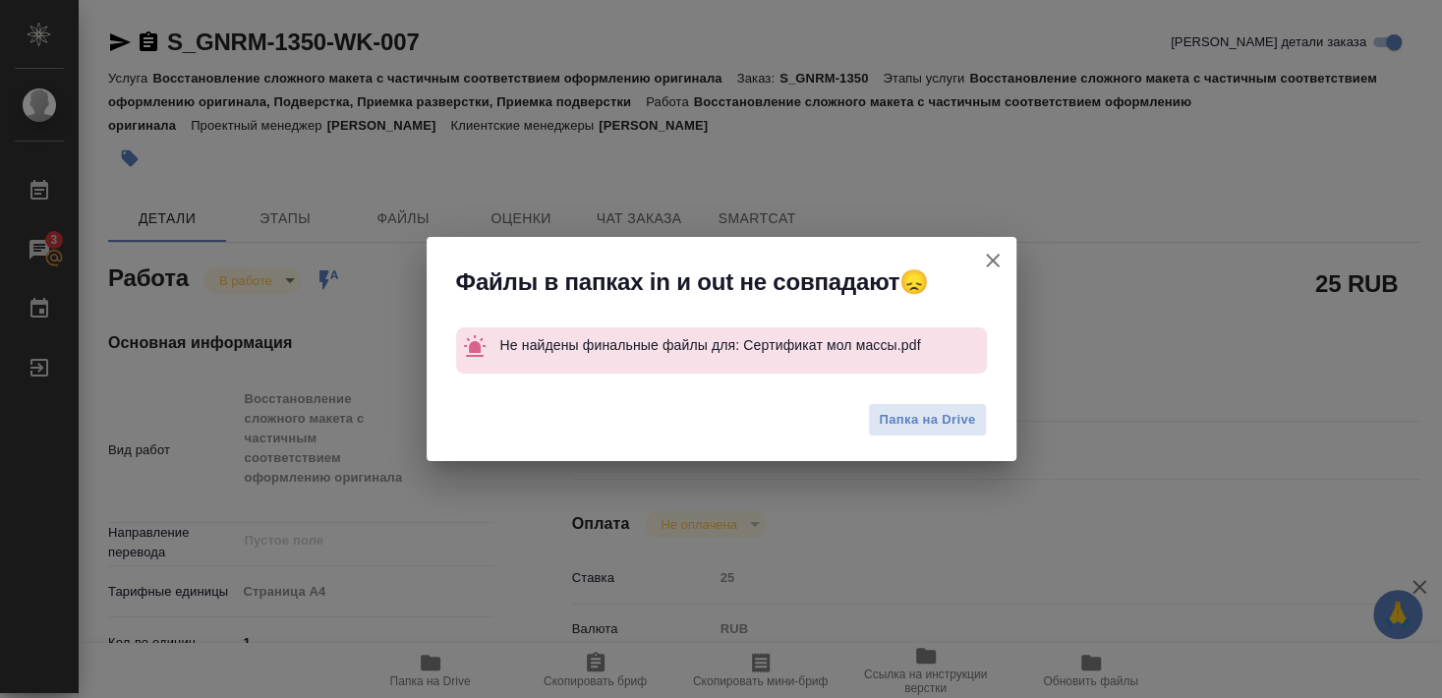
type textarea "x"
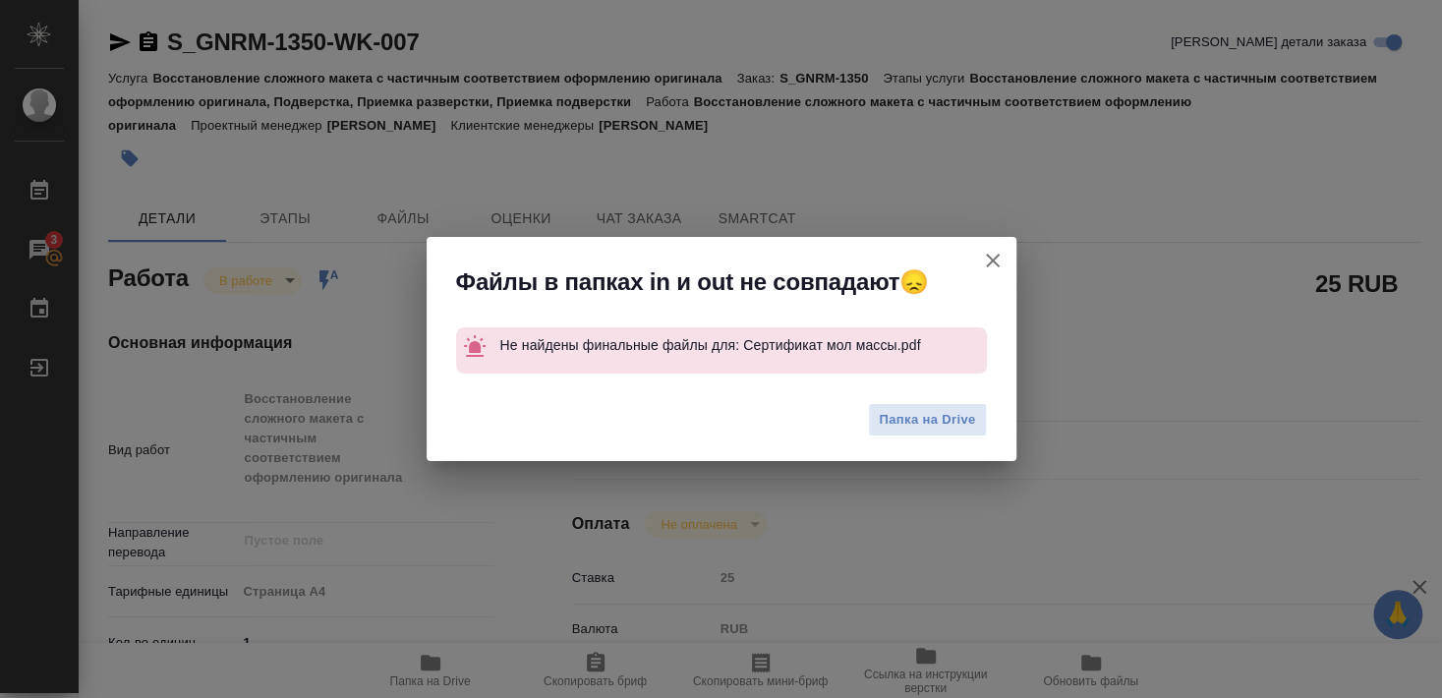
type textarea "x"
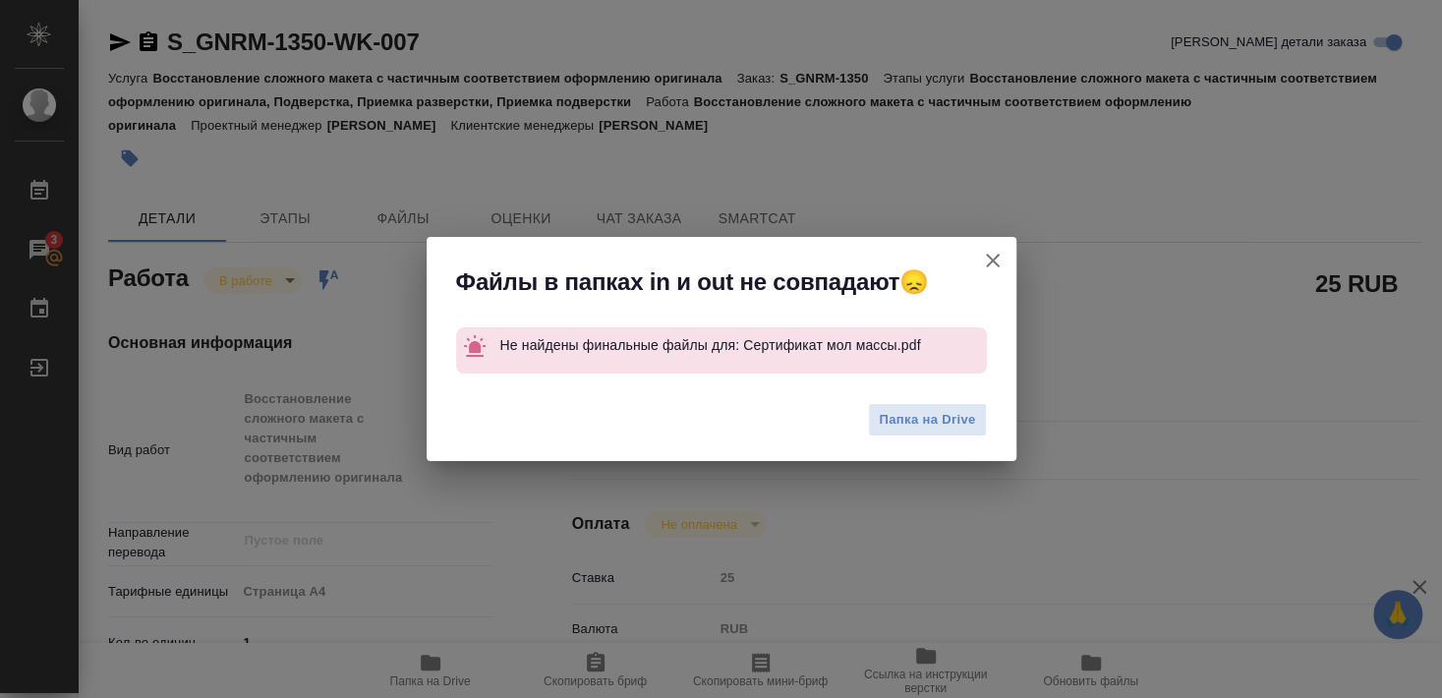
click at [992, 257] on icon "button" at bounding box center [993, 261] width 24 height 24
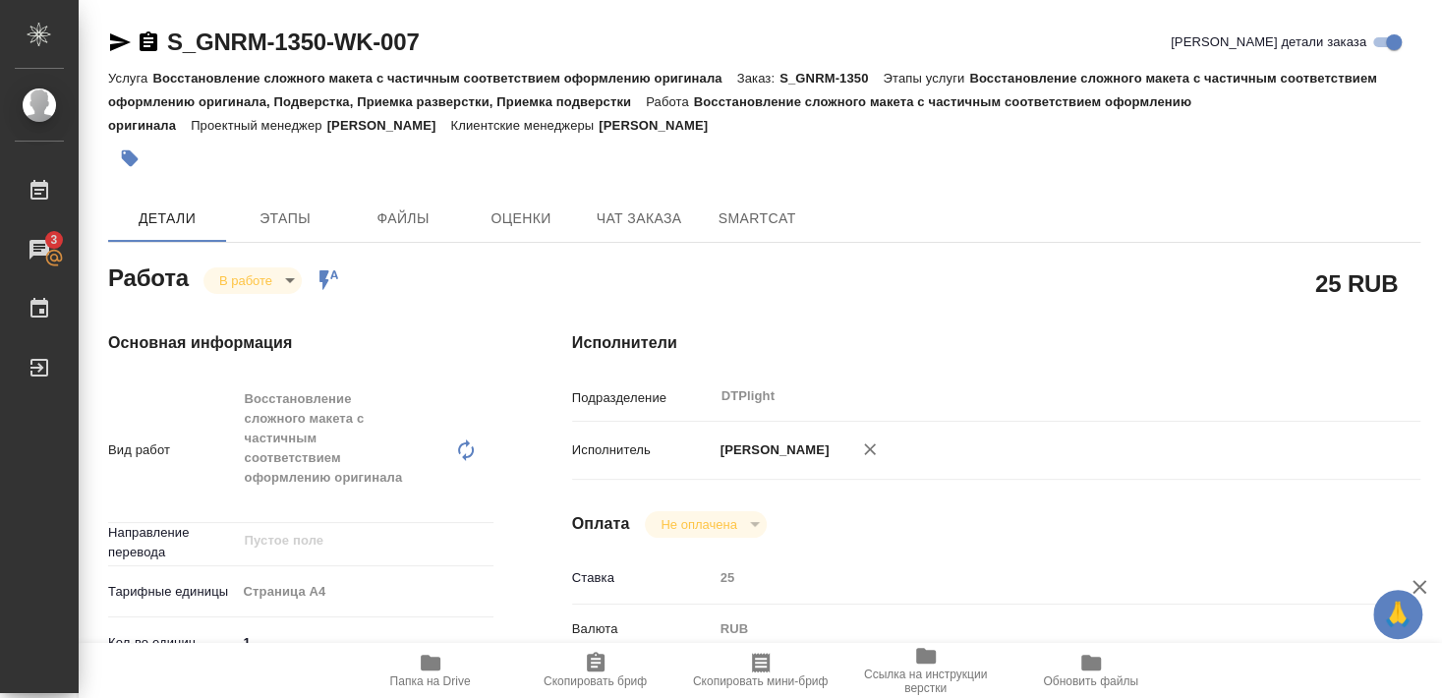
type textarea "x"
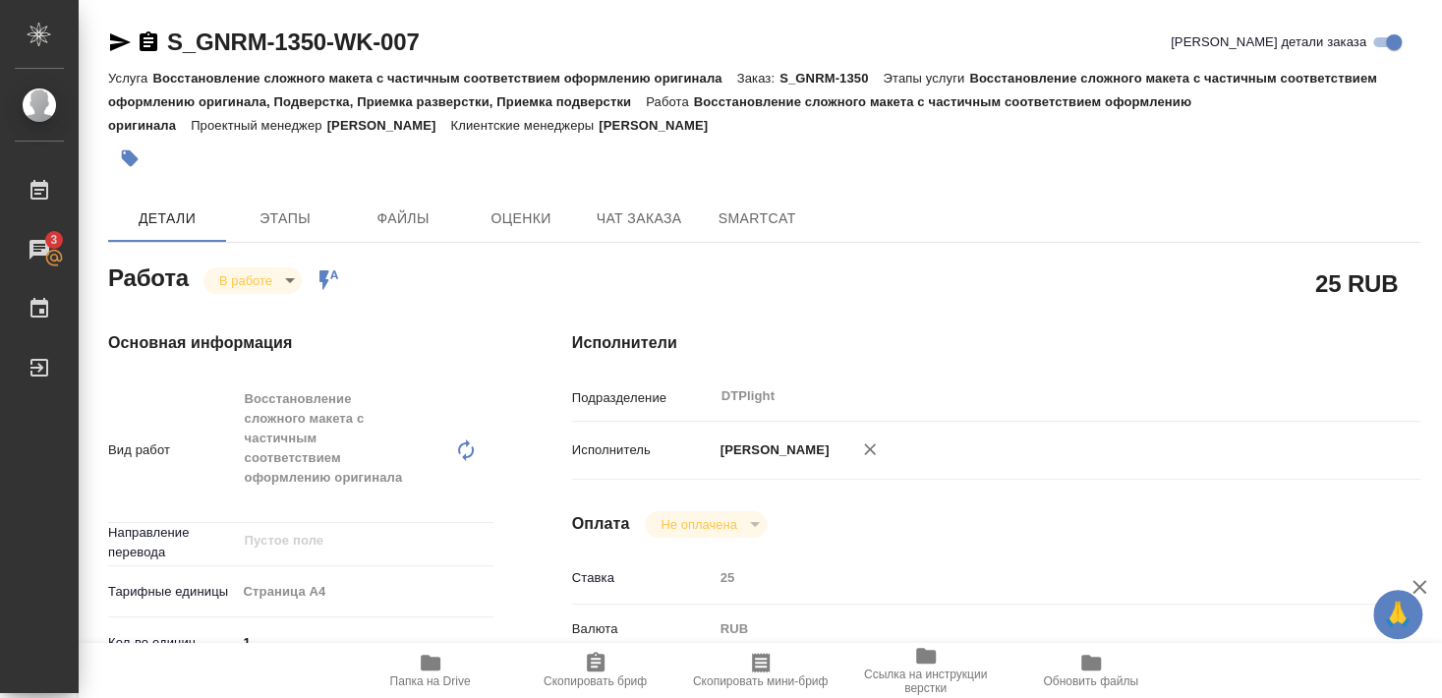
type textarea "x"
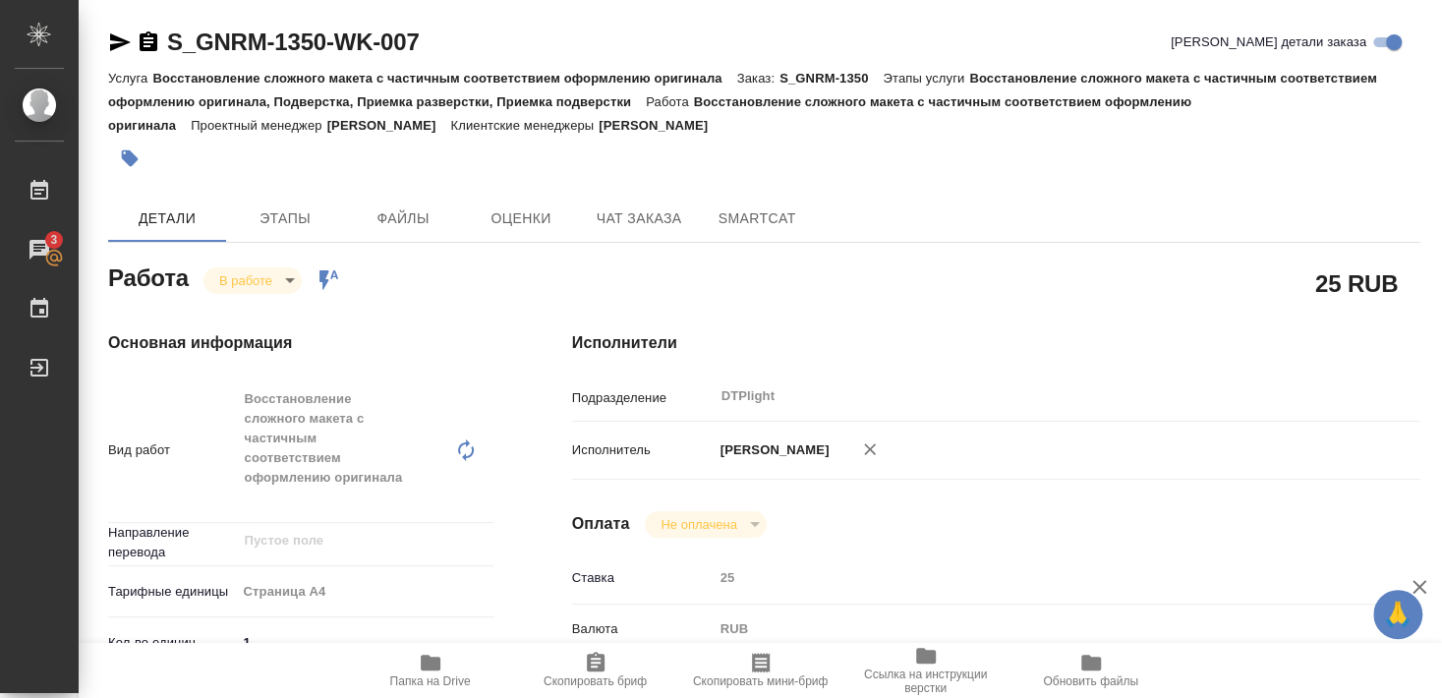
type textarea "x"
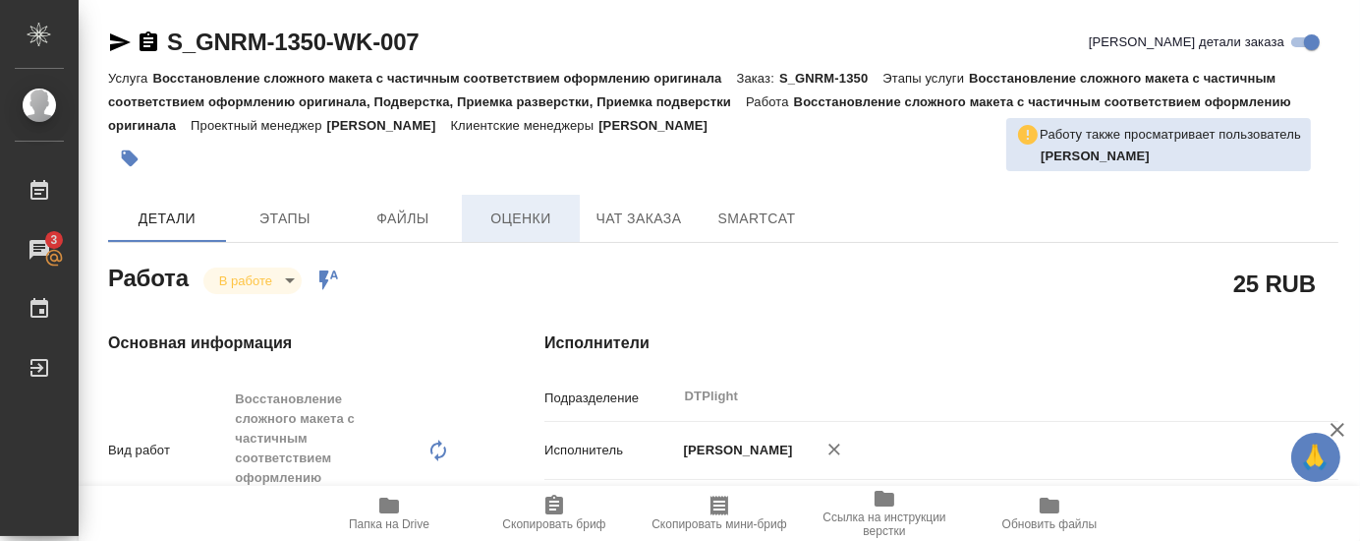
type textarea "x"
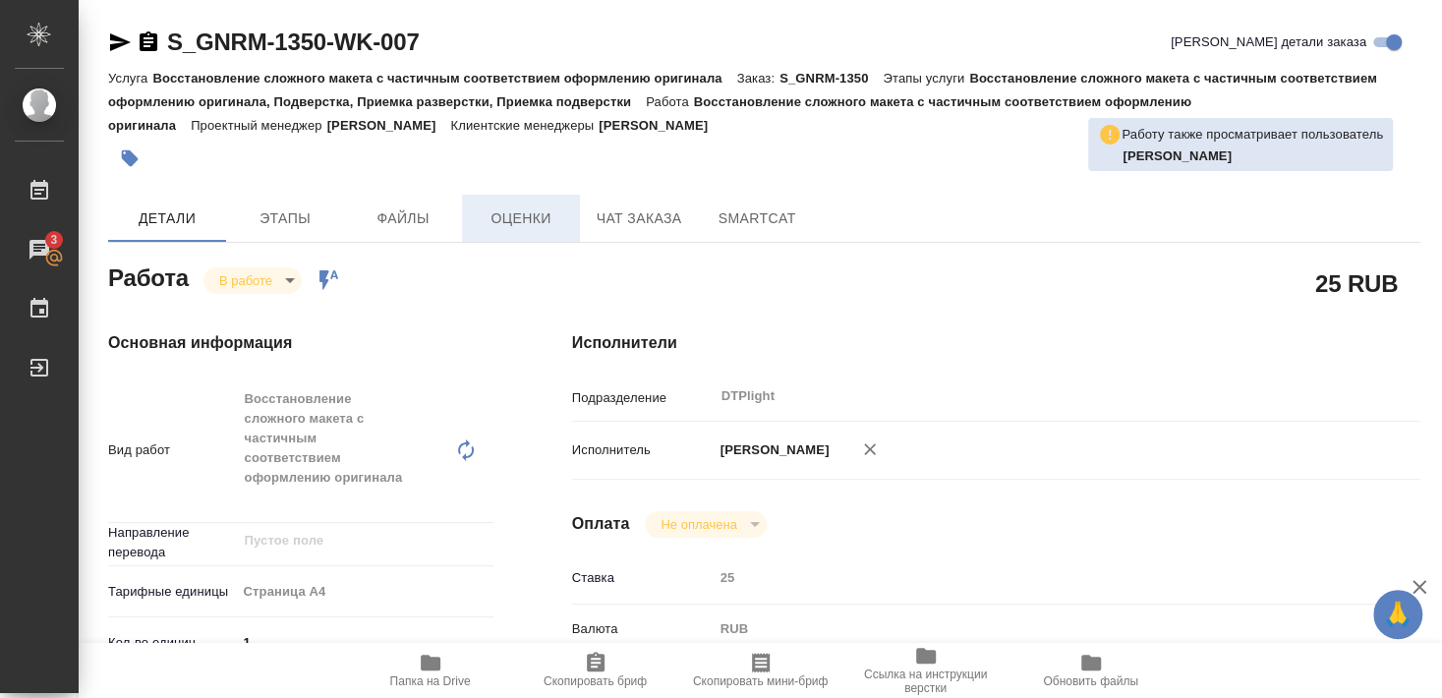
type textarea "x"
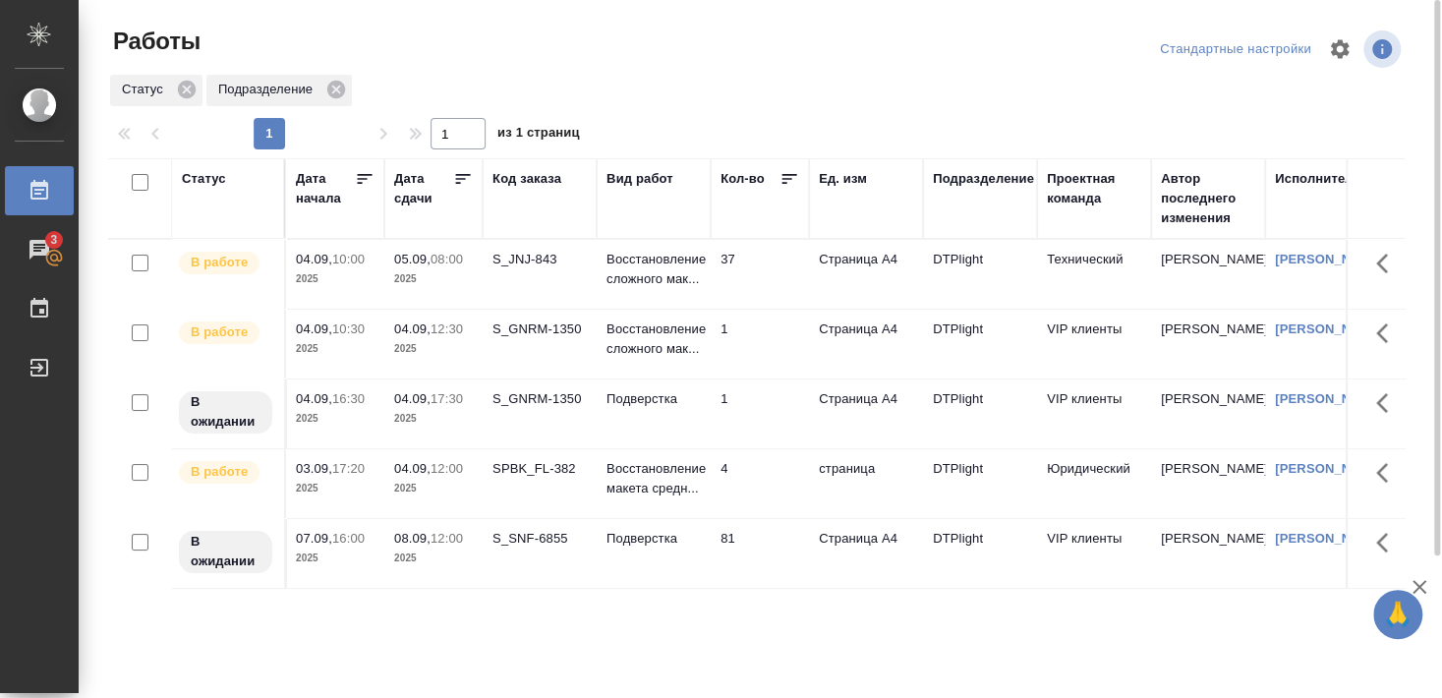
click at [546, 479] on div "SPBK_FL-382" at bounding box center [539, 469] width 94 height 20
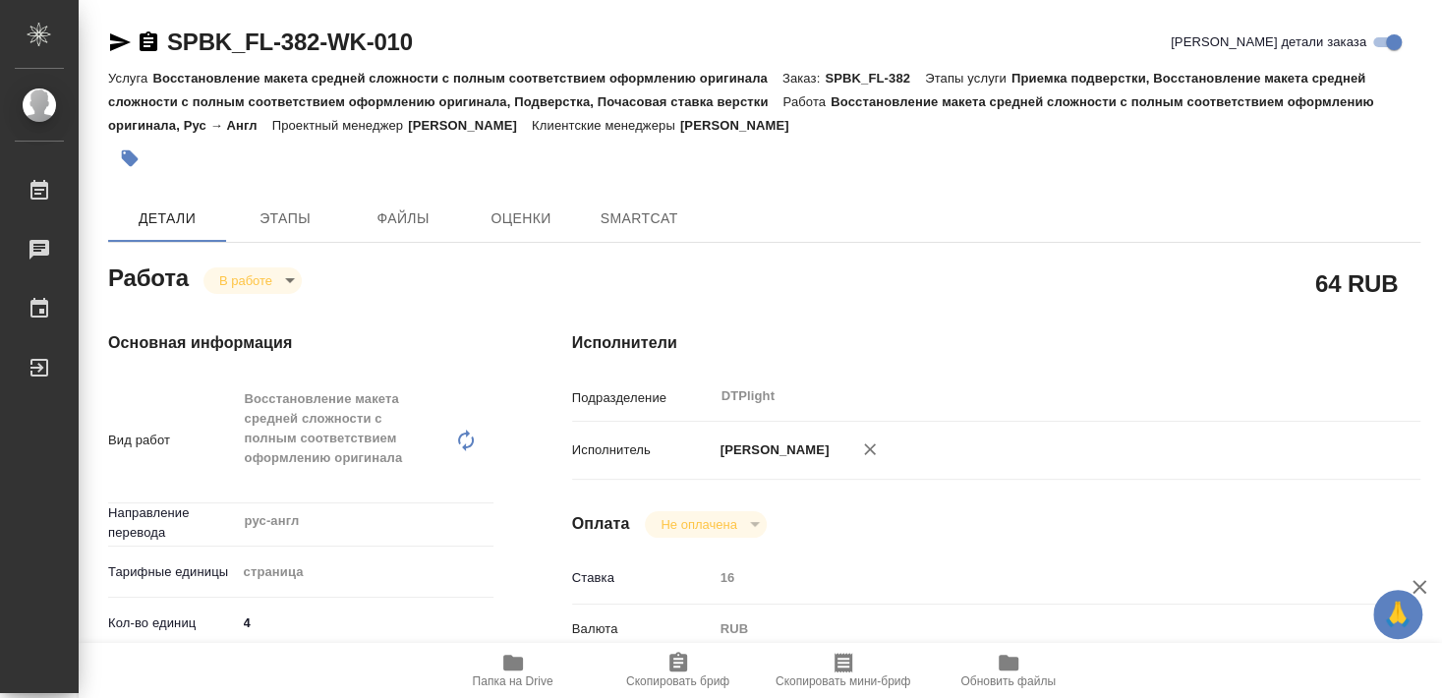
type textarea "x"
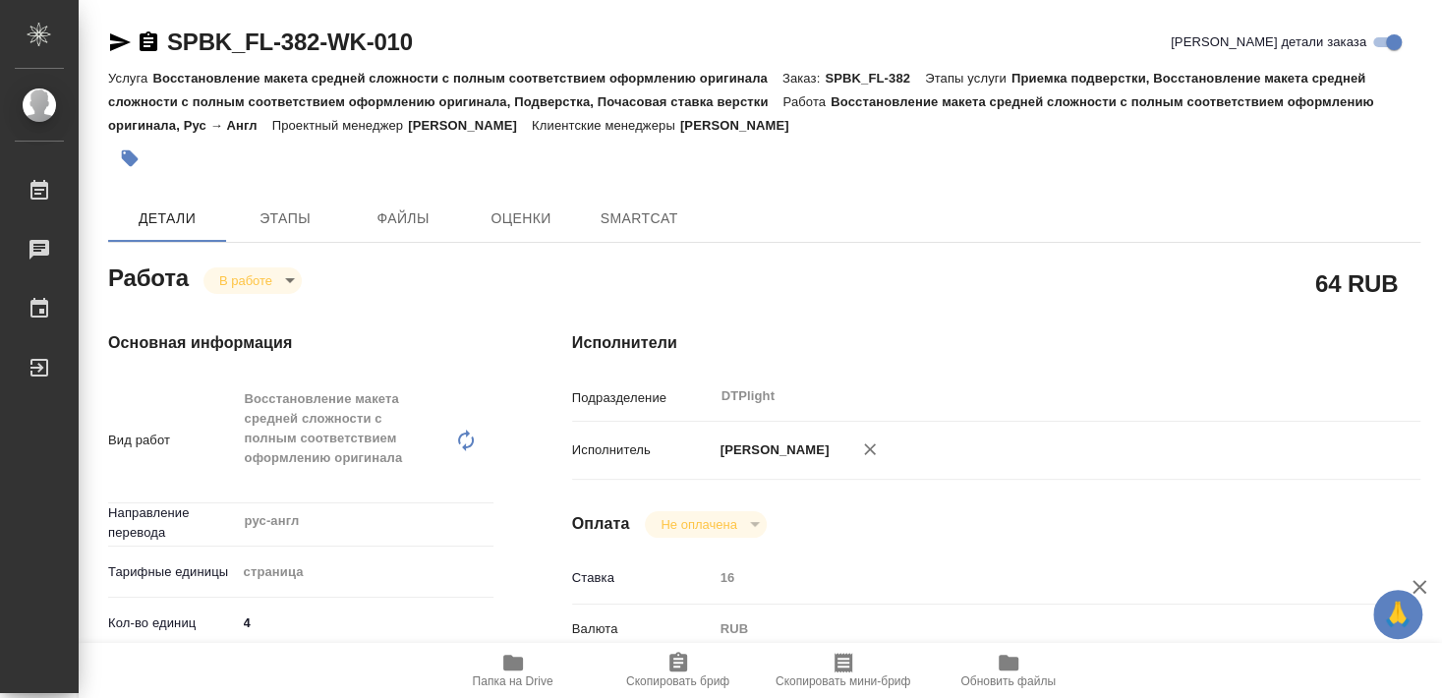
type textarea "x"
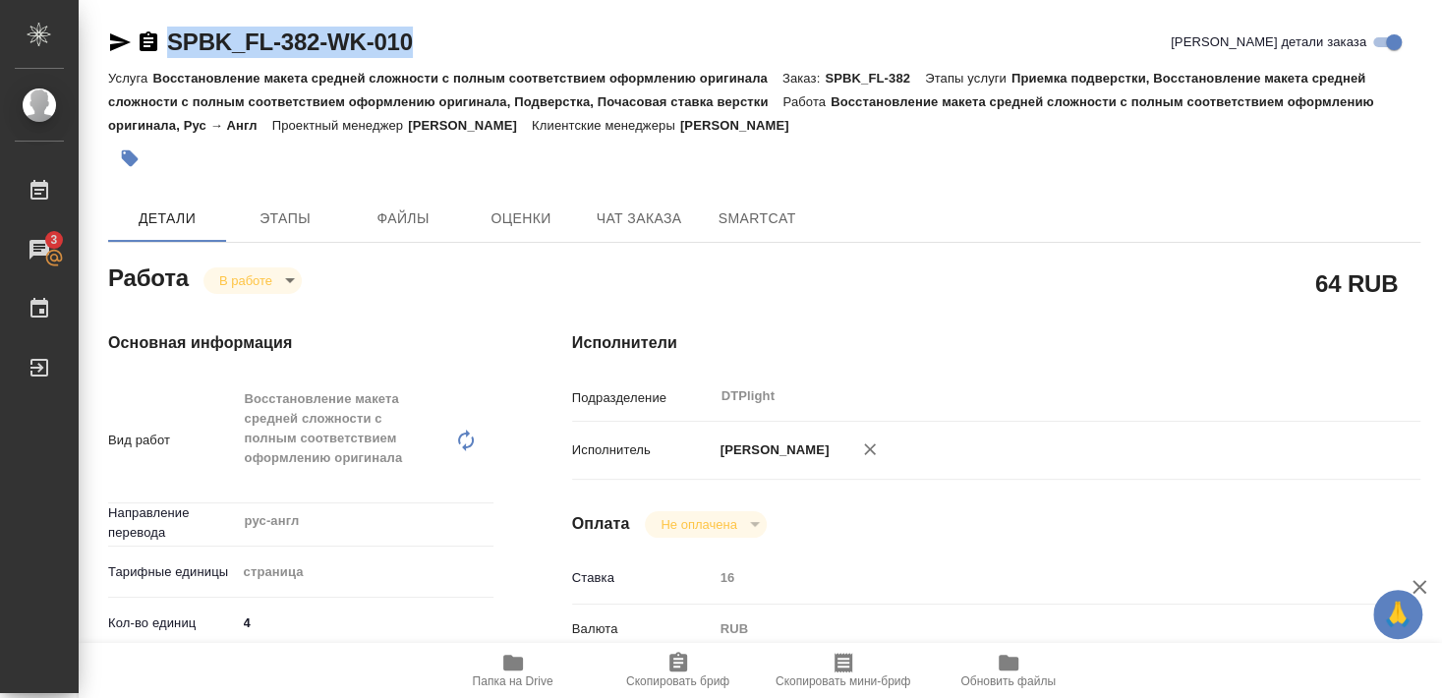
drag, startPoint x: 207, startPoint y: 56, endPoint x: 463, endPoint y: 57, distance: 255.6
click at [463, 57] on div "SPBK_FL-382-WK-010 Кратко детали заказа" at bounding box center [764, 42] width 1312 height 31
type textarea "x"
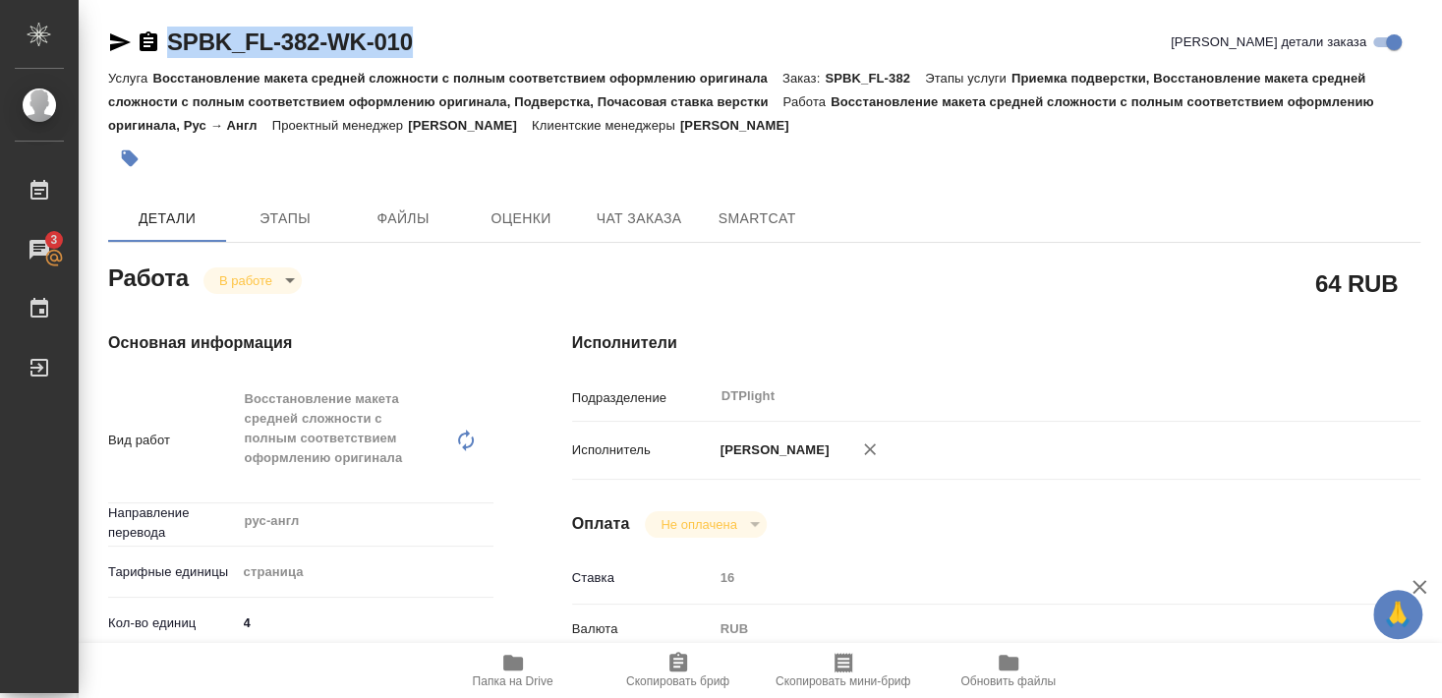
type textarea "x"
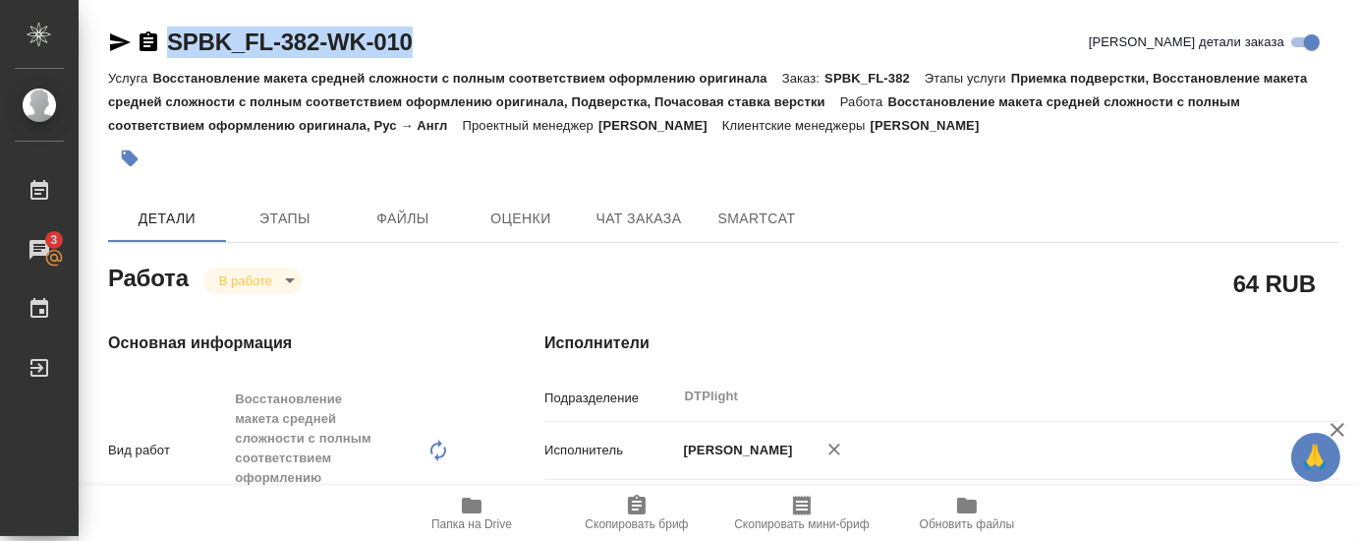
type textarea "x"
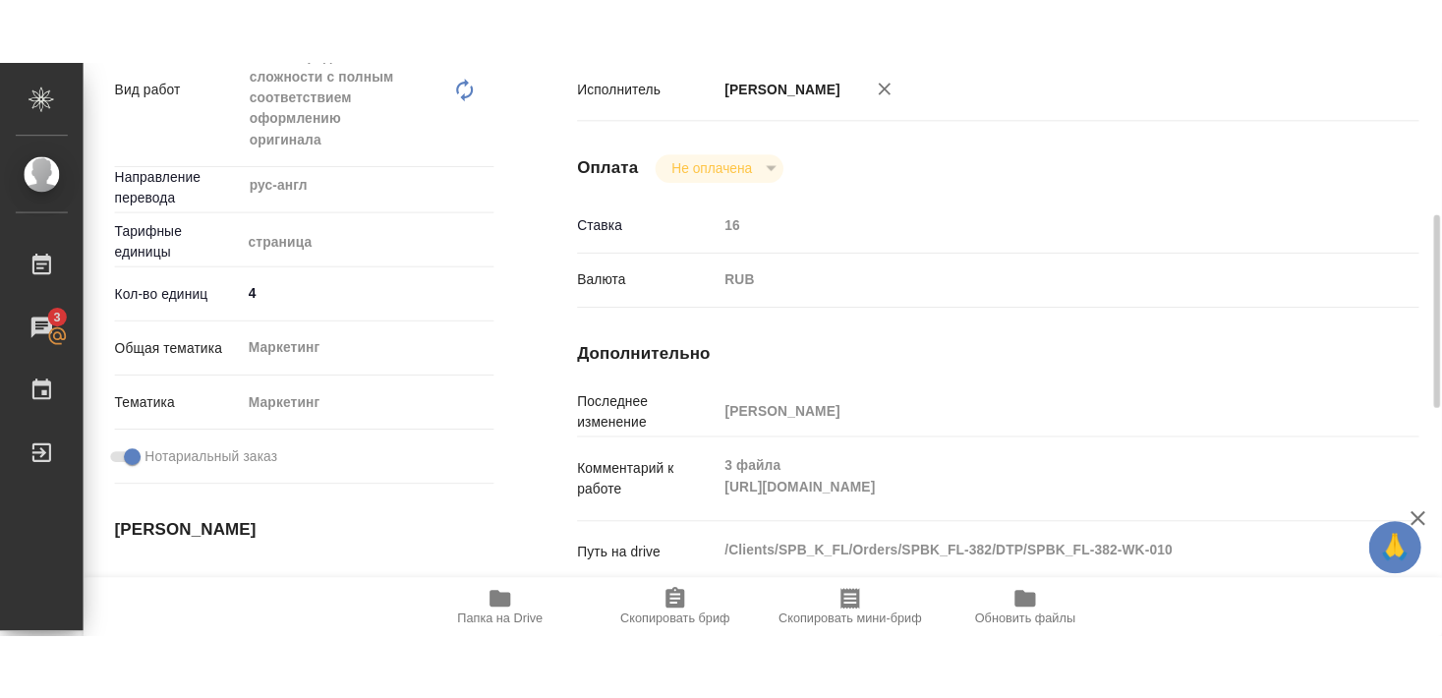
scroll to position [531, 0]
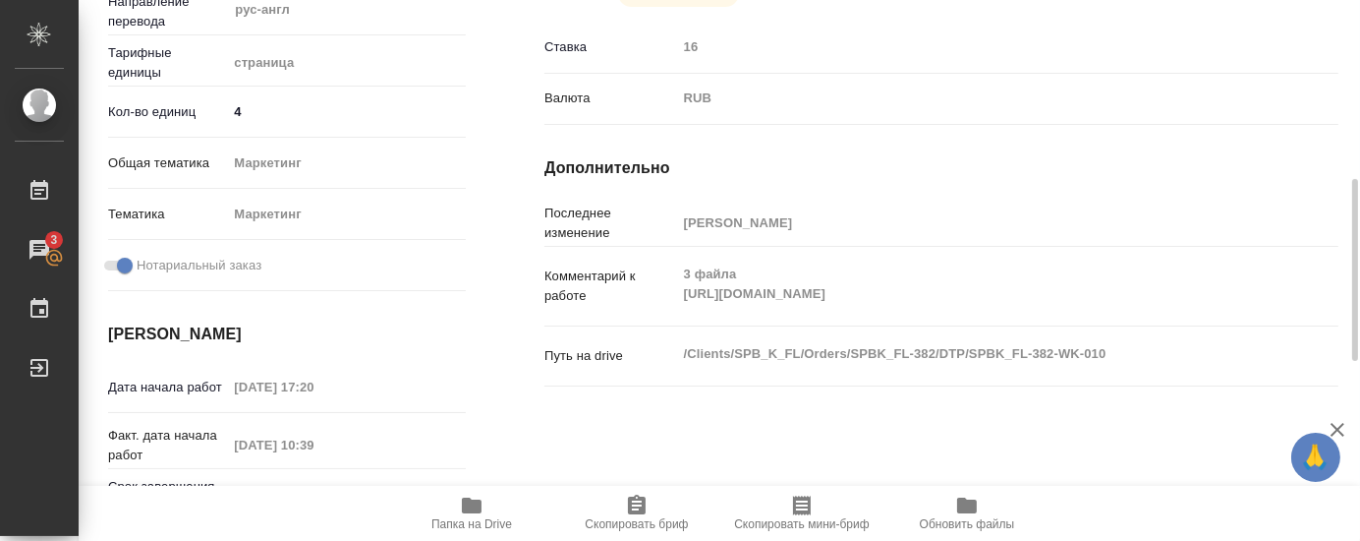
click at [474, 519] on span "Папка на Drive" at bounding box center [471, 524] width 81 height 14
click at [471, 512] on icon "button" at bounding box center [472, 505] width 20 height 16
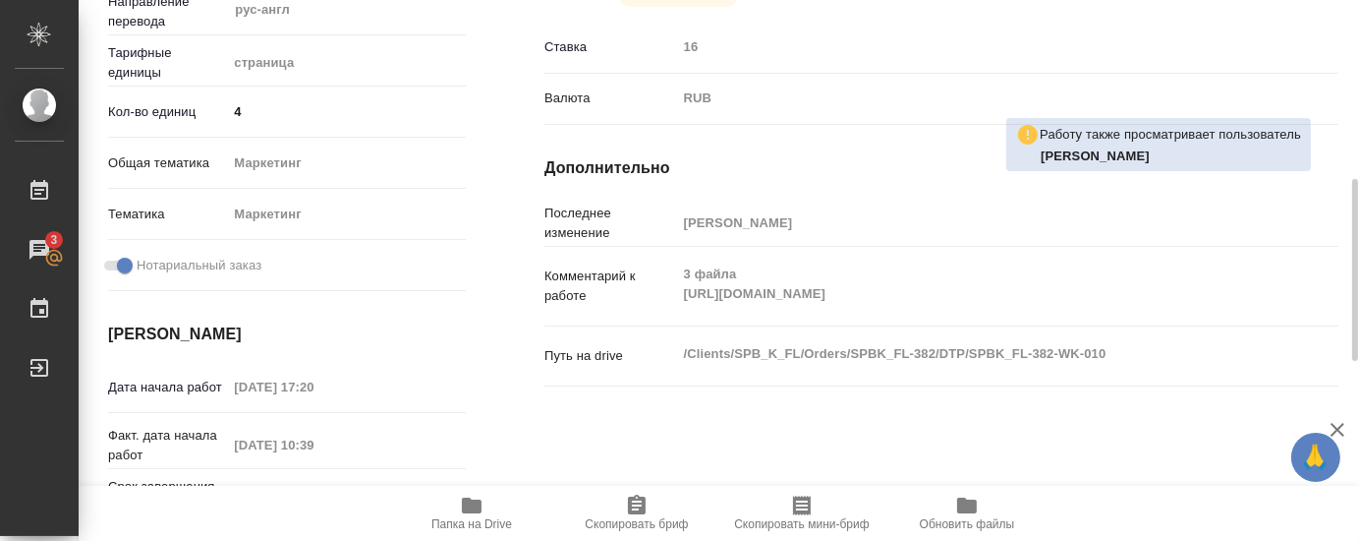
click at [517, 418] on div "Исполнители Подразделение DTPlight ​ Исполнитель Бартеньева Светлана Владимиров…" at bounding box center [941, 230] width 873 height 938
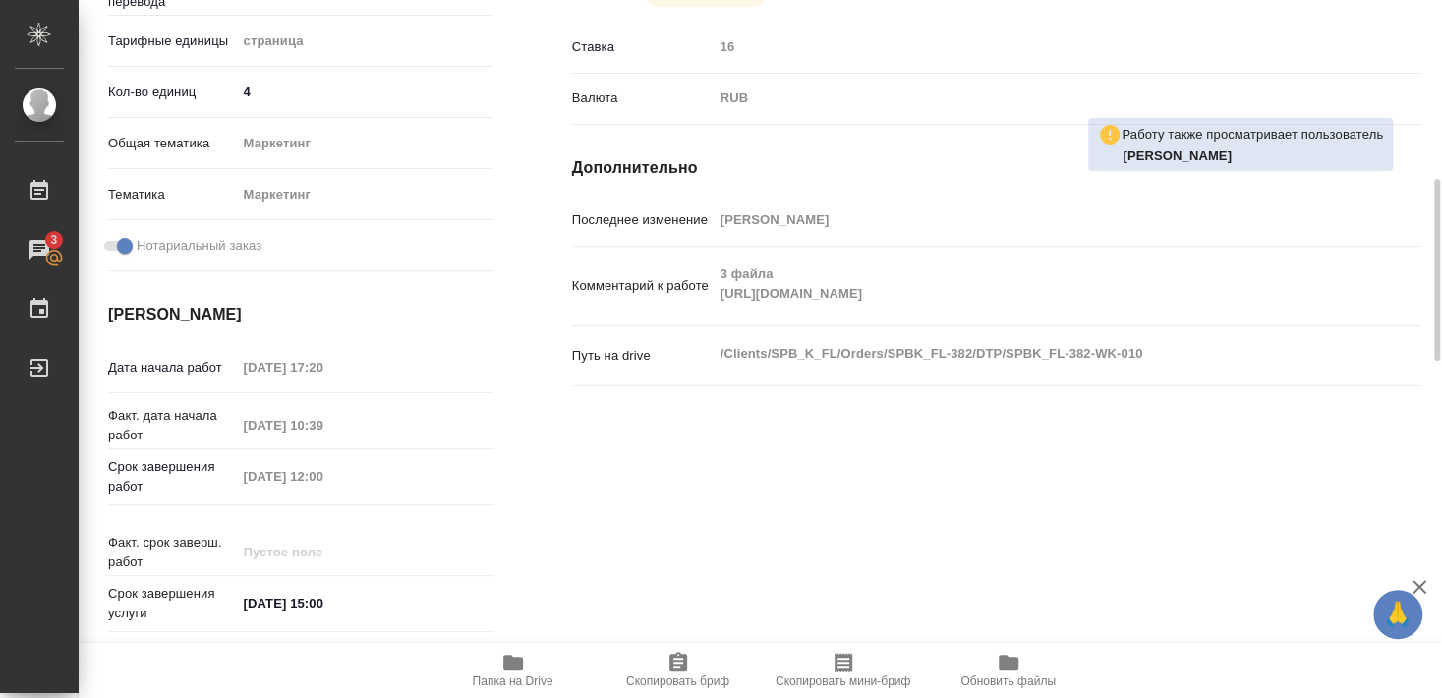
type textarea "x"
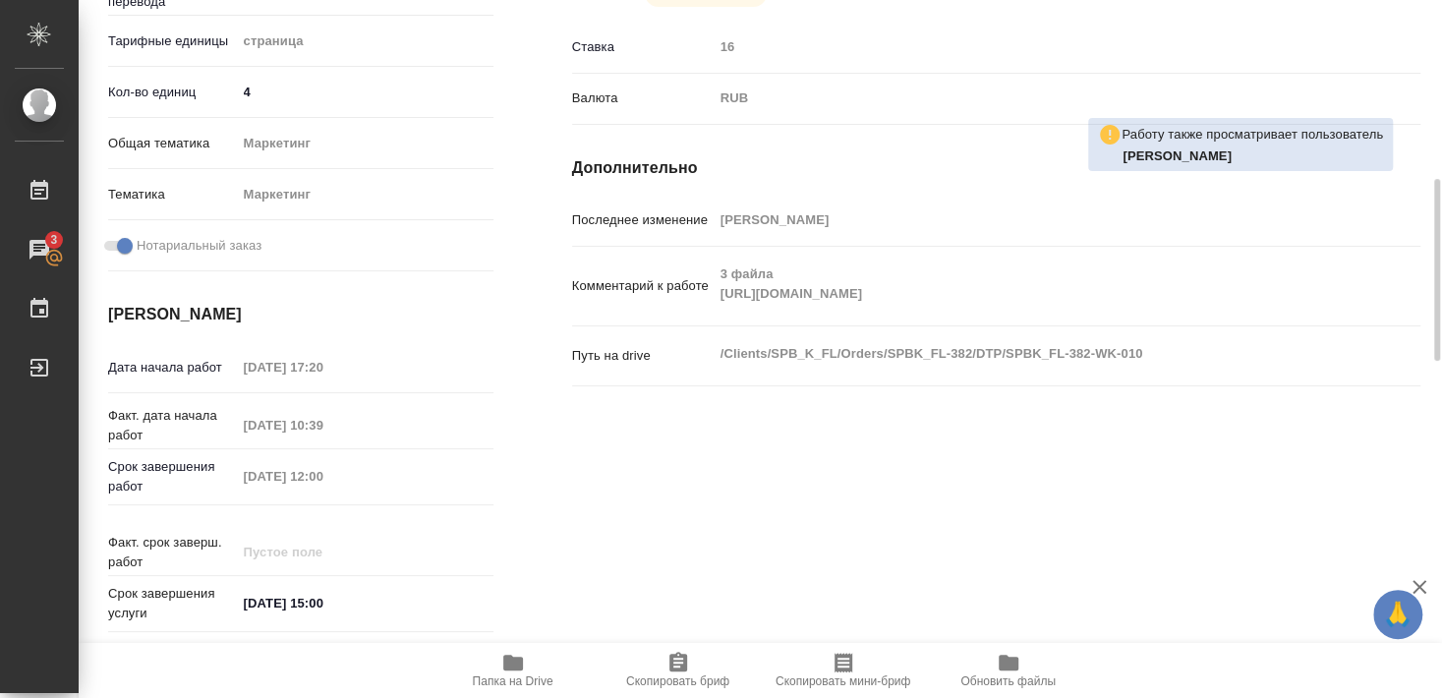
type textarea "x"
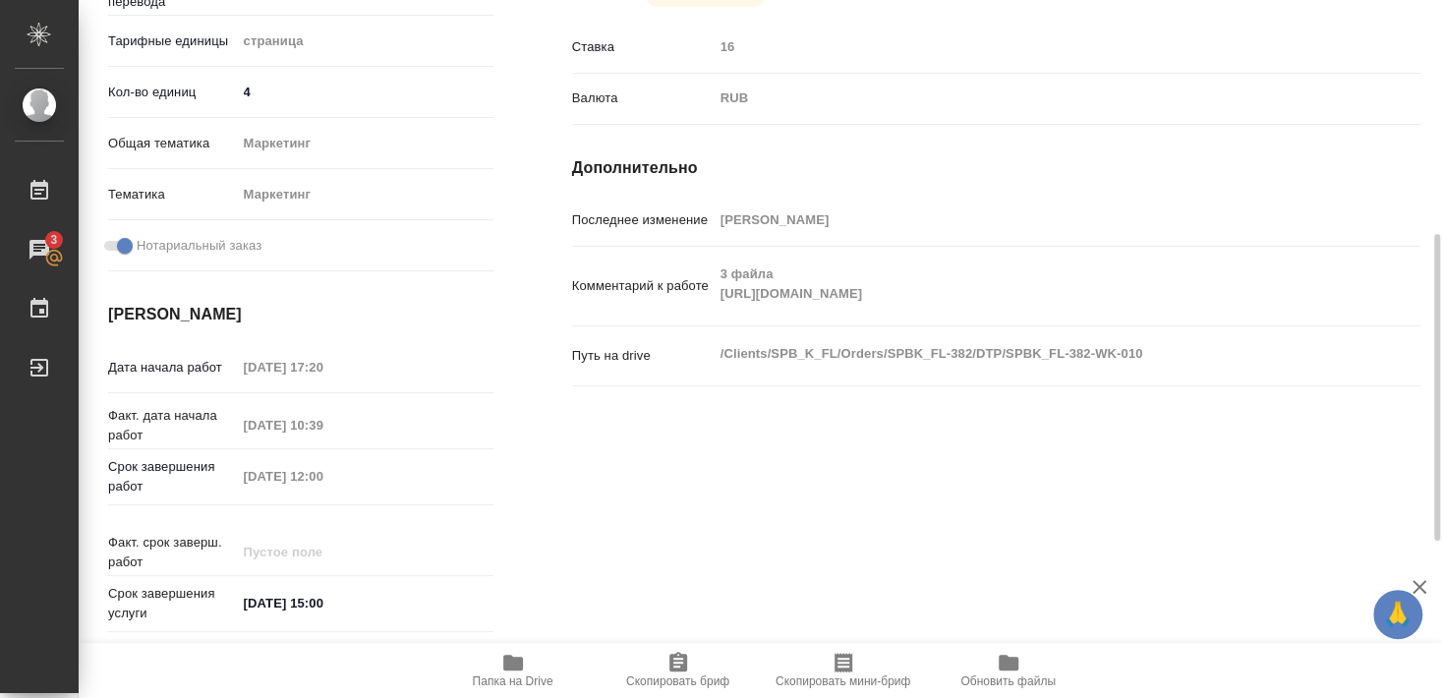
scroll to position [637, 0]
